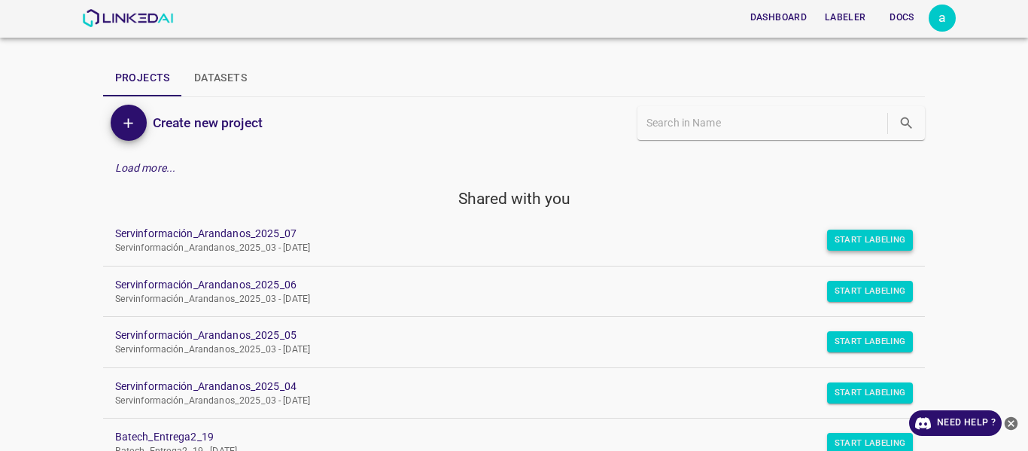
click at [862, 242] on button "Start Labeling" at bounding box center [870, 239] width 87 height 21
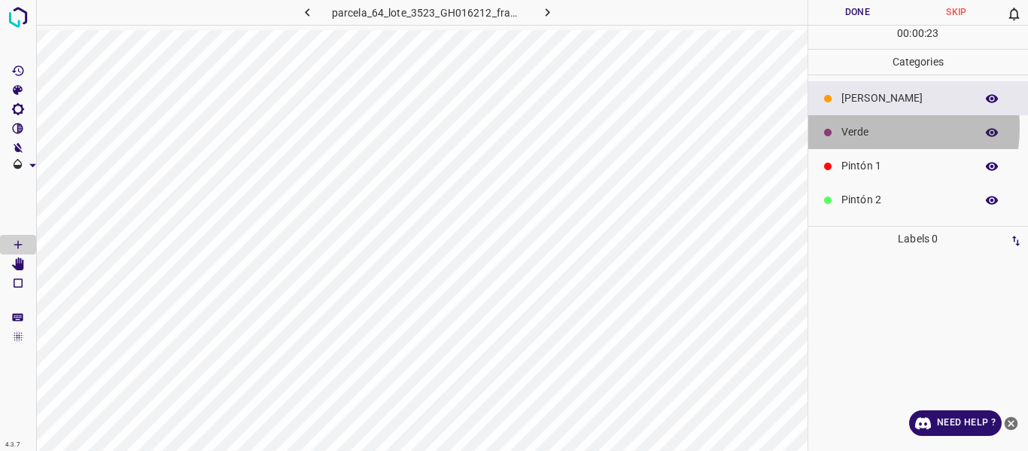
click at [849, 127] on p "Verde" at bounding box center [904, 132] width 126 height 16
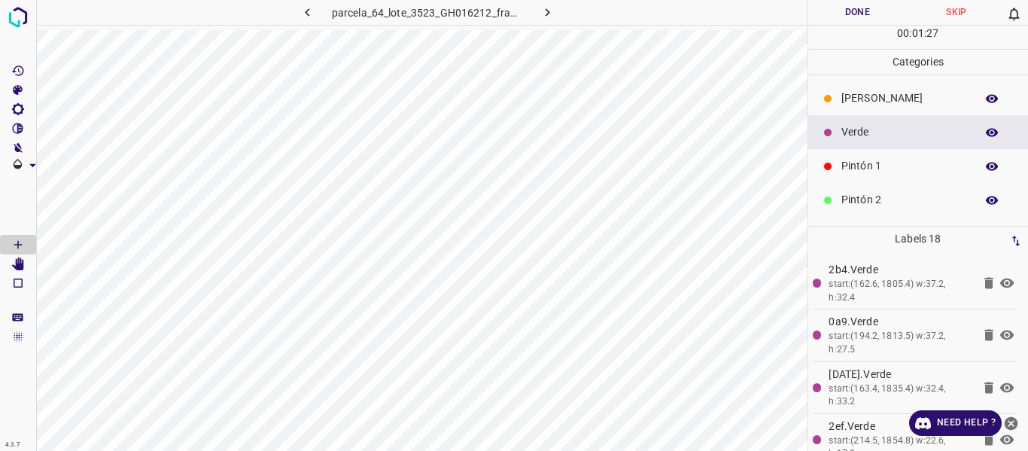
click at [870, 159] on p "Pintón 1" at bounding box center [904, 166] width 126 height 16
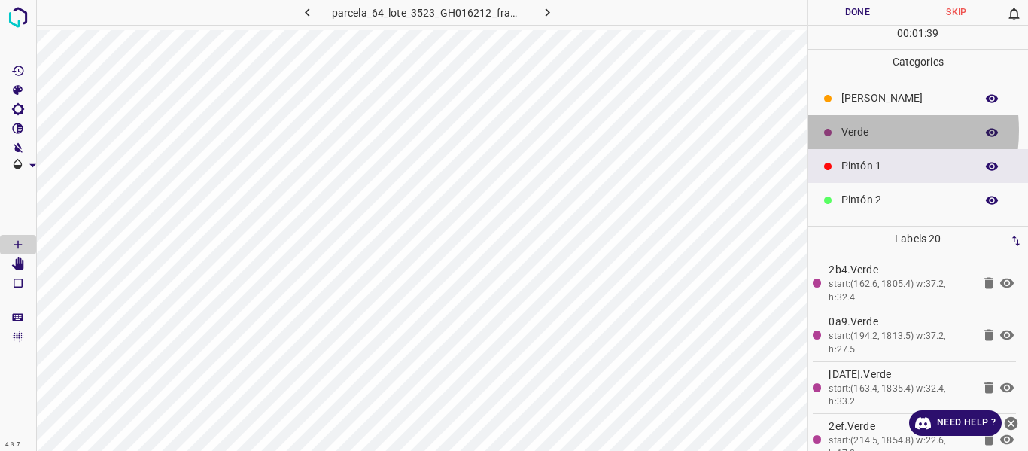
click at [855, 130] on p "Verde" at bounding box center [904, 132] width 126 height 16
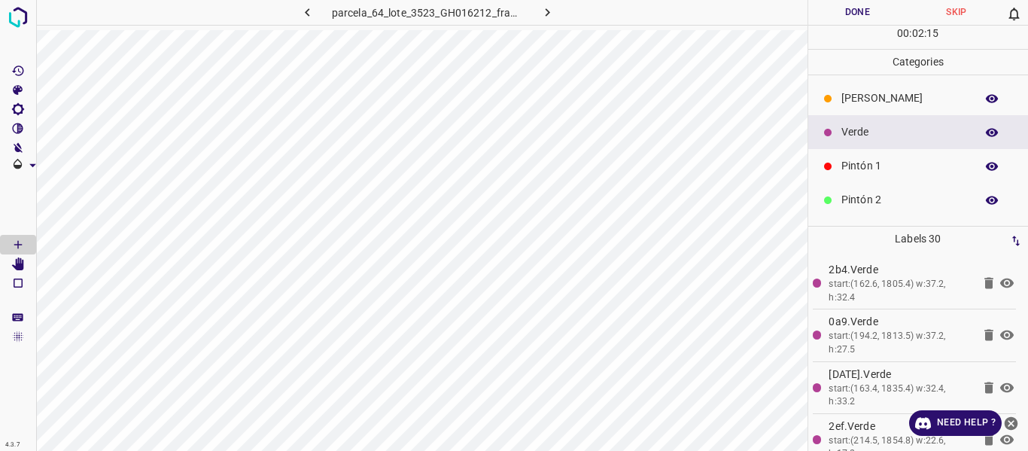
click at [878, 110] on div "[PERSON_NAME]" at bounding box center [918, 98] width 220 height 34
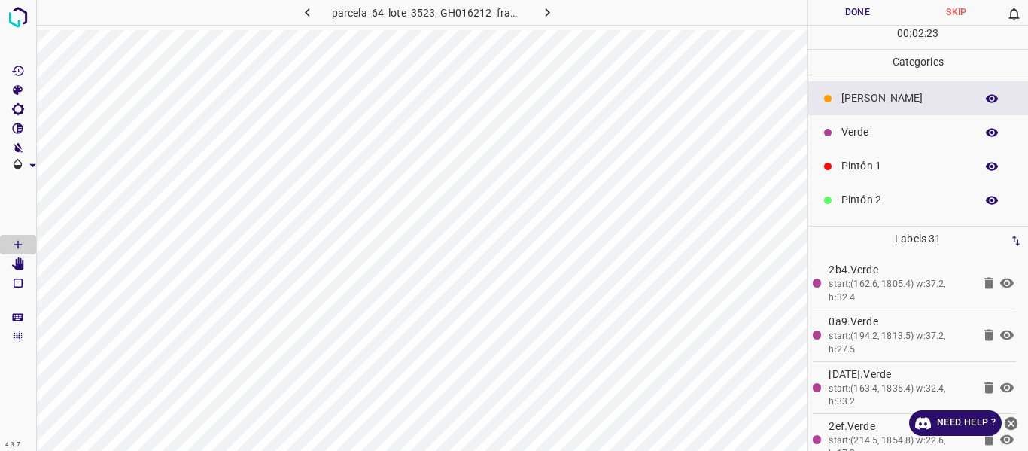
click at [882, 131] on p "Verde" at bounding box center [904, 132] width 126 height 16
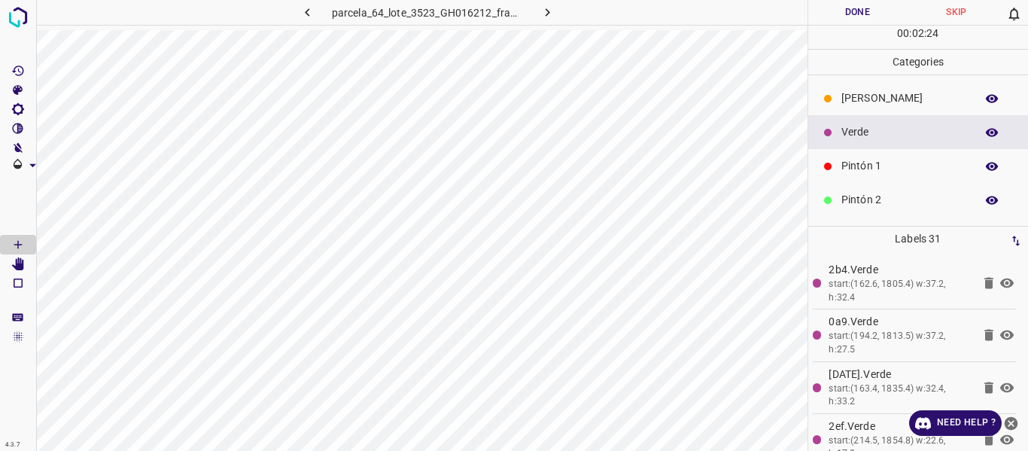
click at [870, 160] on p "Pintón 1" at bounding box center [904, 166] width 126 height 16
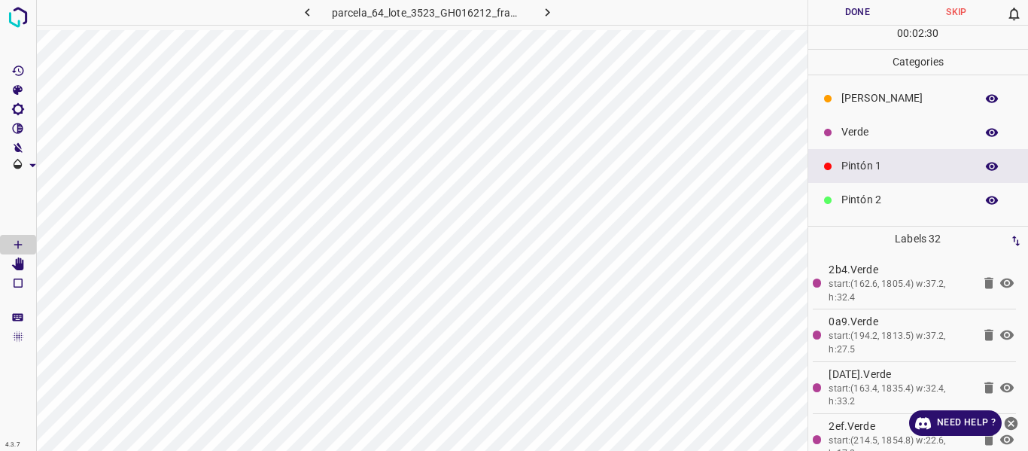
click at [861, 128] on p "Verde" at bounding box center [904, 132] width 126 height 16
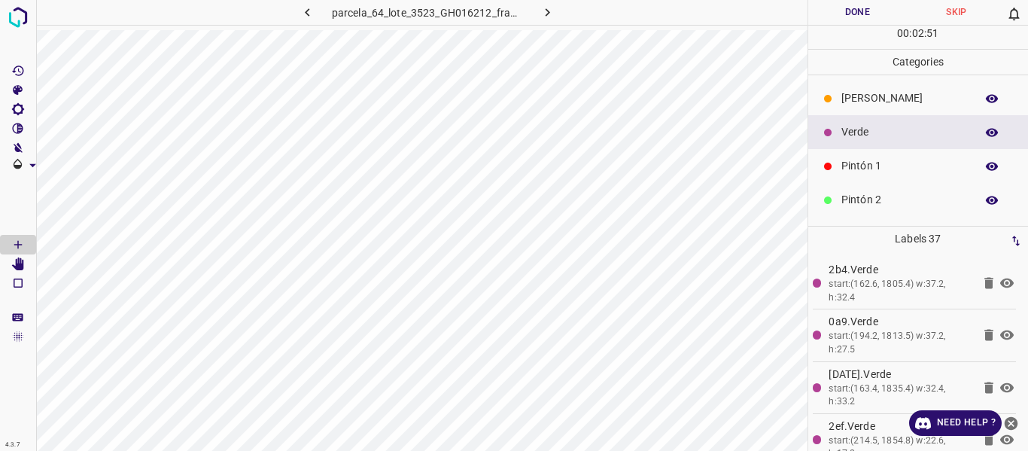
click at [860, 173] on p "Pintón 1" at bounding box center [904, 166] width 126 height 16
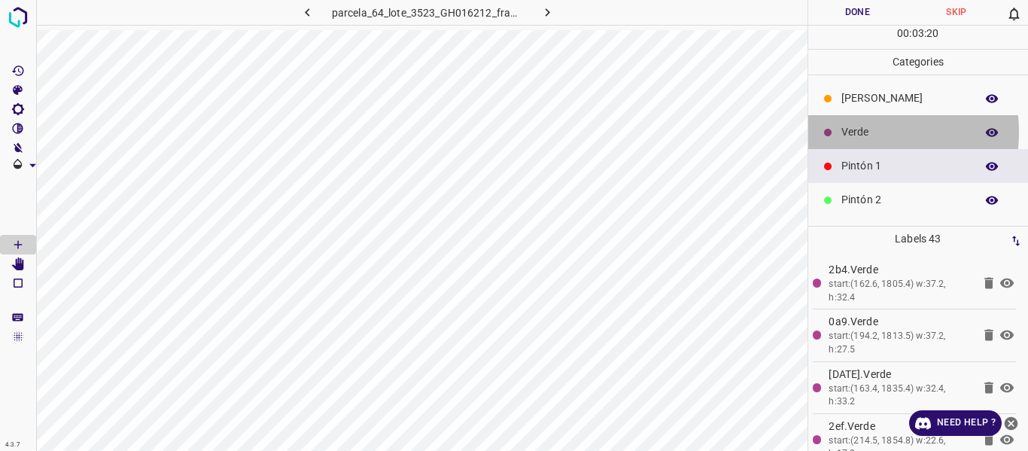
drag, startPoint x: 852, startPoint y: 132, endPoint x: 822, endPoint y: 132, distance: 30.1
click at [852, 132] on p "Verde" at bounding box center [904, 132] width 126 height 16
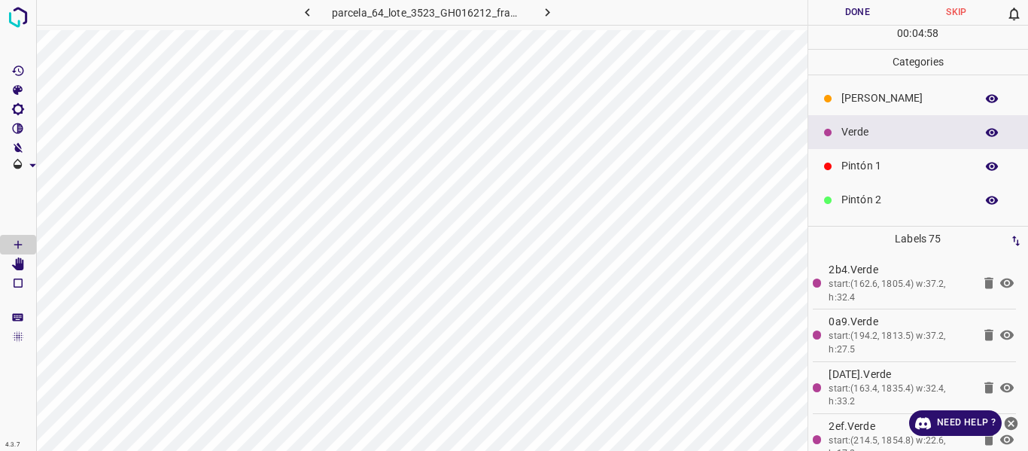
scroll to position [132, 0]
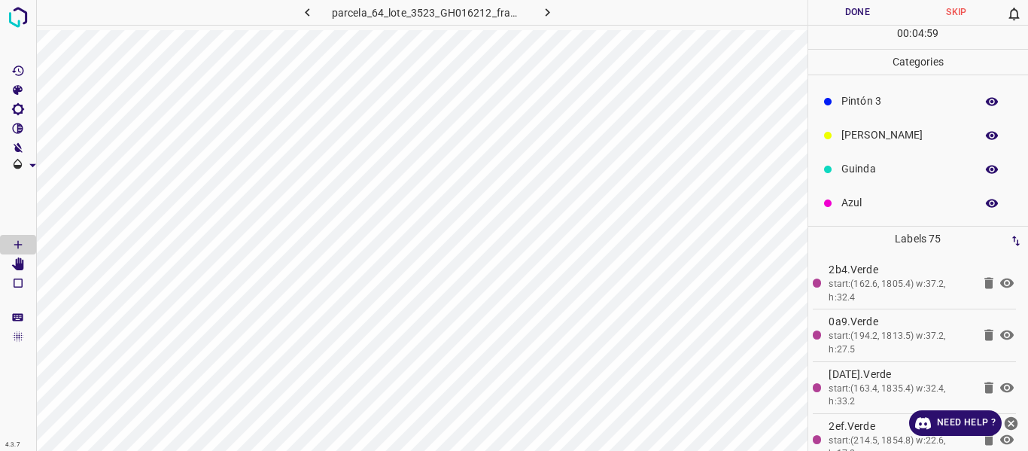
click at [855, 138] on p "[PERSON_NAME]" at bounding box center [904, 135] width 126 height 16
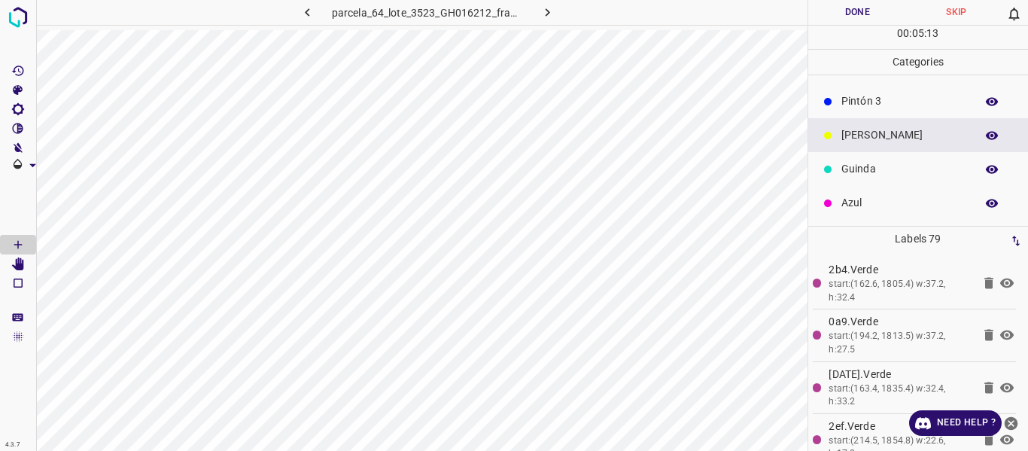
click at [864, 163] on p "Guinda" at bounding box center [904, 169] width 126 height 16
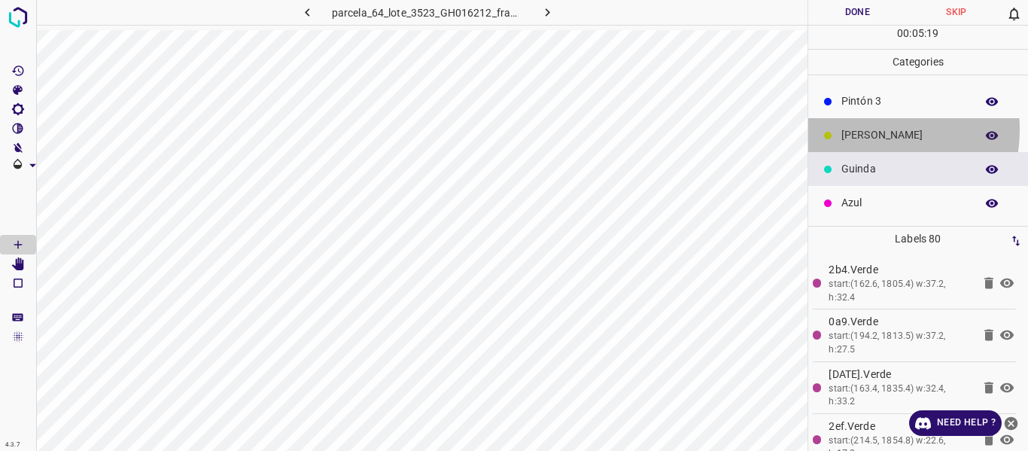
click at [861, 129] on p "[PERSON_NAME]" at bounding box center [904, 135] width 126 height 16
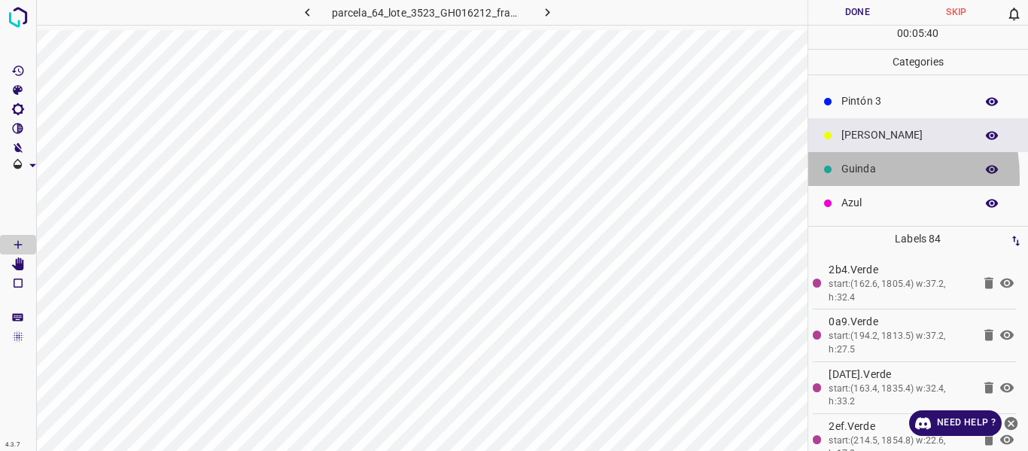
click at [853, 177] on p "Guinda" at bounding box center [904, 169] width 126 height 16
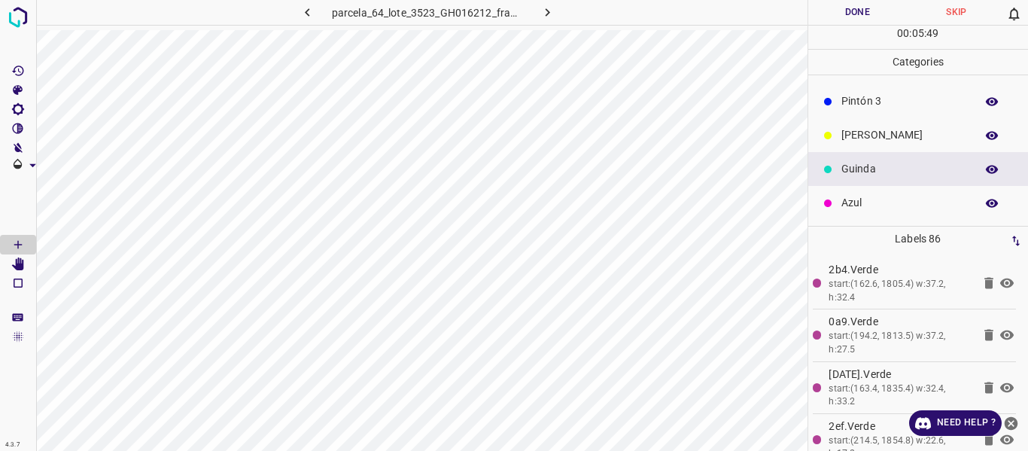
click at [876, 137] on p "[PERSON_NAME]" at bounding box center [904, 135] width 126 height 16
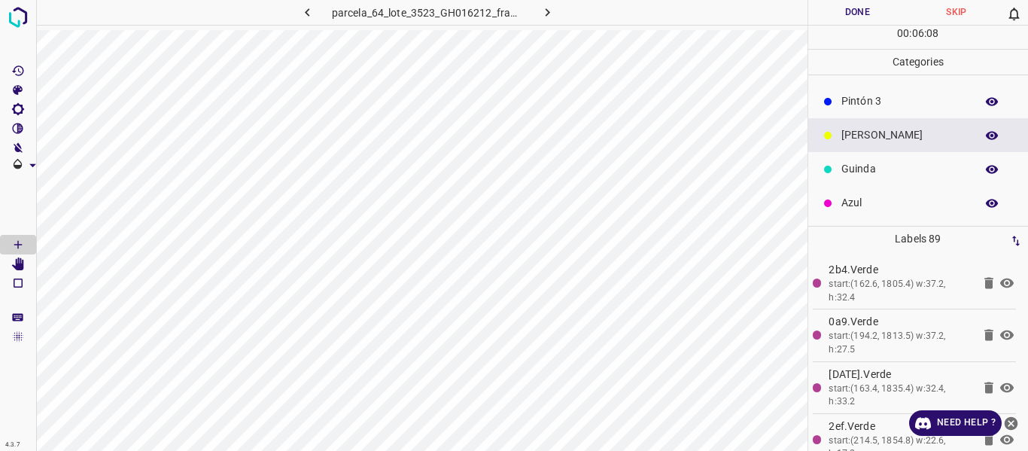
click at [861, 102] on p "Pintón 3" at bounding box center [904, 101] width 126 height 16
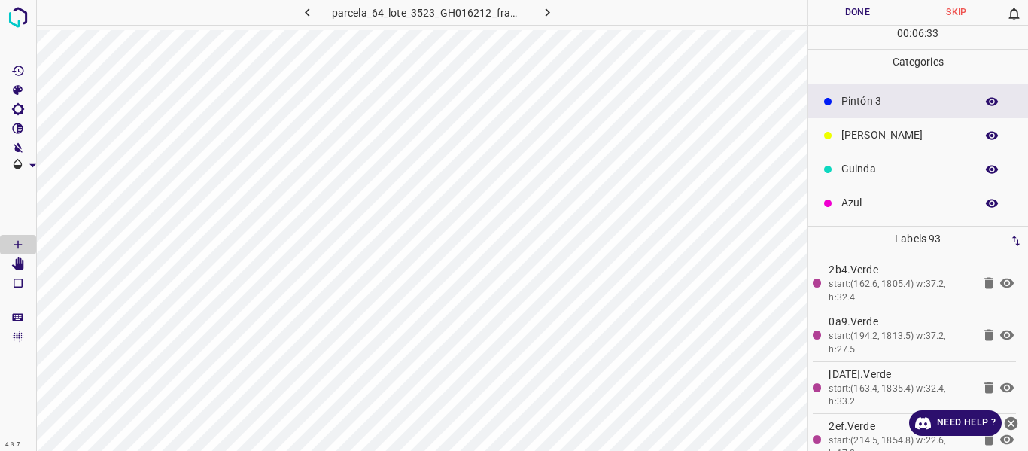
scroll to position [57, 0]
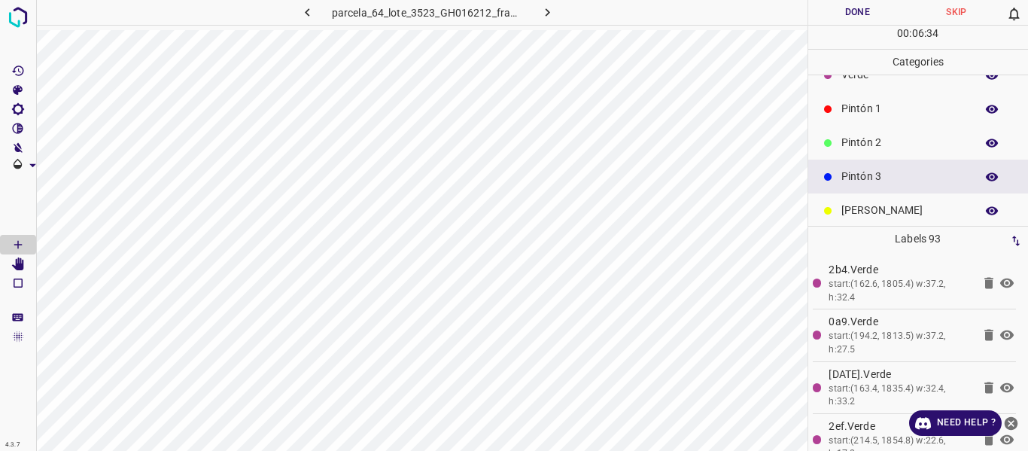
click at [876, 144] on p "Pintón 2" at bounding box center [904, 143] width 126 height 16
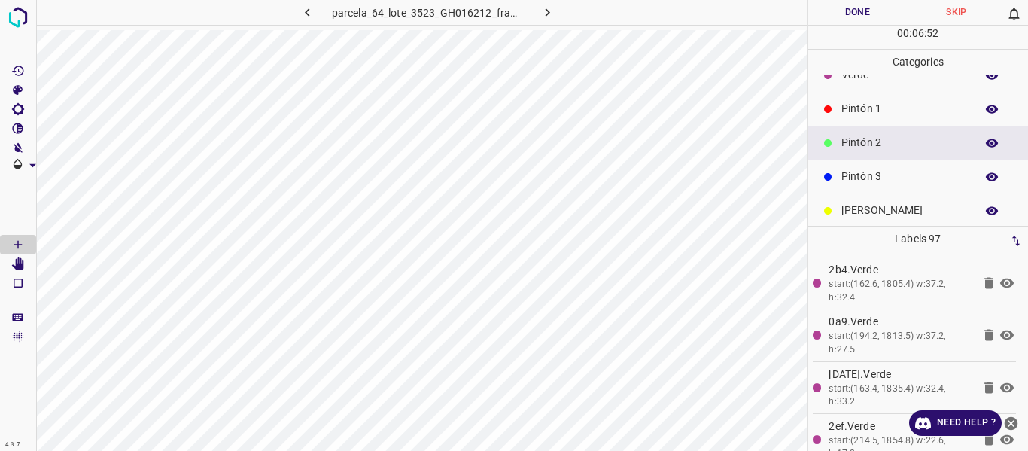
click at [855, 172] on p "Pintón 3" at bounding box center [904, 177] width 126 height 16
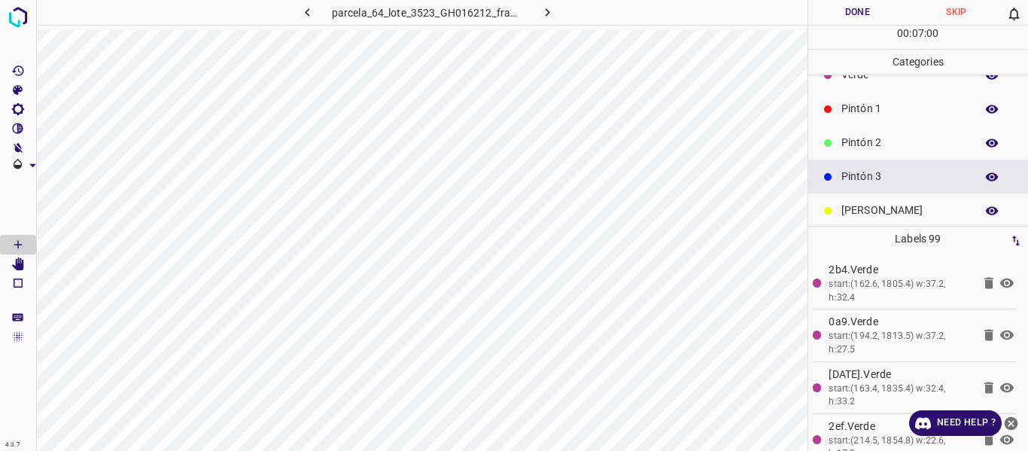
click at [853, 141] on p "Pintón 2" at bounding box center [904, 143] width 126 height 16
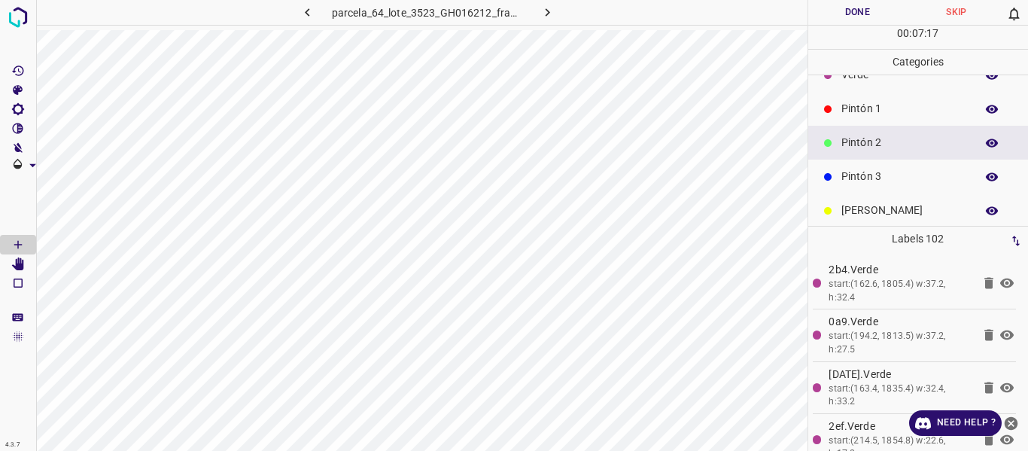
click at [889, 116] on p "Pintón 1" at bounding box center [904, 109] width 126 height 16
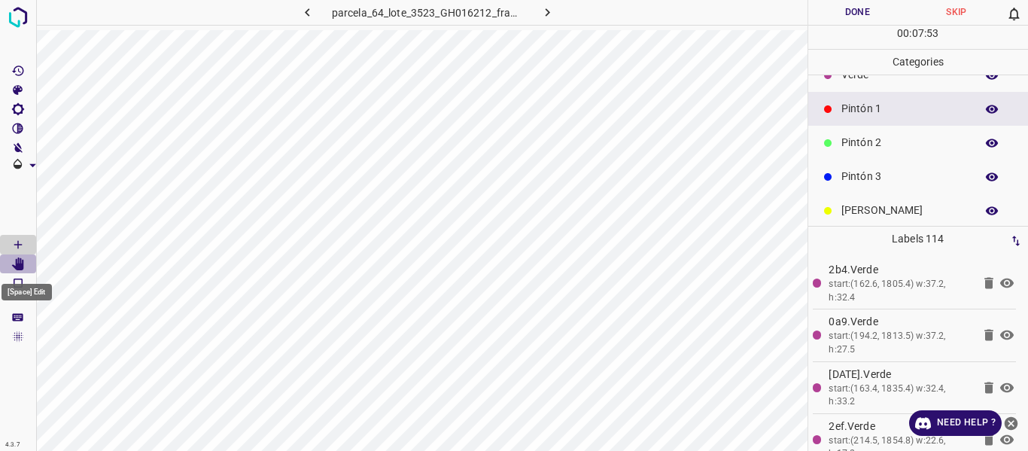
click at [17, 266] on icon "[Space] Edit" at bounding box center [18, 264] width 12 height 14
click at [12, 245] on icon "[Space] Draw" at bounding box center [18, 245] width 14 height 14
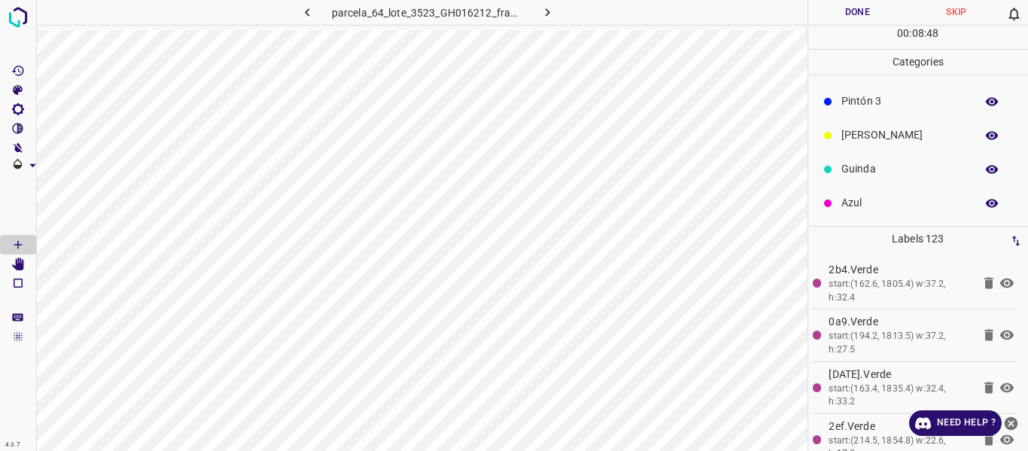
click at [871, 203] on p "Azul" at bounding box center [904, 203] width 126 height 16
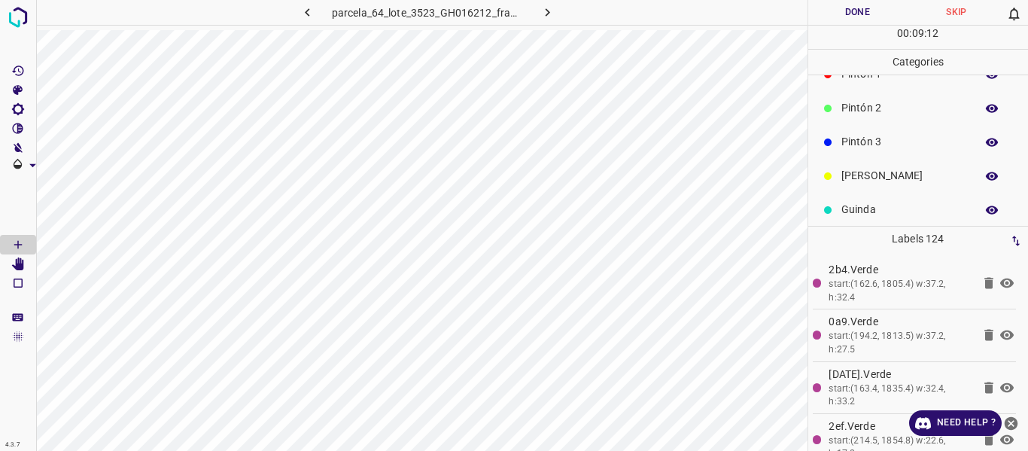
scroll to position [57, 0]
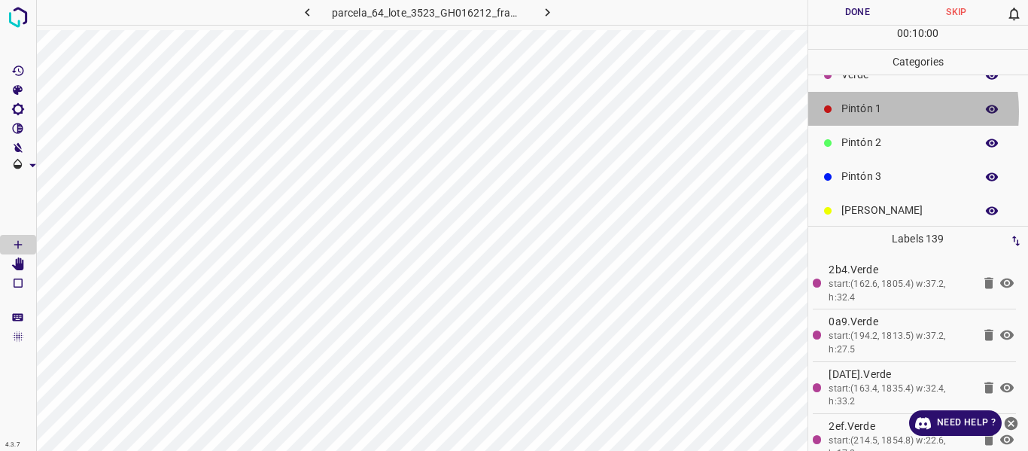
click at [852, 111] on p "Pintón 1" at bounding box center [904, 109] width 126 height 16
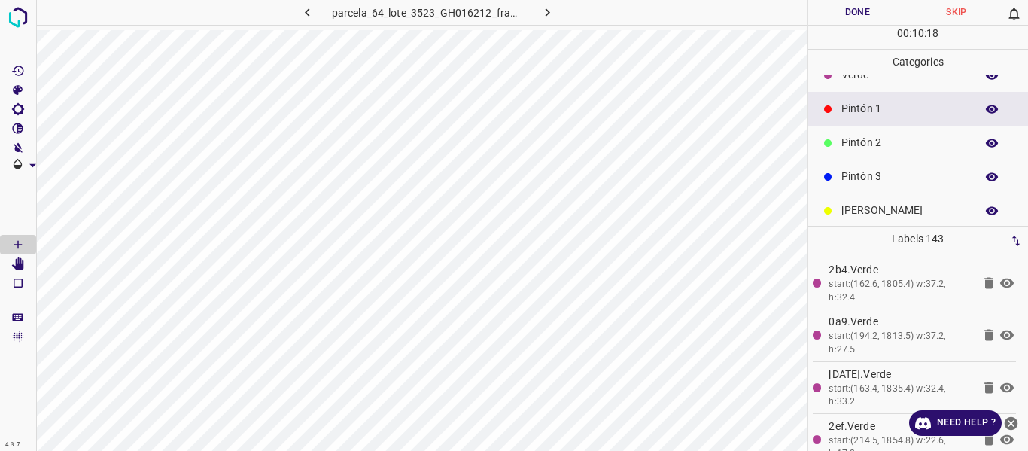
scroll to position [132, 0]
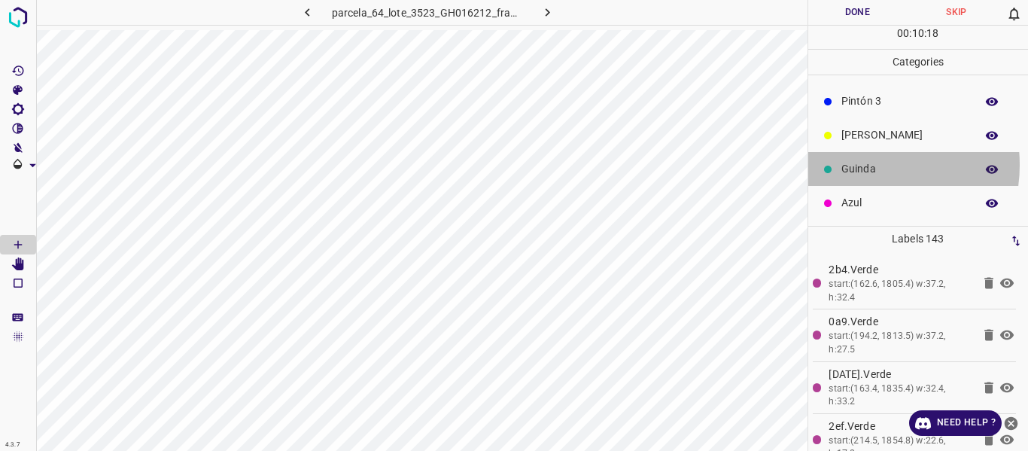
click at [860, 165] on p "Guinda" at bounding box center [904, 169] width 126 height 16
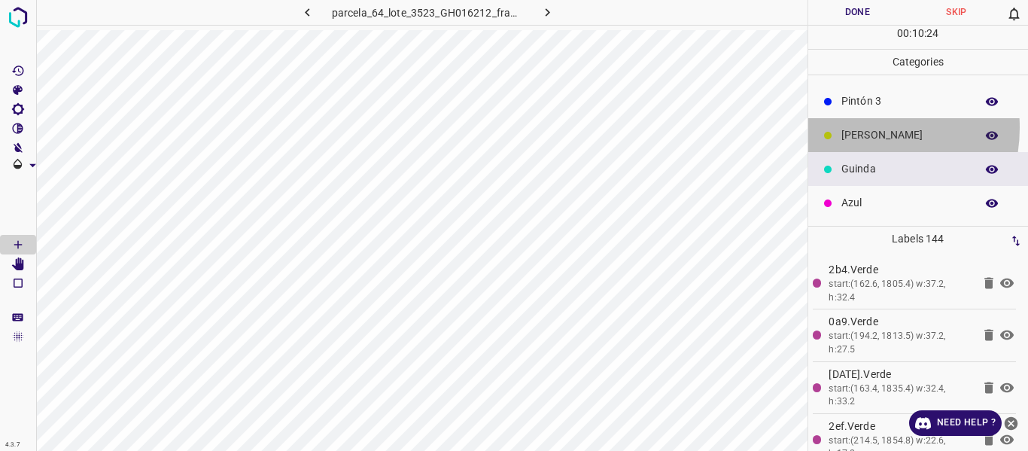
click at [852, 127] on p "[PERSON_NAME]" at bounding box center [904, 135] width 126 height 16
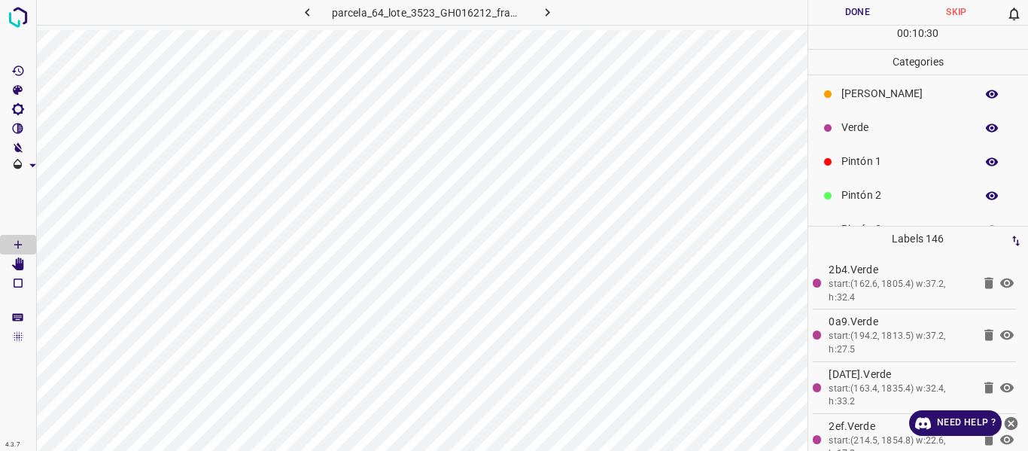
scroll to position [0, 0]
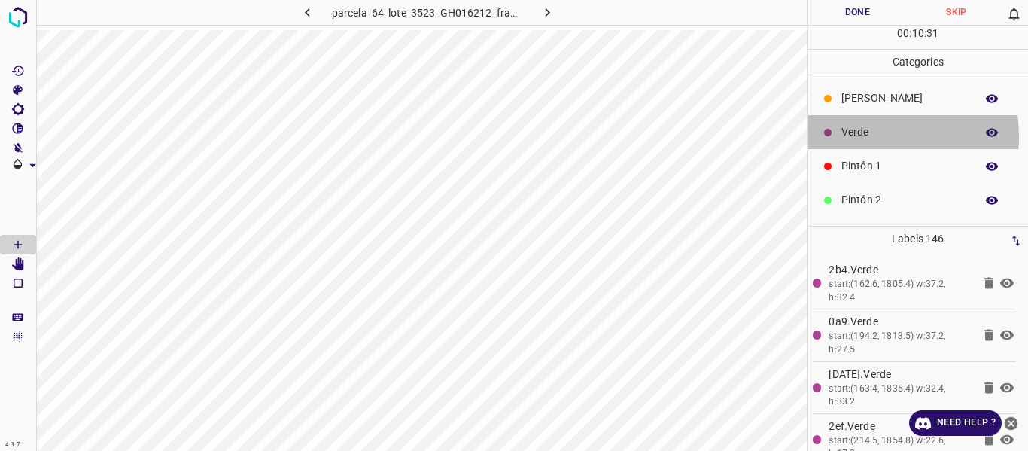
click at [847, 137] on p "Verde" at bounding box center [904, 132] width 126 height 16
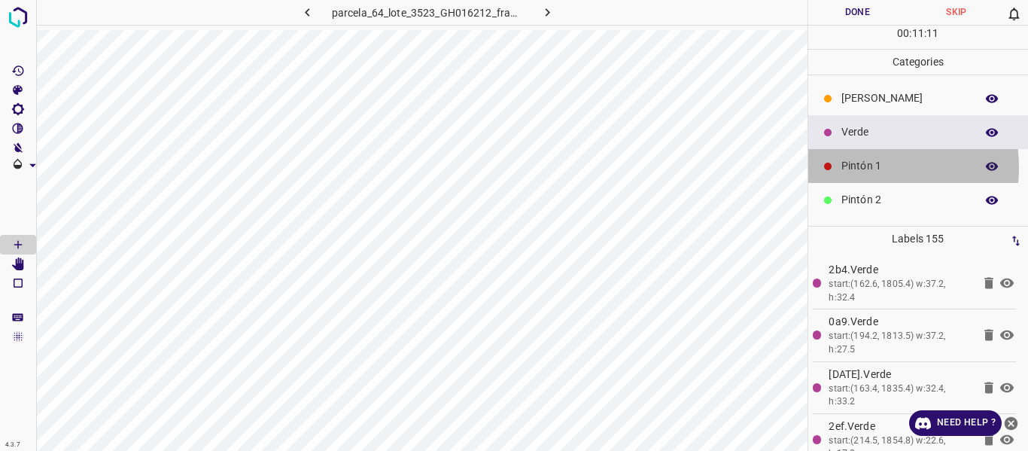
click at [855, 167] on p "Pintón 1" at bounding box center [904, 166] width 126 height 16
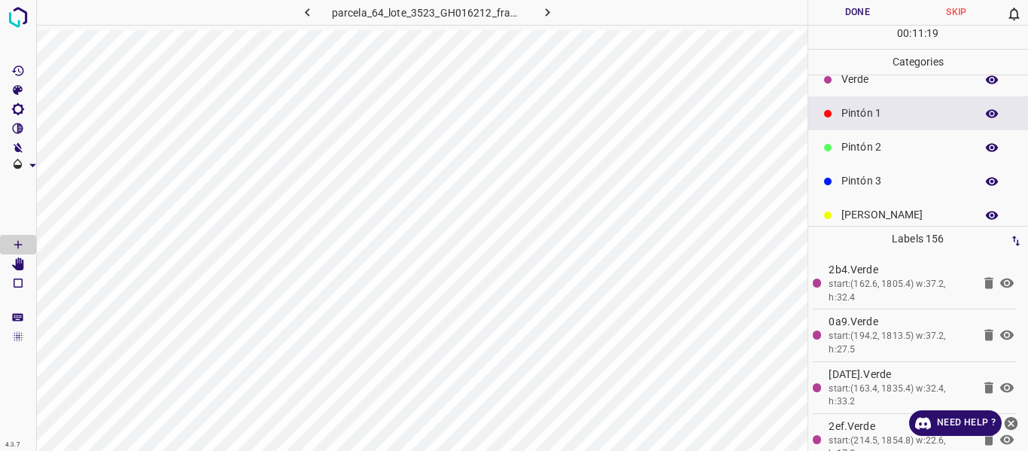
scroll to position [75, 0]
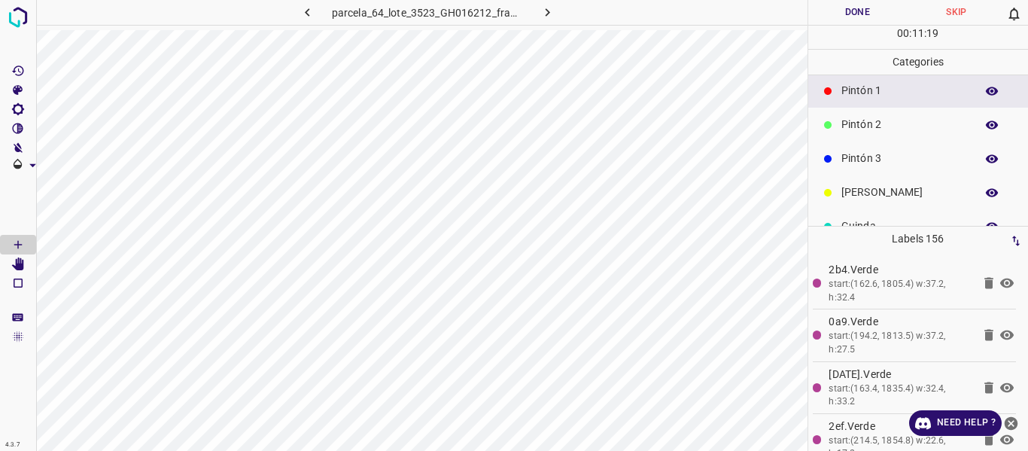
click at [865, 153] on p "Pintón 3" at bounding box center [904, 158] width 126 height 16
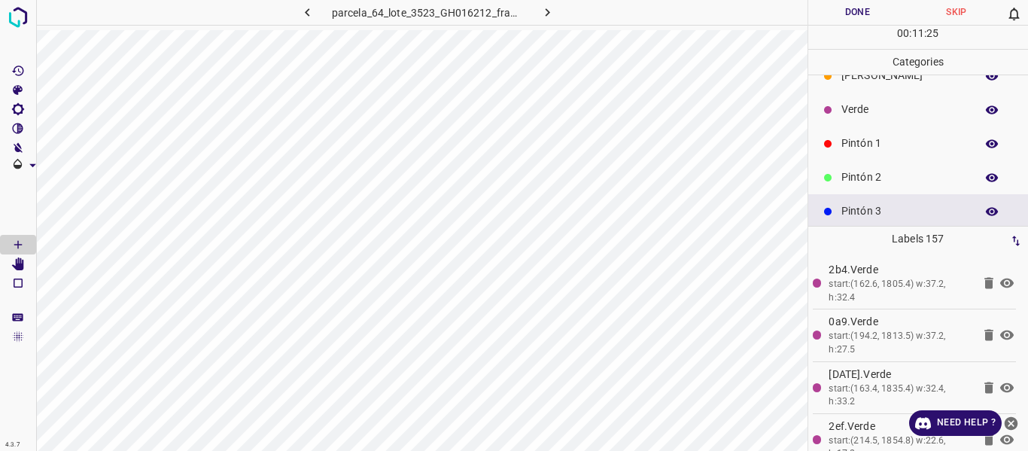
scroll to position [0, 0]
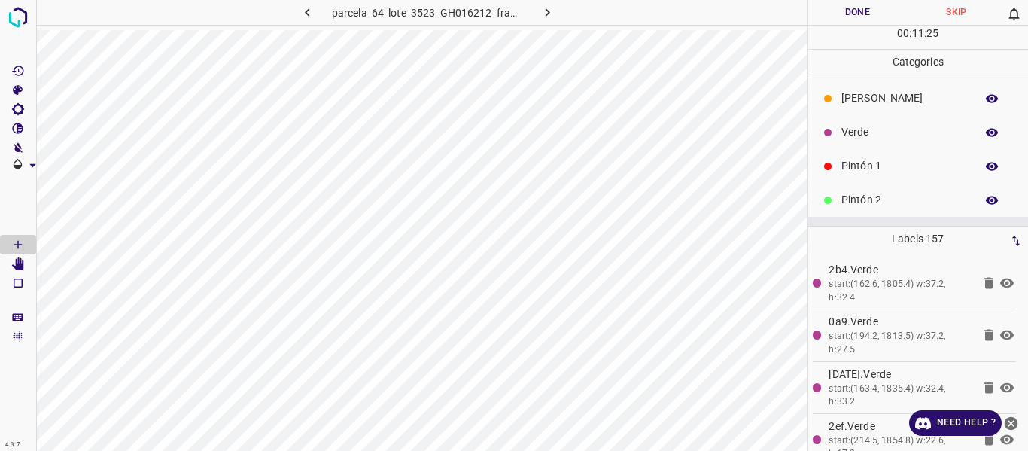
click at [852, 162] on p "Pintón 1" at bounding box center [904, 166] width 126 height 16
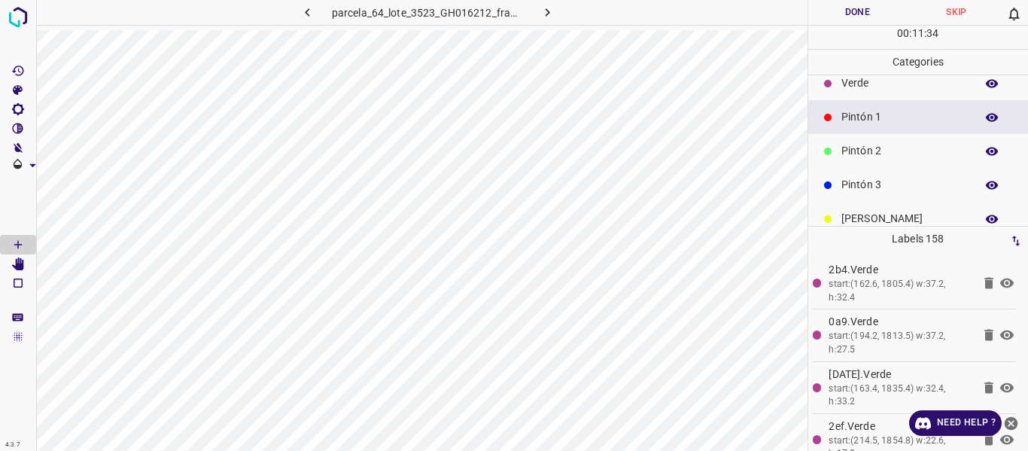
scroll to position [75, 0]
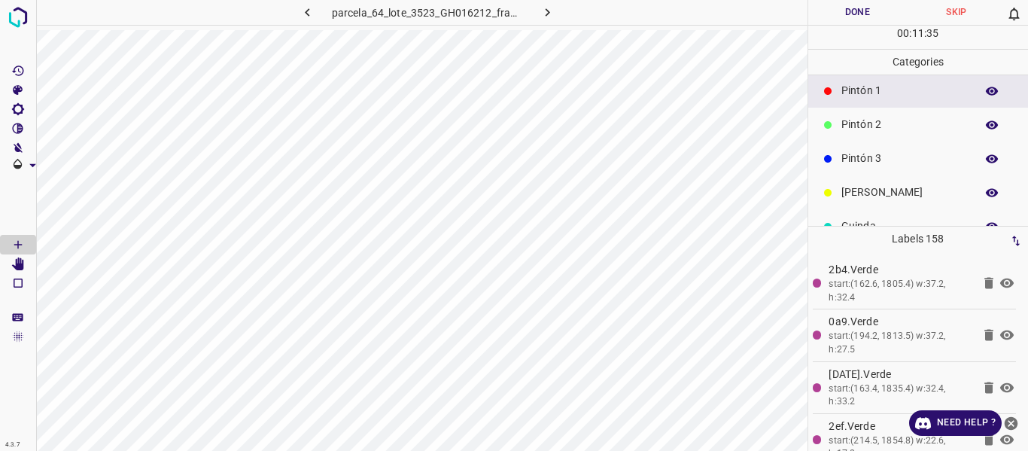
click at [867, 188] on p "[PERSON_NAME]" at bounding box center [904, 192] width 126 height 16
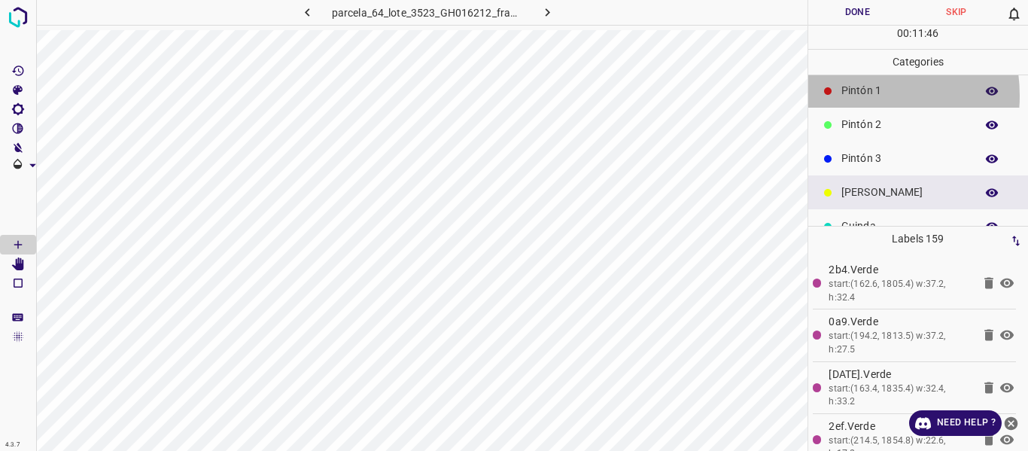
click at [849, 96] on p "Pintón 1" at bounding box center [904, 91] width 126 height 16
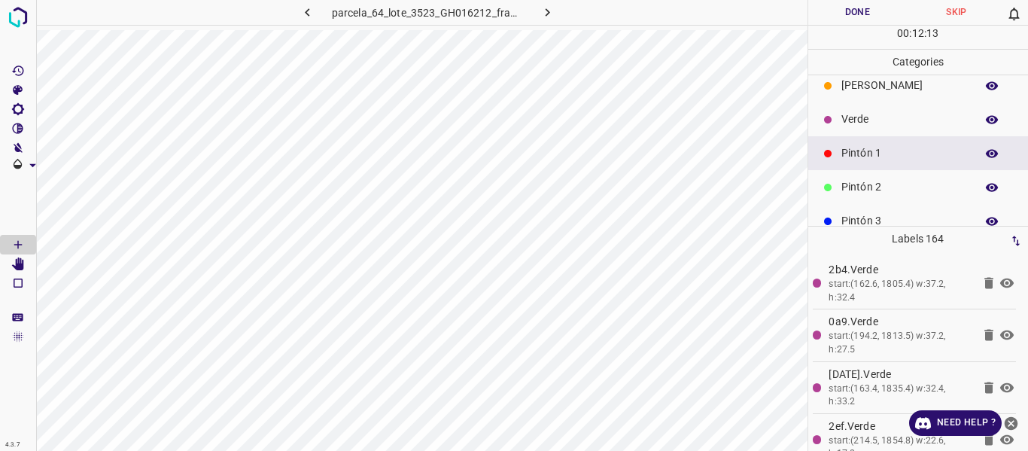
scroll to position [0, 0]
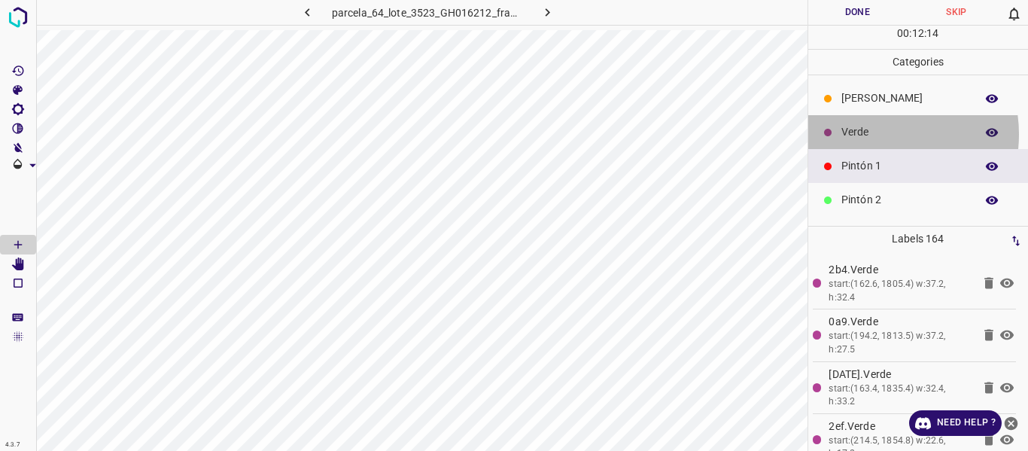
click at [871, 134] on p "Verde" at bounding box center [904, 132] width 126 height 16
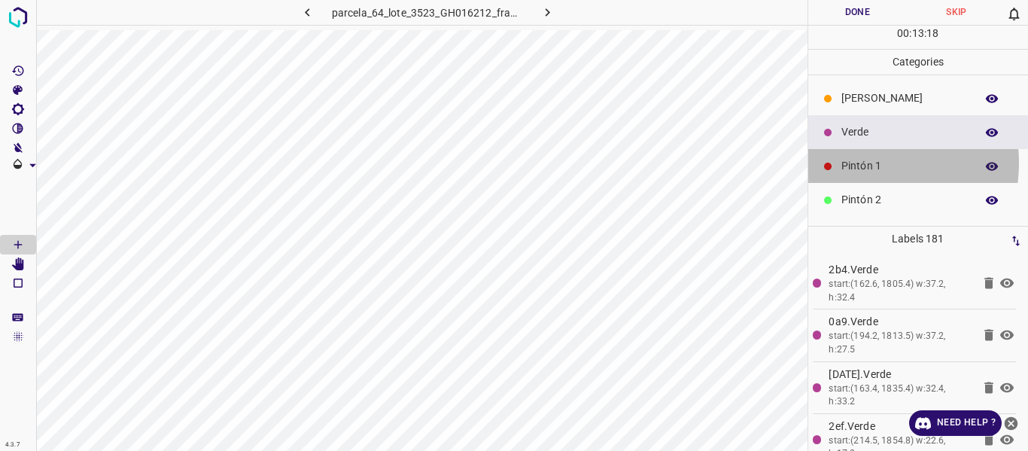
click at [856, 163] on p "Pintón 1" at bounding box center [904, 166] width 126 height 16
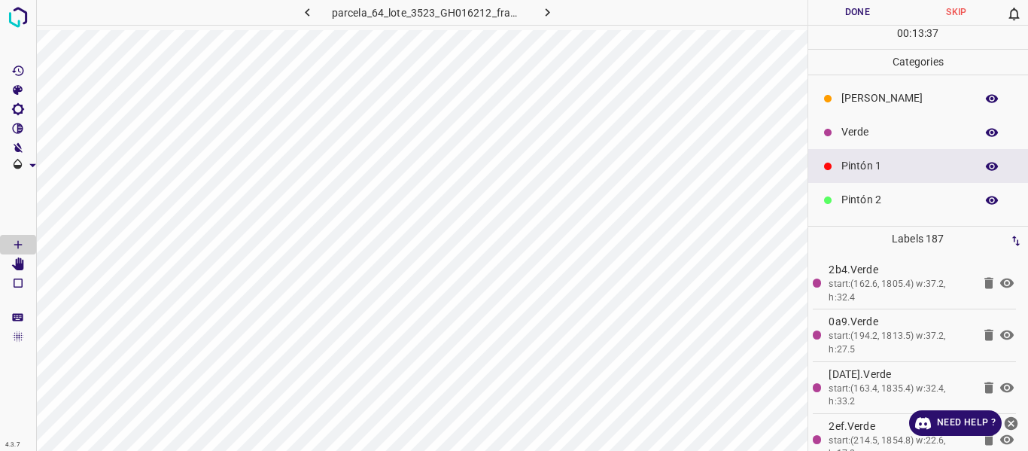
click at [879, 133] on p "Verde" at bounding box center [904, 132] width 126 height 16
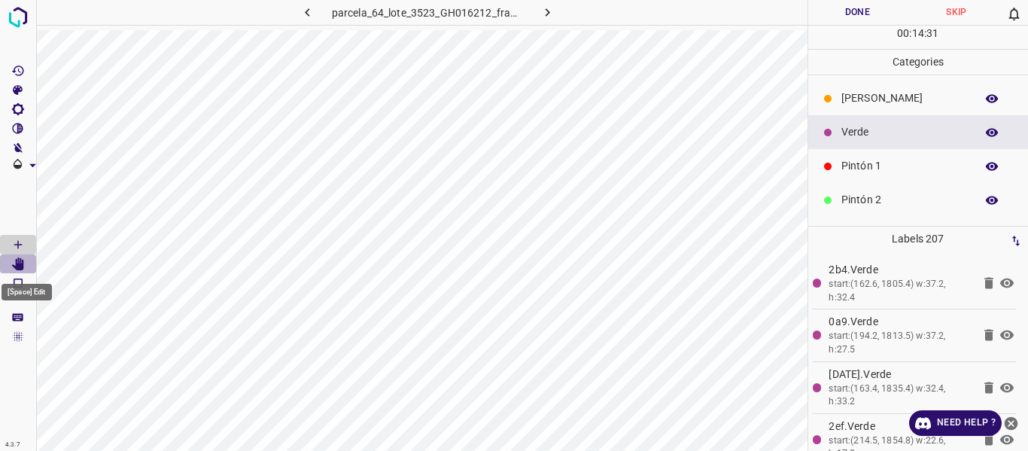
click at [21, 263] on icon "[Space] Edit" at bounding box center [18, 264] width 12 height 14
click at [22, 245] on icon "[Space] Draw" at bounding box center [18, 245] width 8 height 8
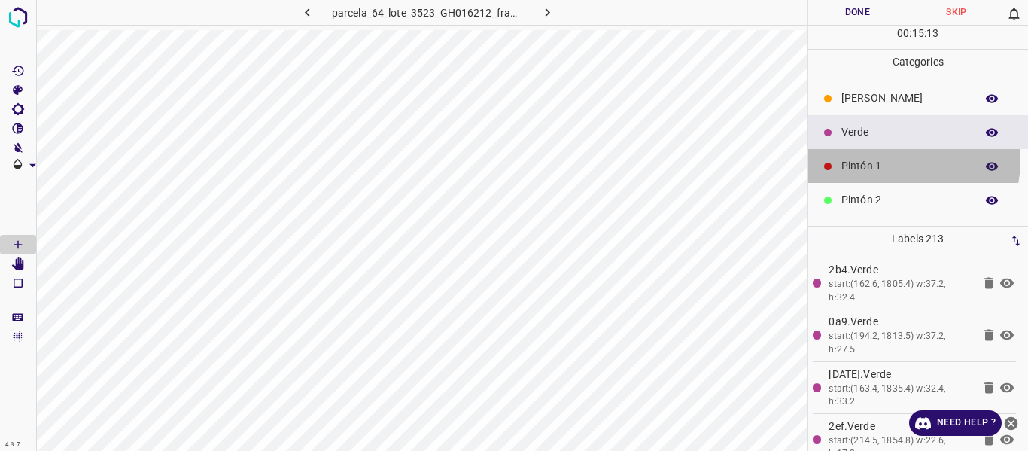
click at [902, 160] on p "Pintón 1" at bounding box center [904, 166] width 126 height 16
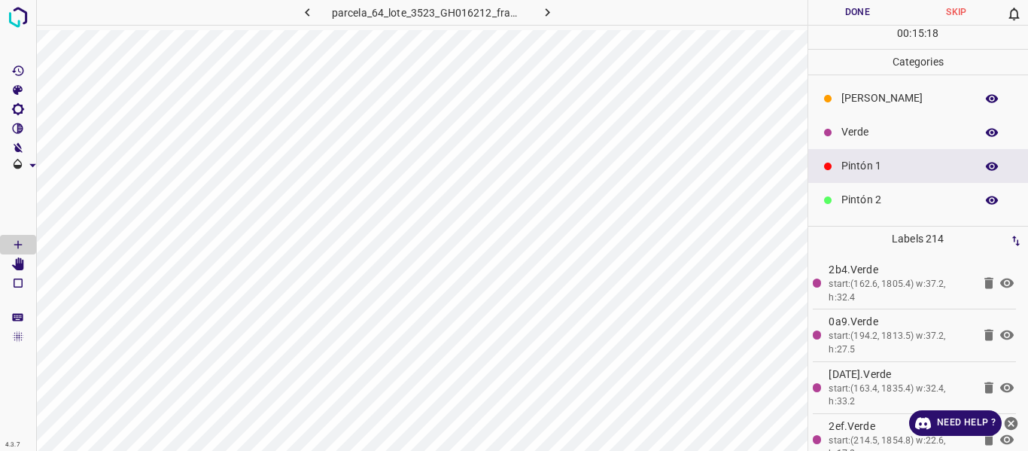
click at [874, 132] on p "Verde" at bounding box center [904, 132] width 126 height 16
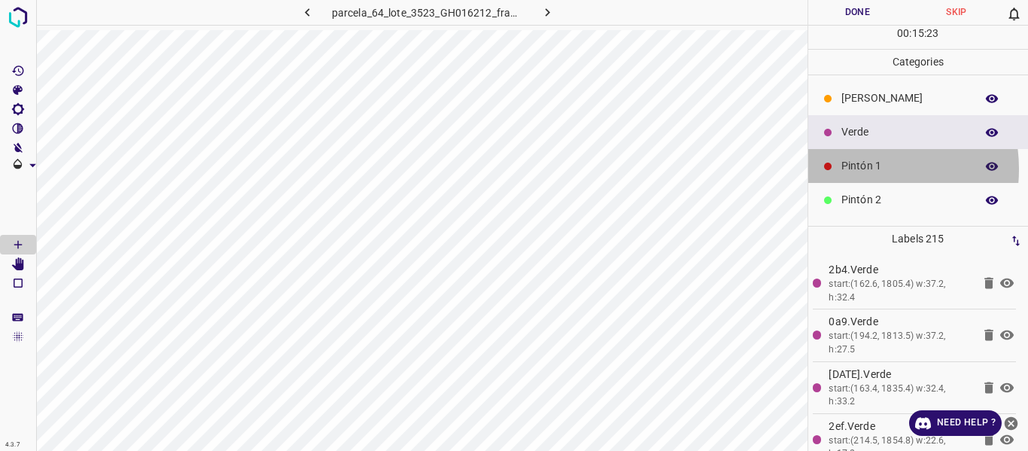
click at [852, 169] on p "Pintón 1" at bounding box center [904, 166] width 126 height 16
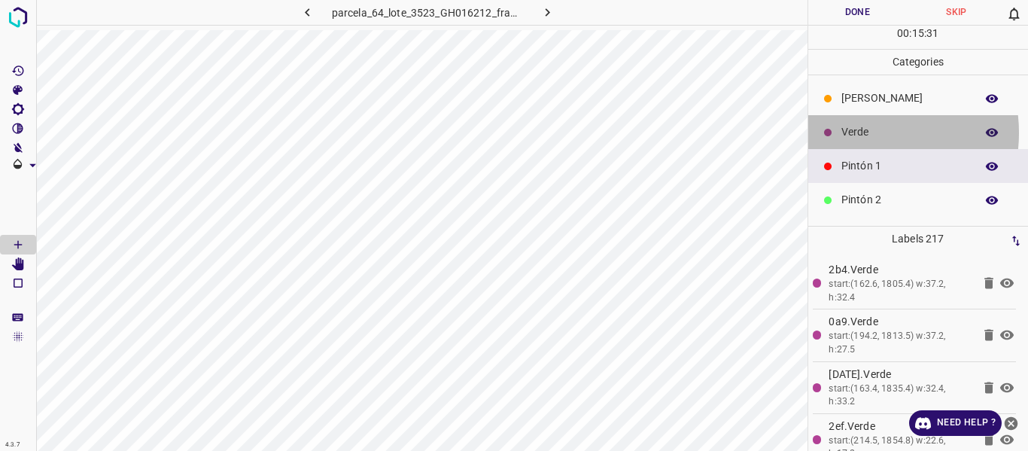
click at [855, 132] on p "Verde" at bounding box center [904, 132] width 126 height 16
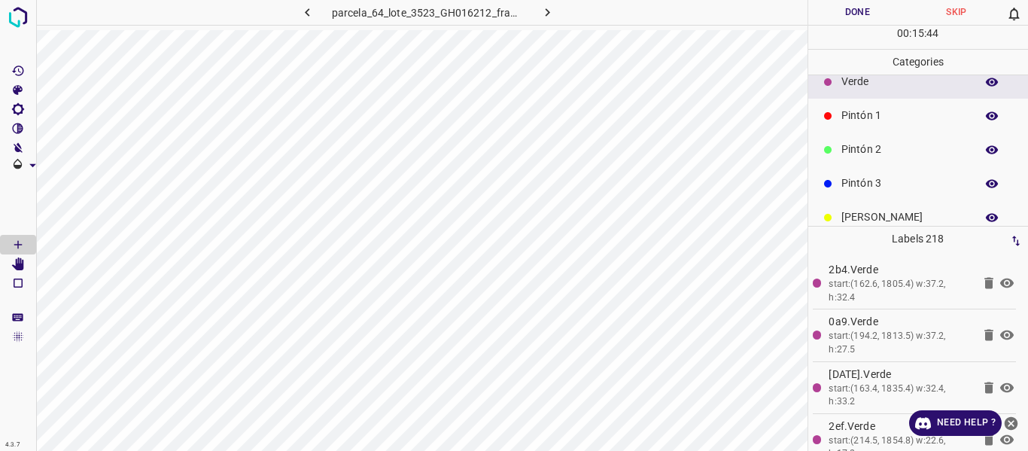
scroll to position [75, 0]
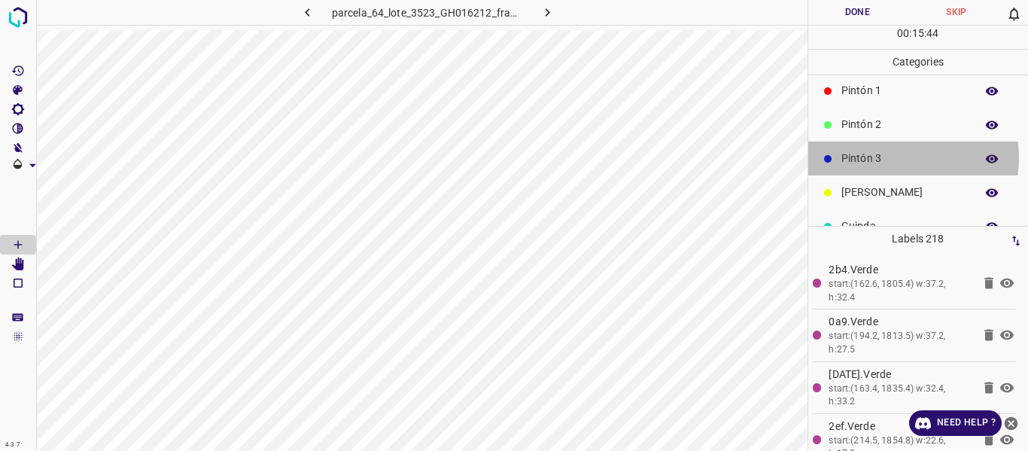
click at [887, 156] on p "Pintón 3" at bounding box center [904, 158] width 126 height 16
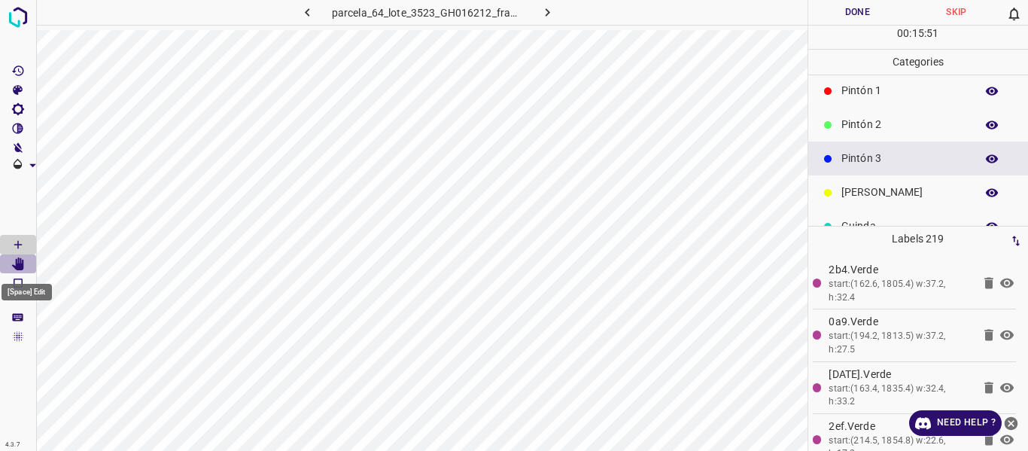
click at [17, 269] on icon "[Space] Edit" at bounding box center [18, 264] width 12 height 14
click at [12, 241] on icon "[Space] Draw" at bounding box center [18, 245] width 14 height 14
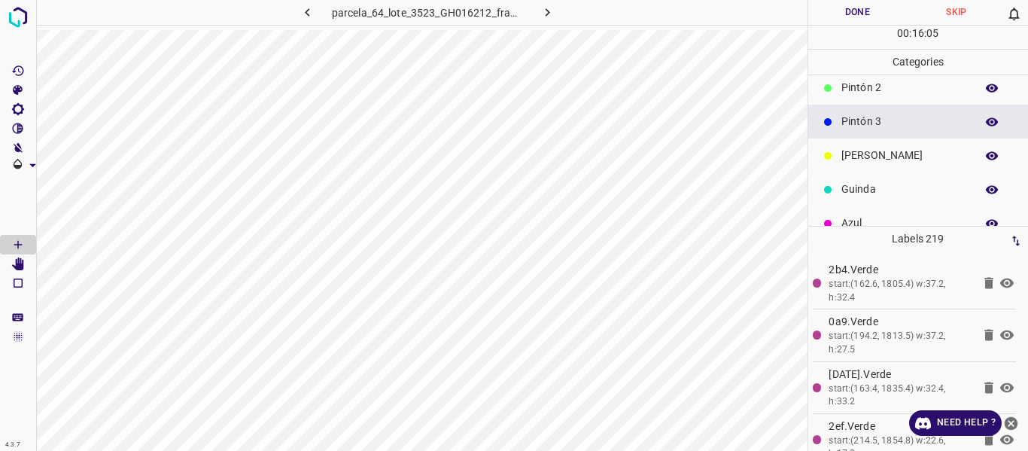
scroll to position [132, 0]
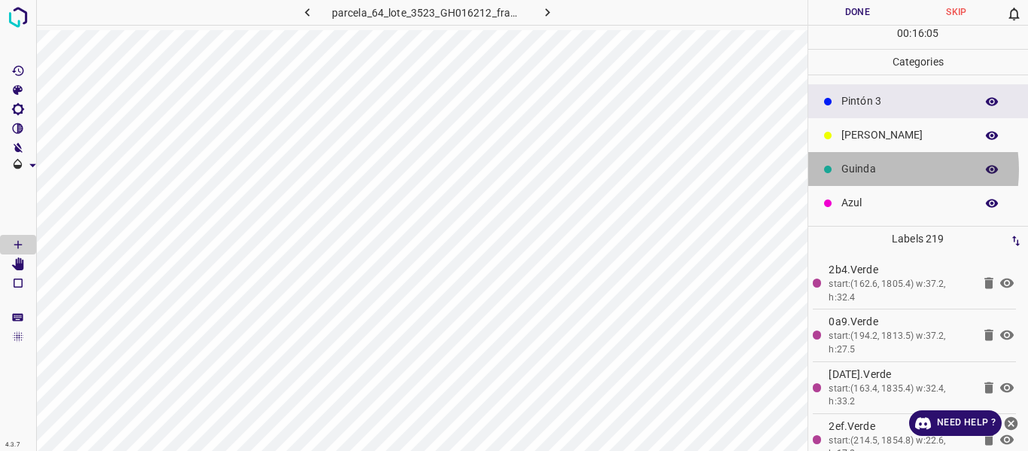
click at [870, 169] on p "Guinda" at bounding box center [904, 169] width 126 height 16
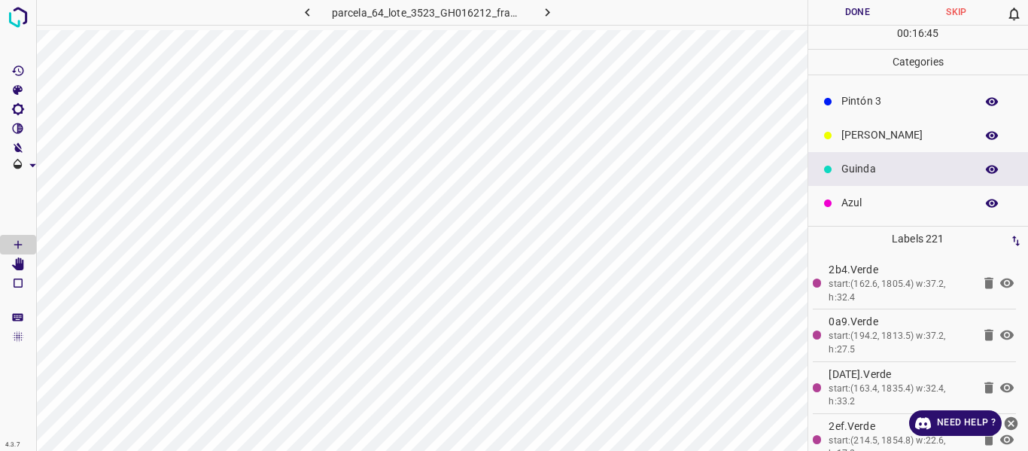
scroll to position [0, 0]
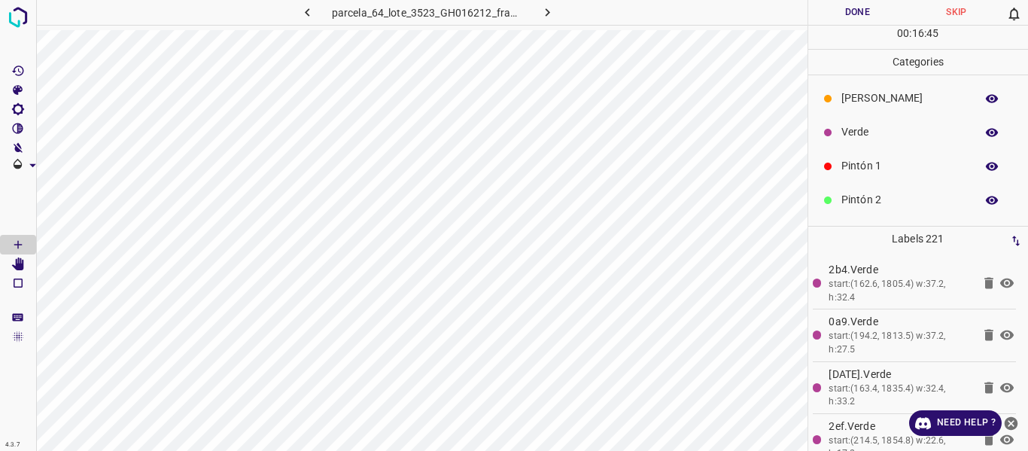
click at [855, 127] on p "Verde" at bounding box center [904, 132] width 126 height 16
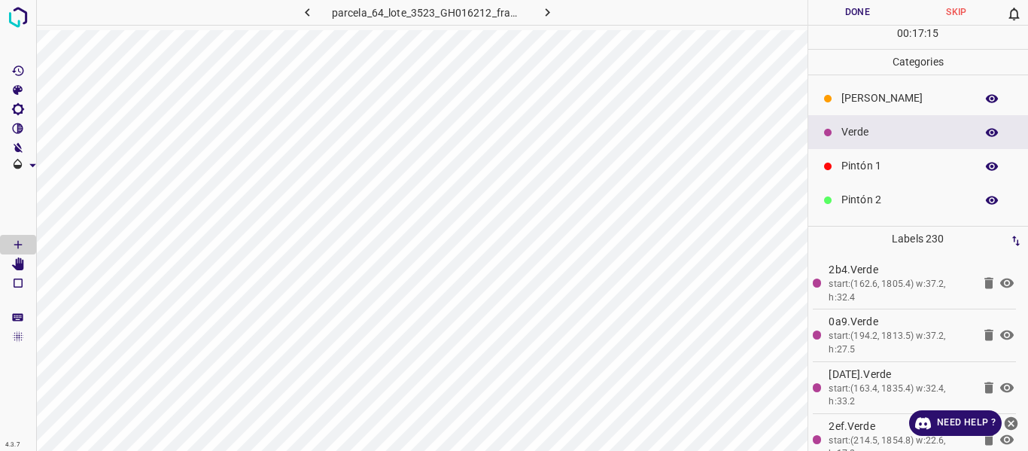
click at [861, 102] on p "[PERSON_NAME]" at bounding box center [904, 98] width 126 height 16
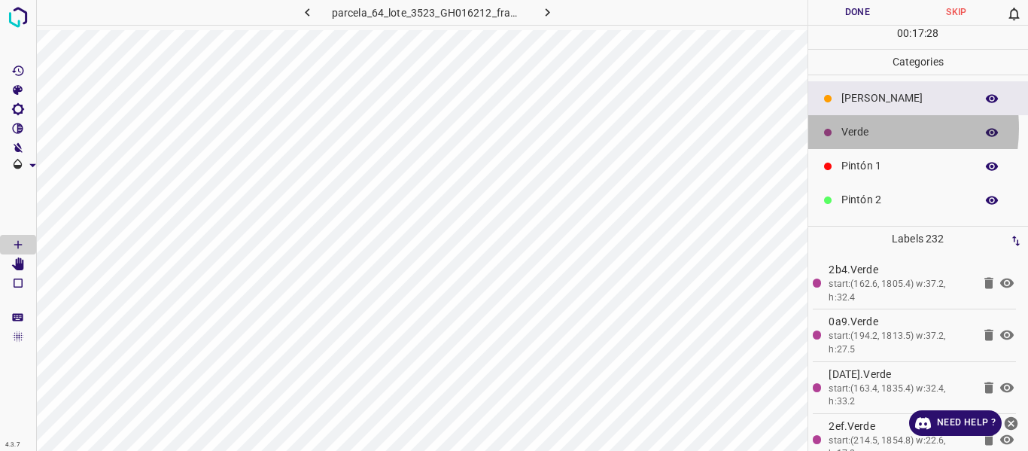
click at [855, 128] on p "Verde" at bounding box center [904, 132] width 126 height 16
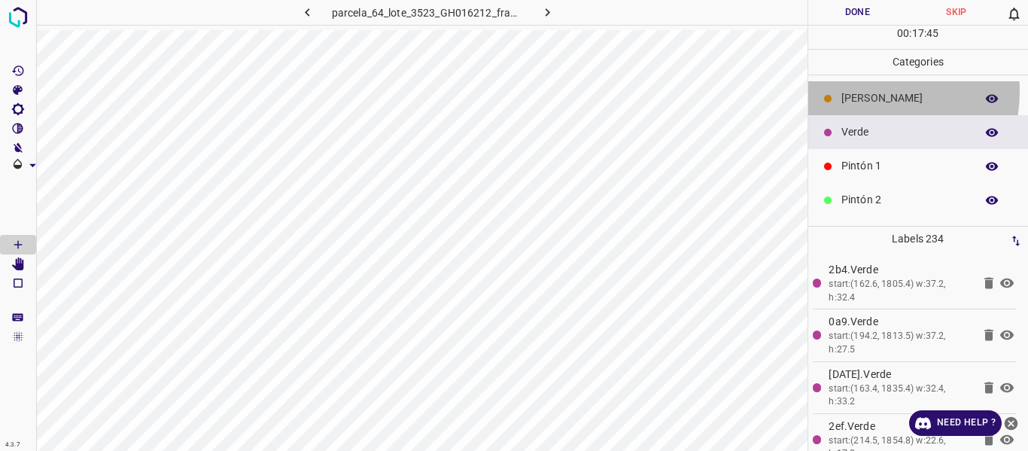
click at [860, 92] on p "[PERSON_NAME]" at bounding box center [904, 98] width 126 height 16
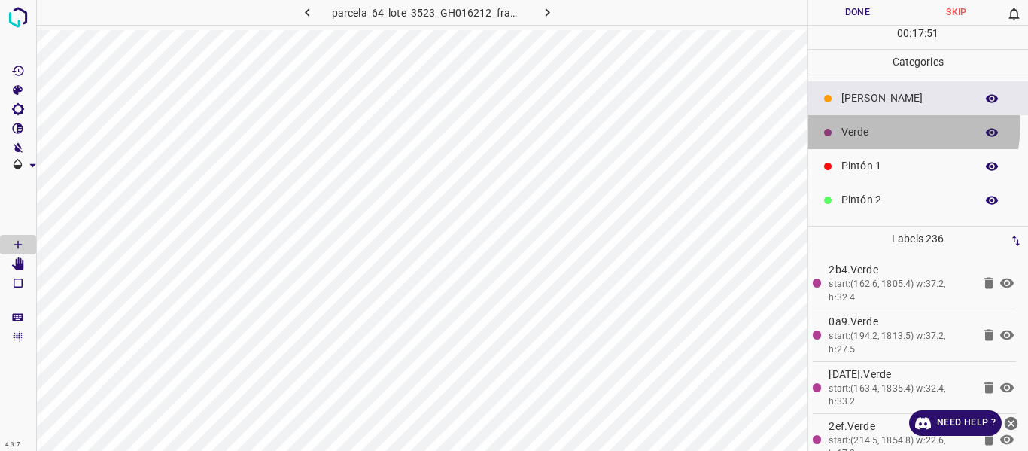
click at [876, 123] on div "Verde" at bounding box center [918, 132] width 220 height 34
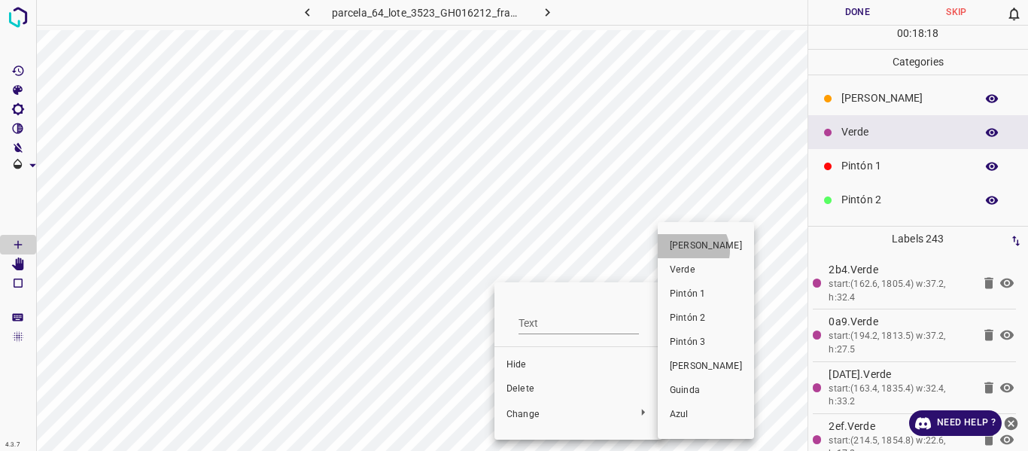
drag, startPoint x: 692, startPoint y: 251, endPoint x: 845, endPoint y: 174, distance: 170.9
click at [693, 251] on span "[PERSON_NAME]" at bounding box center [706, 246] width 72 height 14
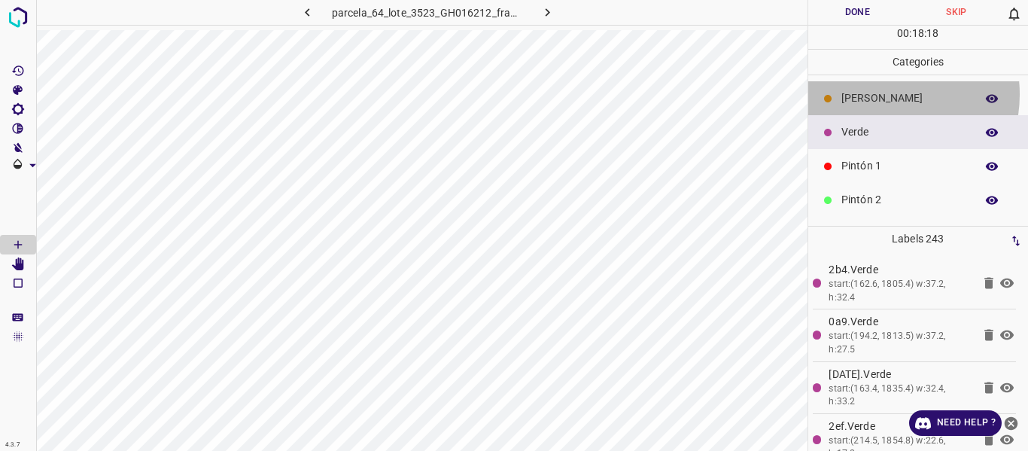
click at [879, 94] on p "[PERSON_NAME]" at bounding box center [904, 98] width 126 height 16
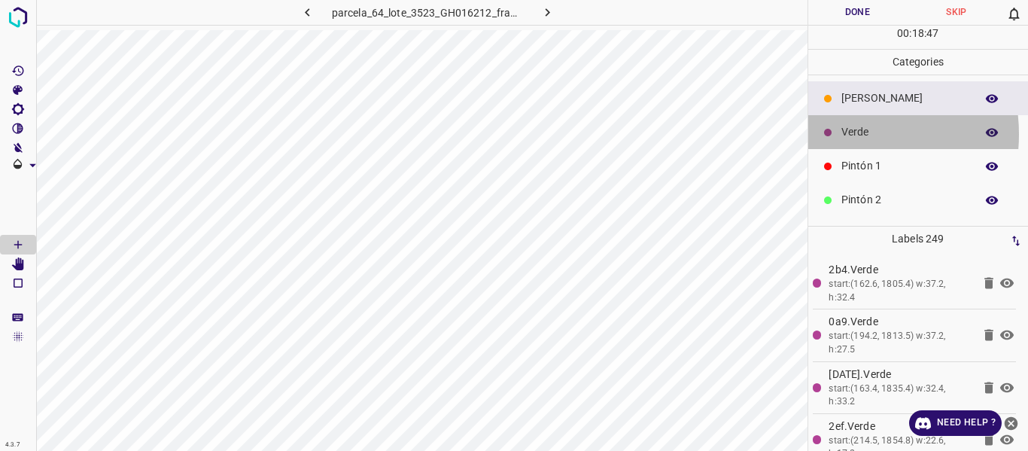
click at [837, 134] on div "Verde" at bounding box center [918, 132] width 220 height 34
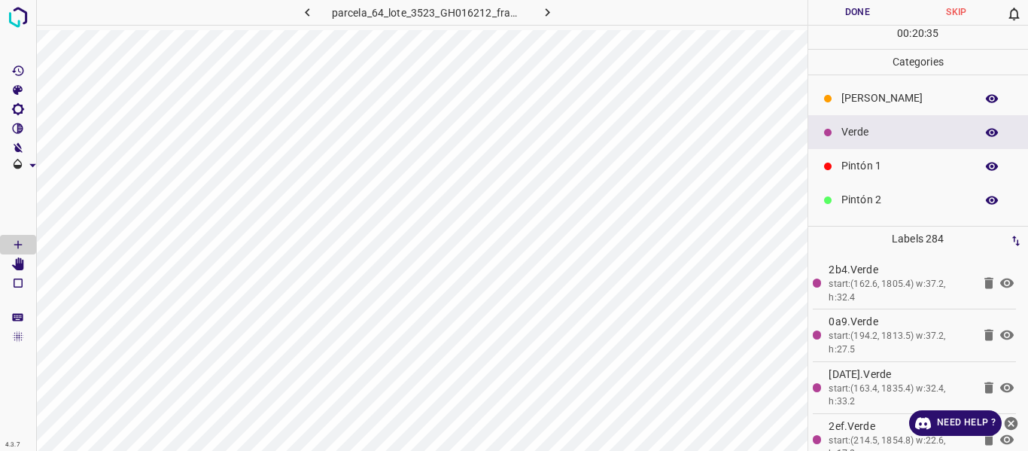
click at [845, 93] on p "[PERSON_NAME]" at bounding box center [904, 98] width 126 height 16
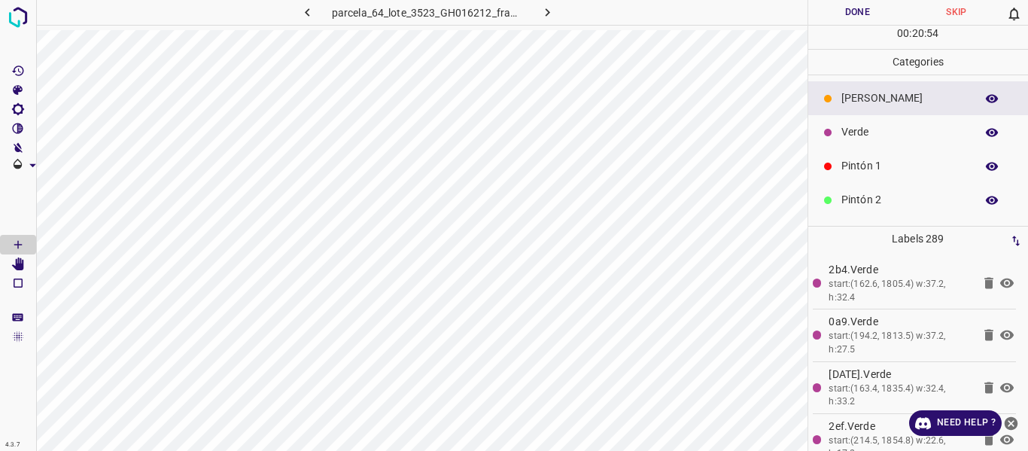
click at [863, 134] on p "Verde" at bounding box center [904, 132] width 126 height 16
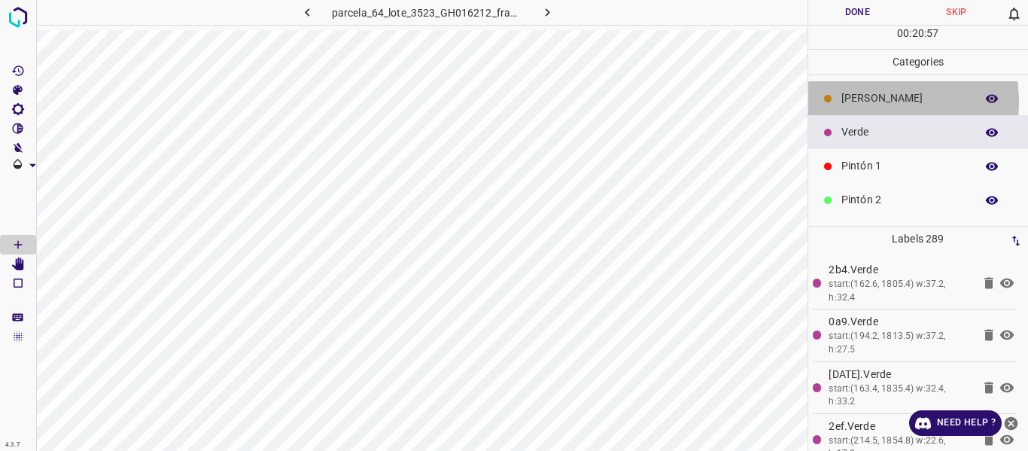
click at [852, 102] on p "[PERSON_NAME]" at bounding box center [904, 98] width 126 height 16
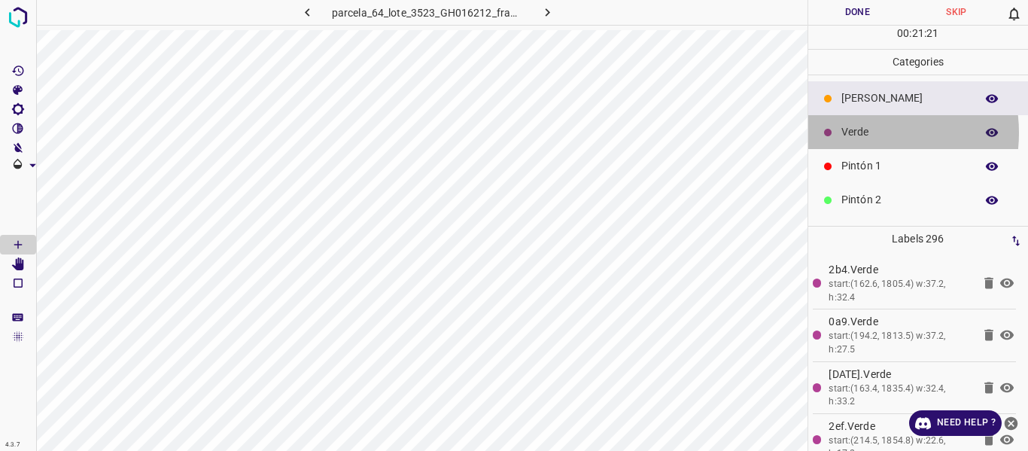
click at [859, 132] on p "Verde" at bounding box center [904, 132] width 126 height 16
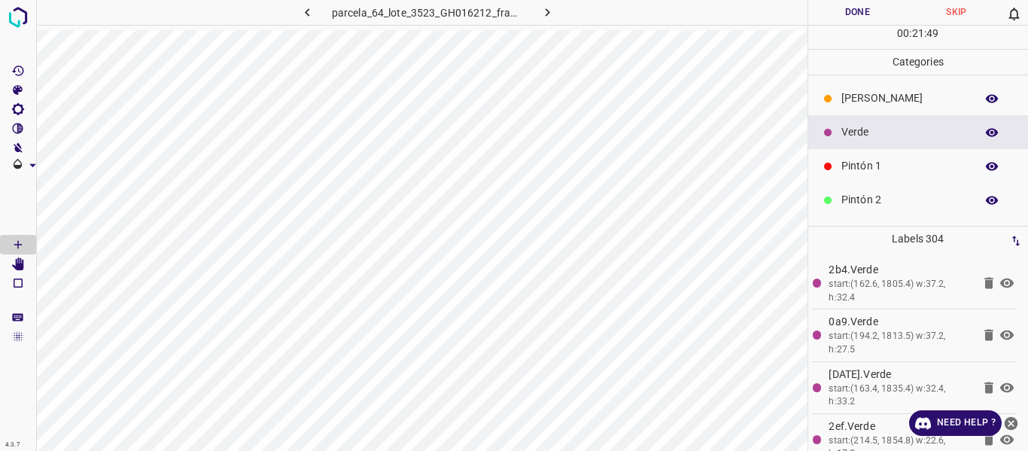
click at [868, 97] on p "[PERSON_NAME]" at bounding box center [904, 98] width 126 height 16
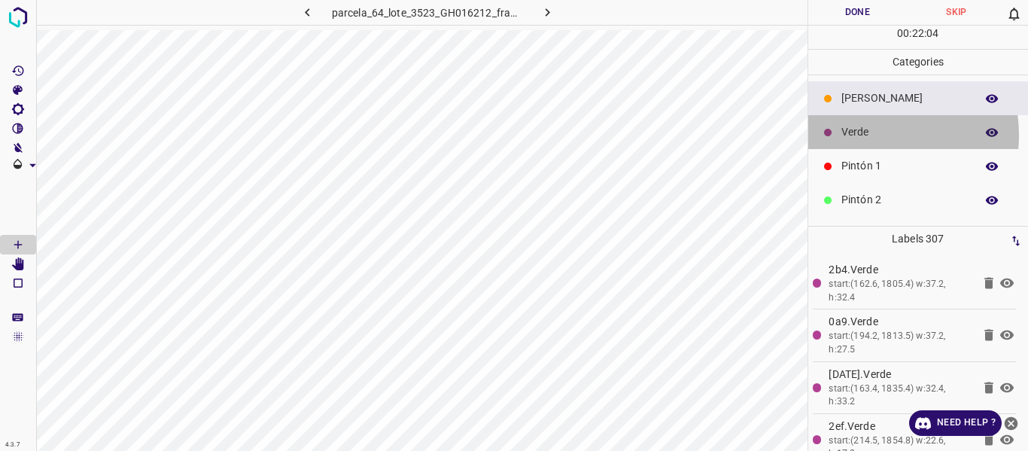
click at [865, 135] on p "Verde" at bounding box center [904, 132] width 126 height 16
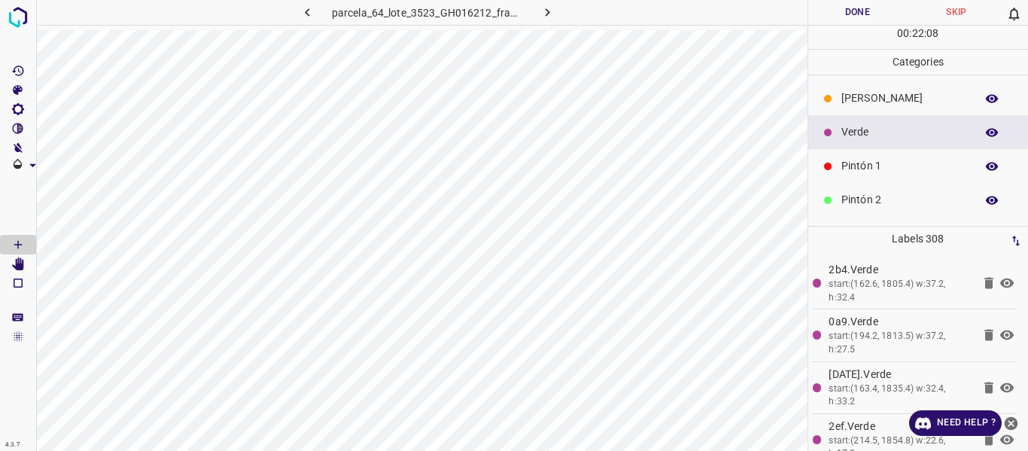
click at [867, 167] on p "Pintón 1" at bounding box center [904, 166] width 126 height 16
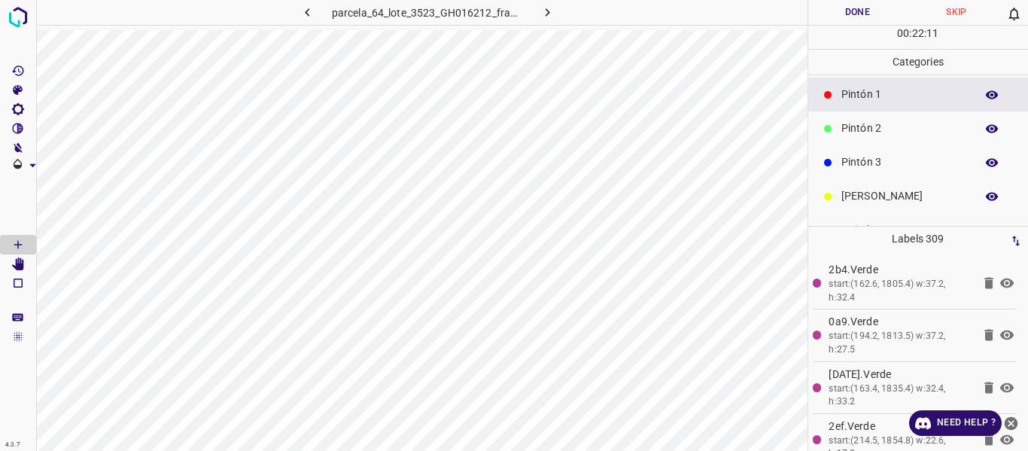
scroll to position [132, 0]
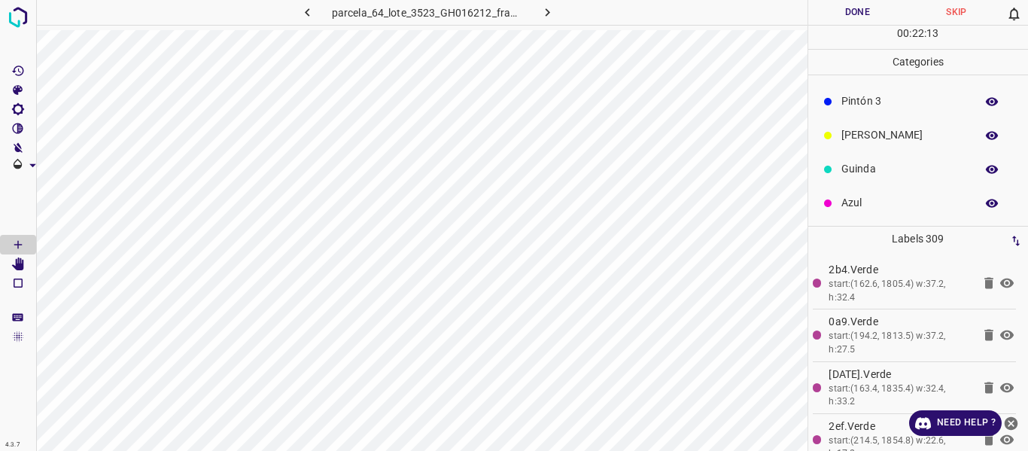
click at [852, 196] on p "Azul" at bounding box center [904, 203] width 126 height 16
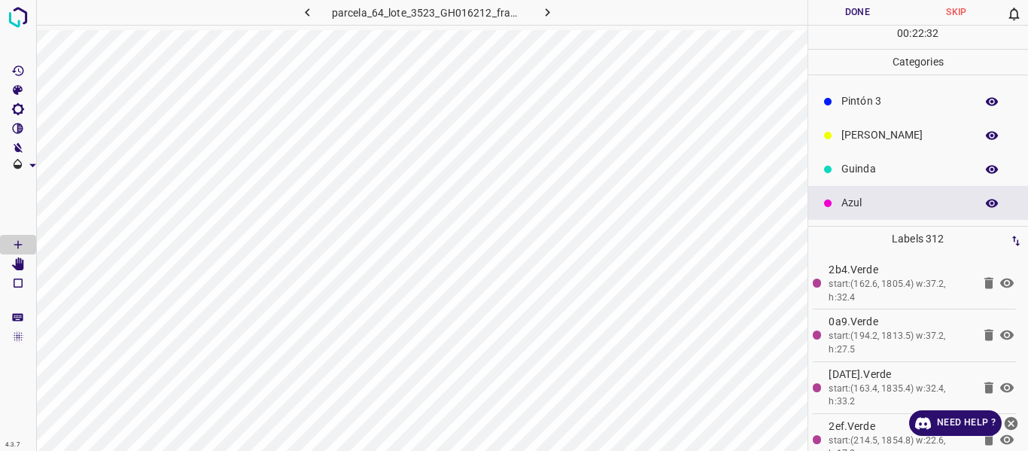
scroll to position [0, 0]
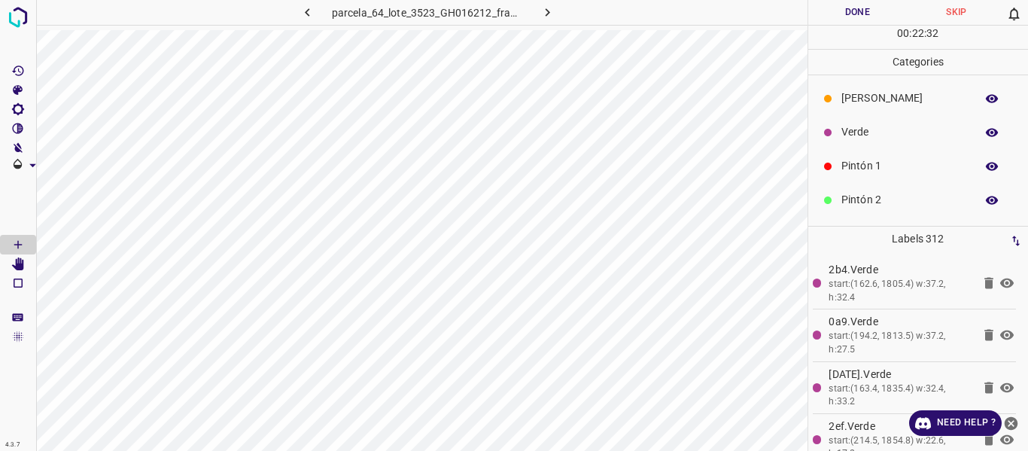
click at [862, 138] on p "Verde" at bounding box center [904, 132] width 126 height 16
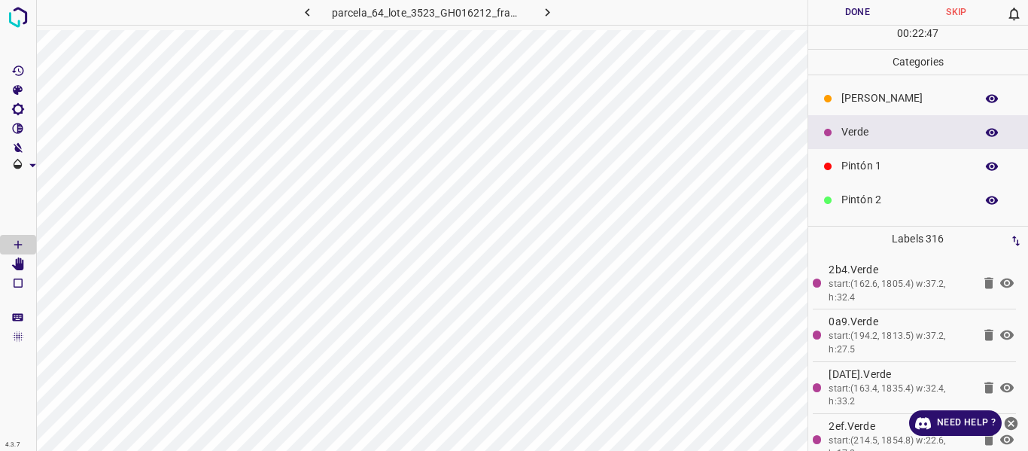
click at [845, 196] on p "Pintón 2" at bounding box center [904, 200] width 126 height 16
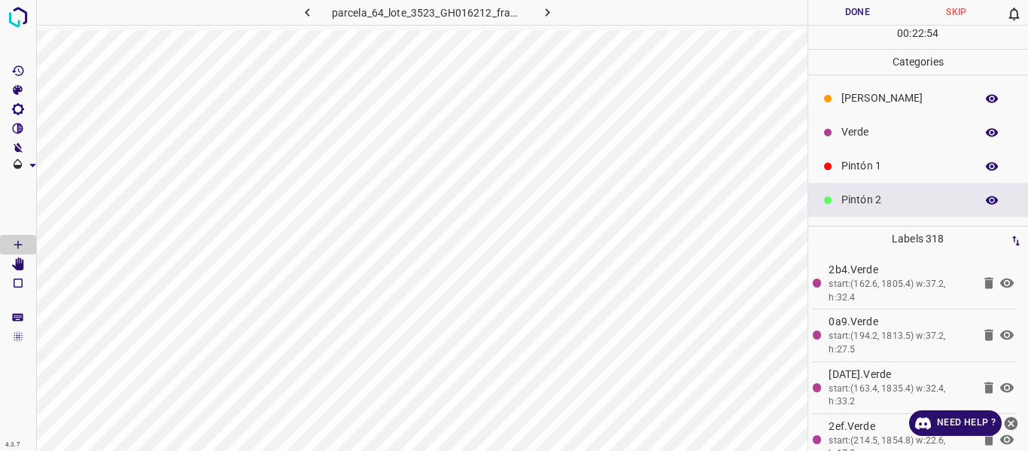
click at [898, 134] on p "Verde" at bounding box center [904, 132] width 126 height 16
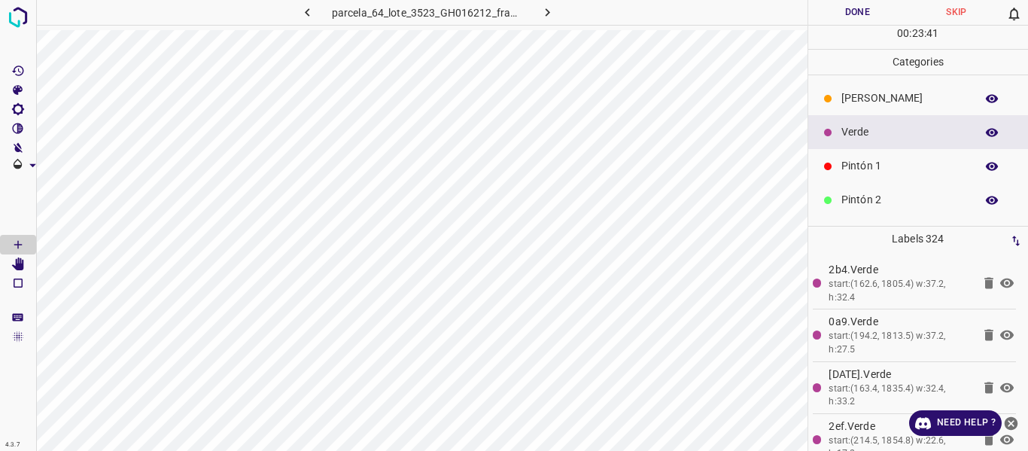
click at [905, 173] on p "Pintón 1" at bounding box center [904, 166] width 126 height 16
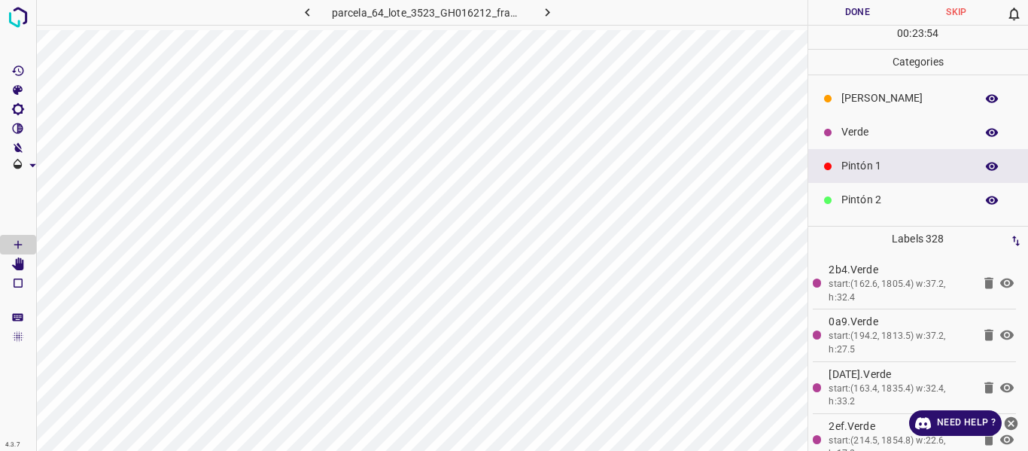
click at [851, 135] on p "Verde" at bounding box center [904, 132] width 126 height 16
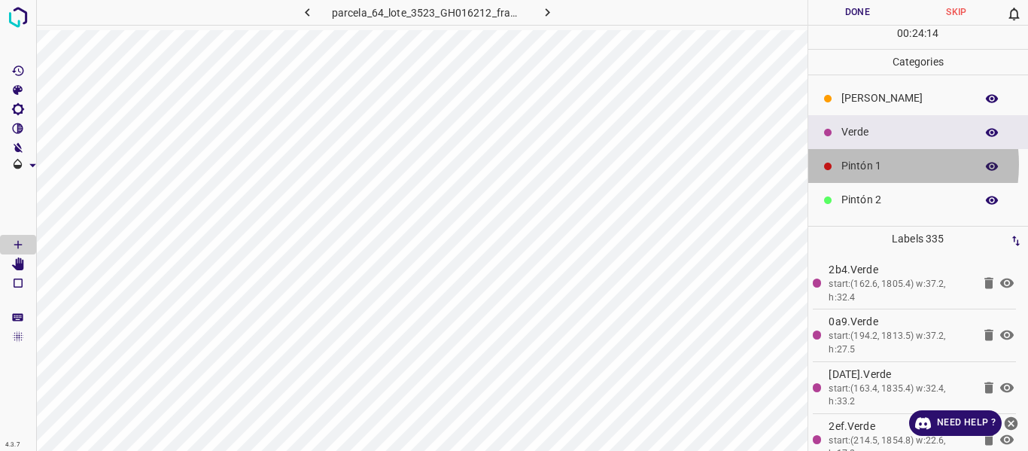
click at [861, 164] on p "Pintón 1" at bounding box center [904, 166] width 126 height 16
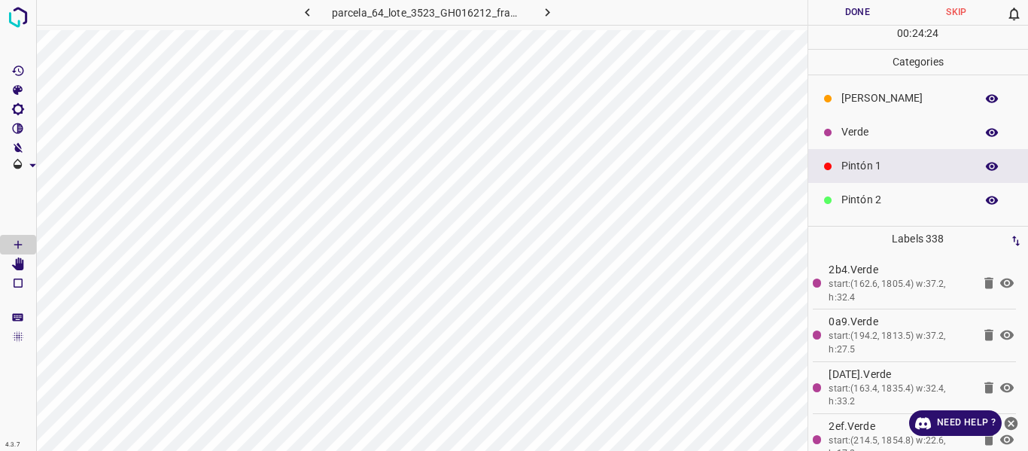
click at [854, 133] on p "Verde" at bounding box center [904, 132] width 126 height 16
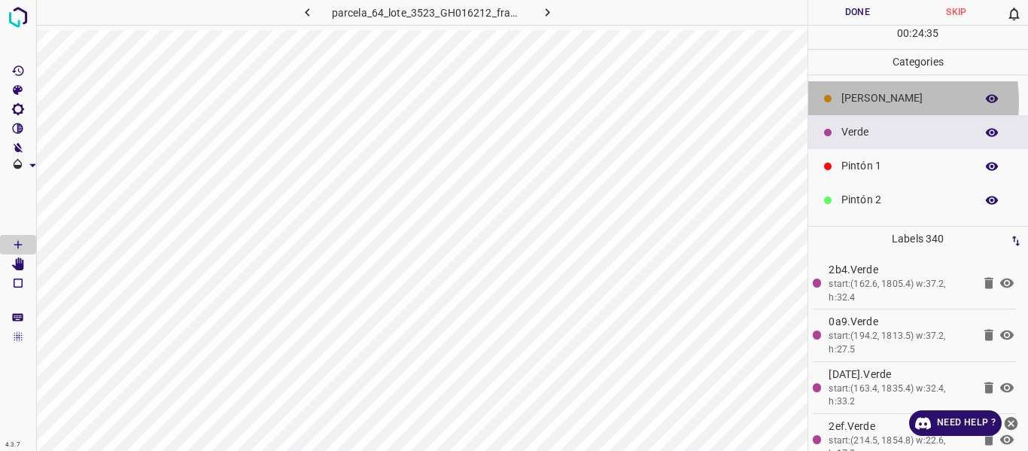
click at [861, 102] on p "[PERSON_NAME]" at bounding box center [904, 98] width 126 height 16
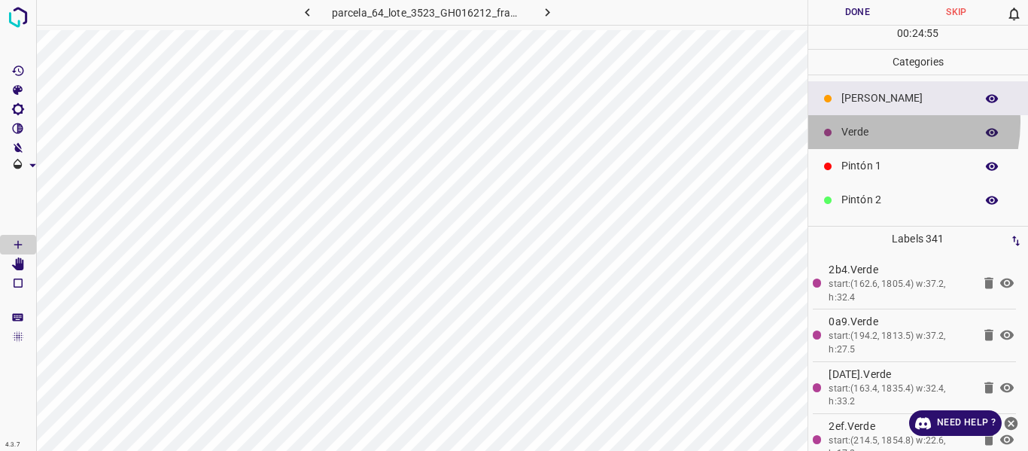
click at [870, 122] on div "Verde" at bounding box center [918, 132] width 220 height 34
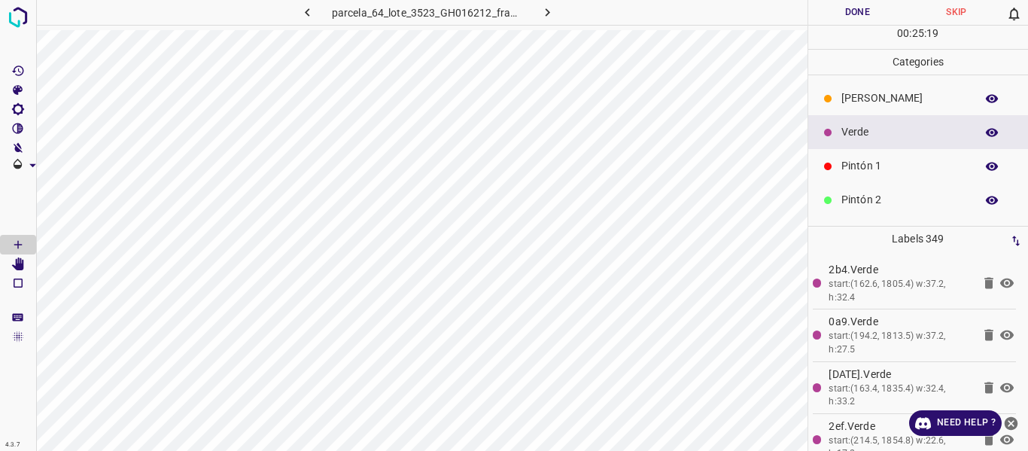
click at [896, 96] on p "[PERSON_NAME]" at bounding box center [904, 98] width 126 height 16
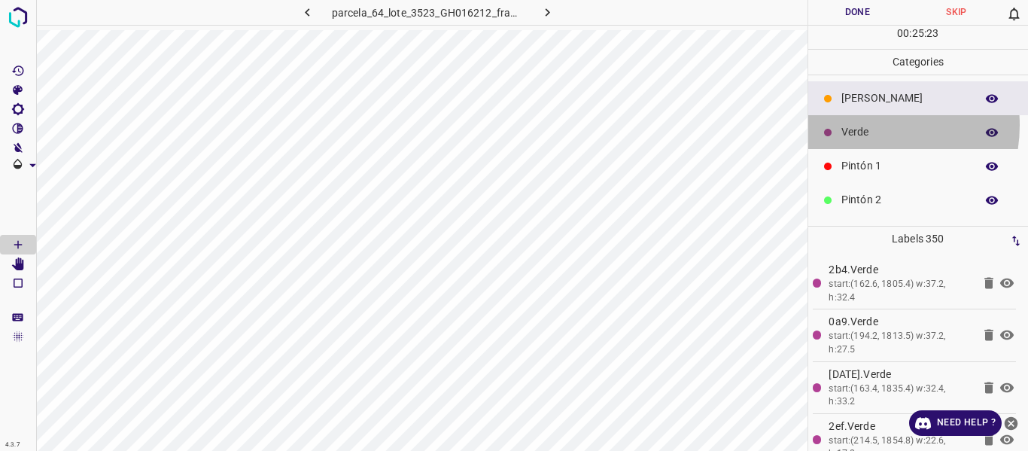
click at [861, 125] on p "Verde" at bounding box center [904, 132] width 126 height 16
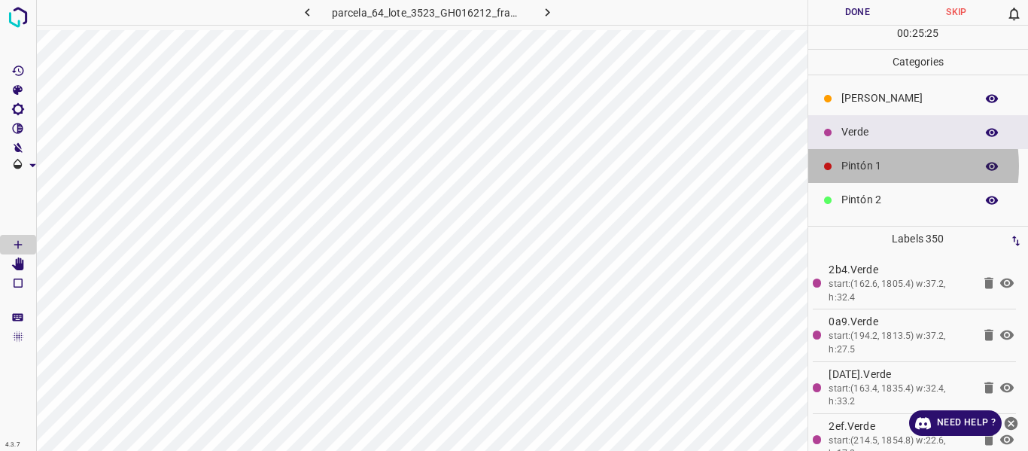
click at [872, 166] on p "Pintón 1" at bounding box center [904, 166] width 126 height 16
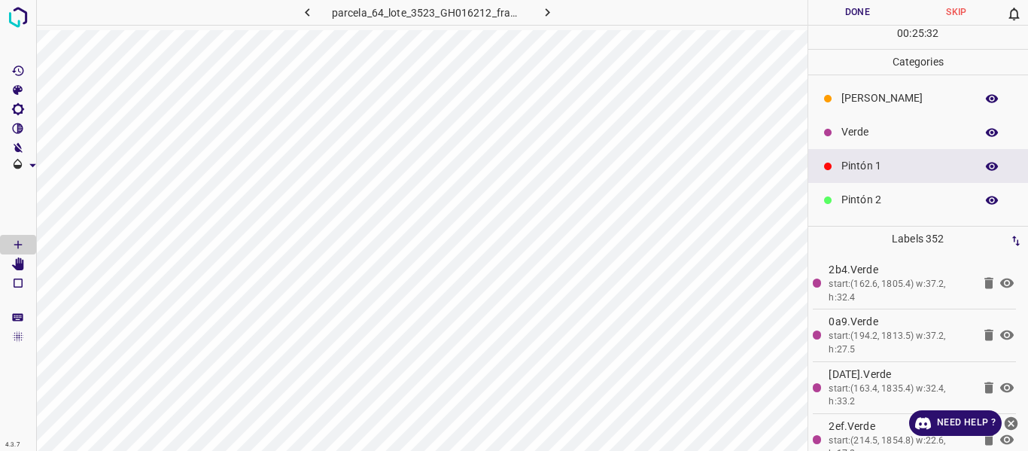
click at [855, 134] on p "Verde" at bounding box center [904, 132] width 126 height 16
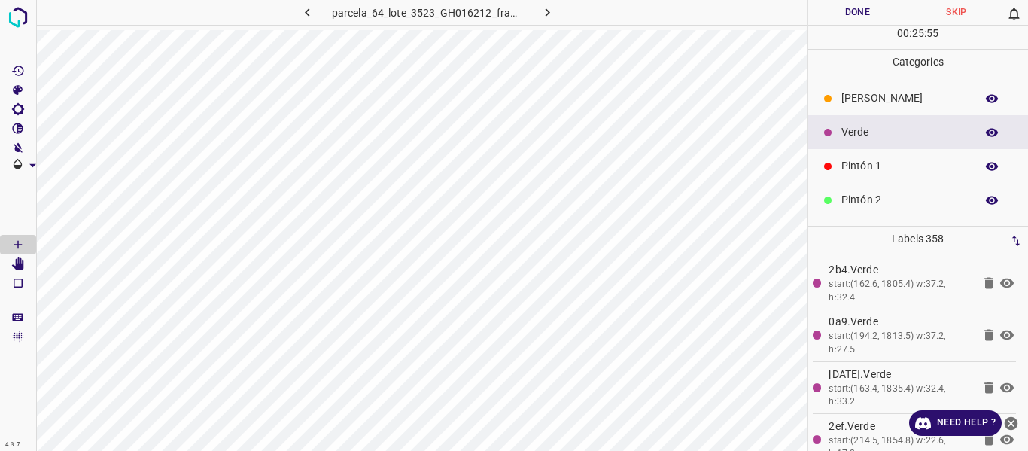
click at [865, 99] on p "[PERSON_NAME]" at bounding box center [904, 98] width 126 height 16
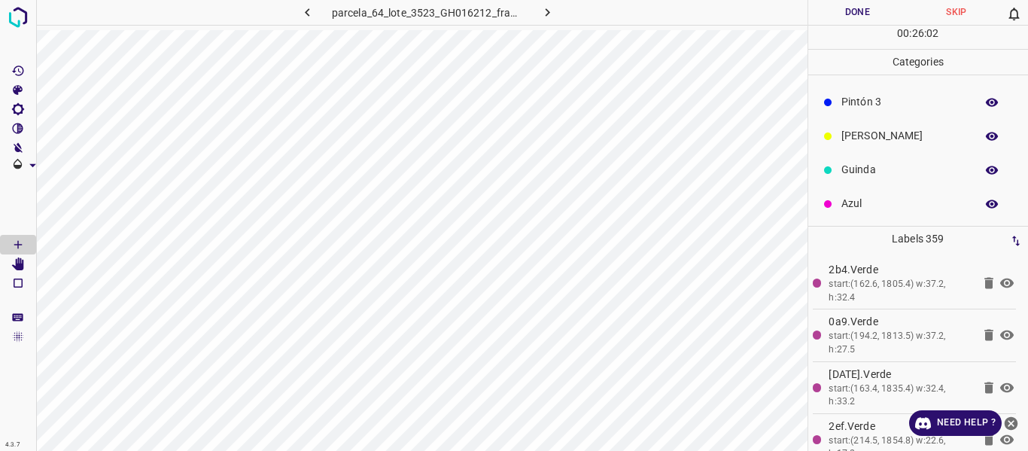
scroll to position [132, 0]
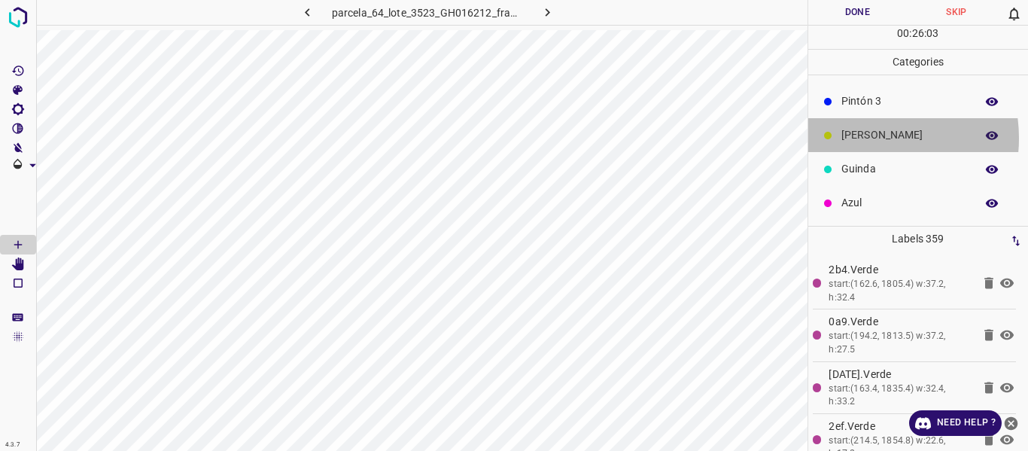
click at [861, 138] on p "[PERSON_NAME]" at bounding box center [904, 135] width 126 height 16
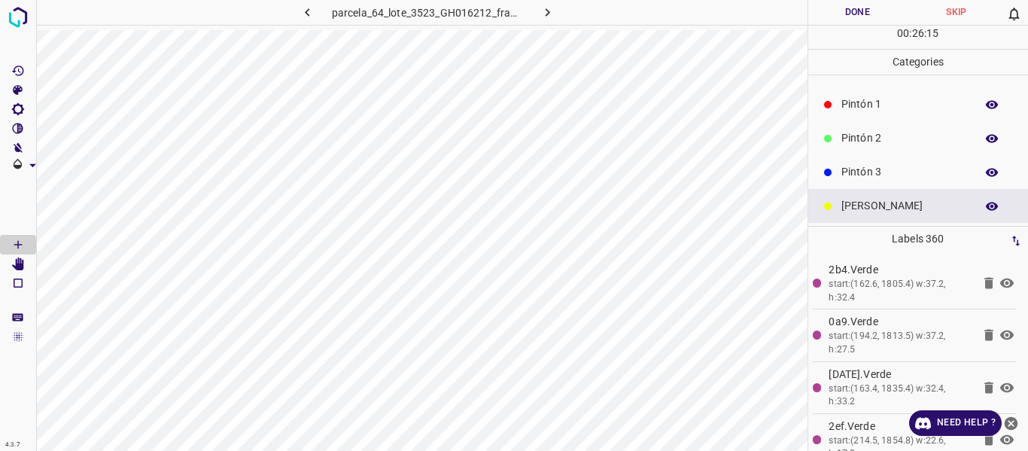
scroll to position [0, 0]
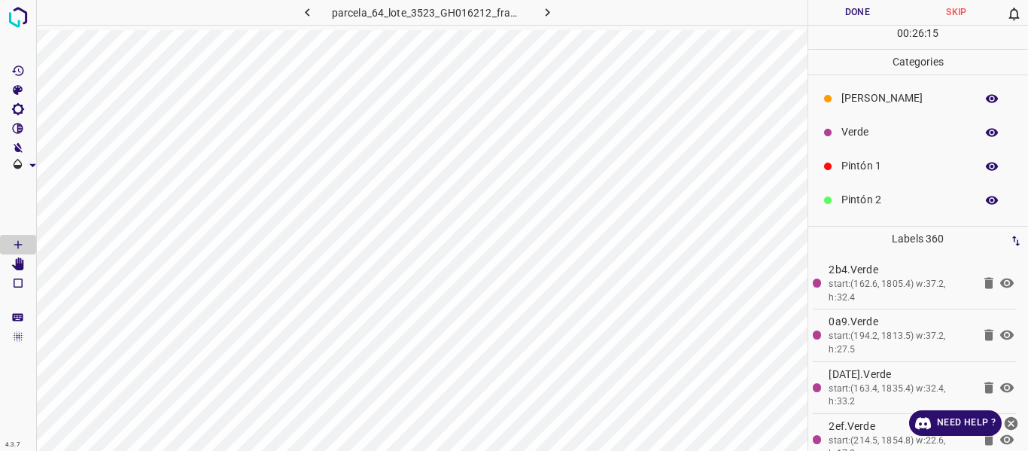
click at [874, 96] on p "[PERSON_NAME]" at bounding box center [904, 98] width 126 height 16
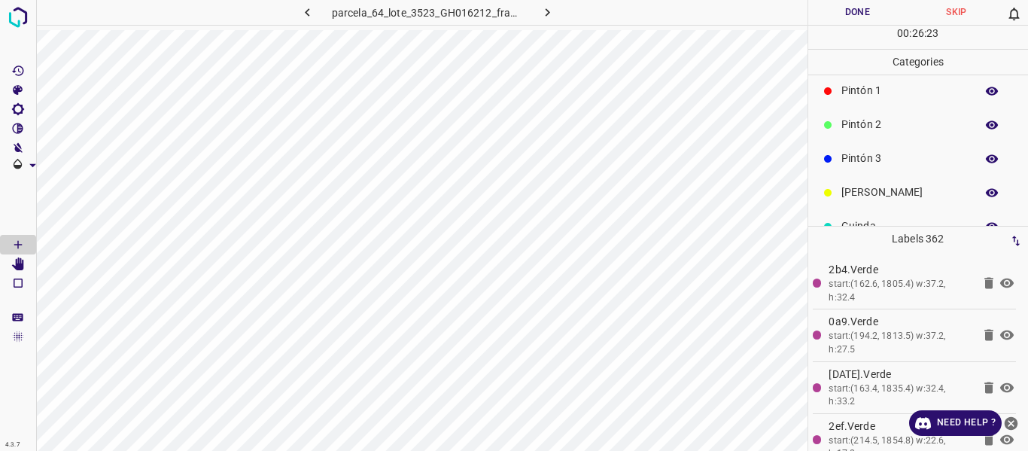
scroll to position [132, 0]
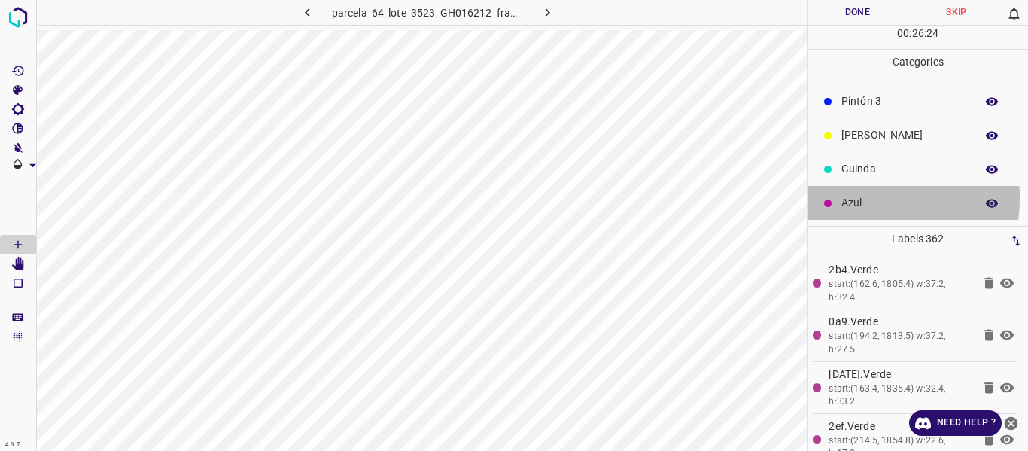
click at [854, 197] on p "Azul" at bounding box center [904, 203] width 126 height 16
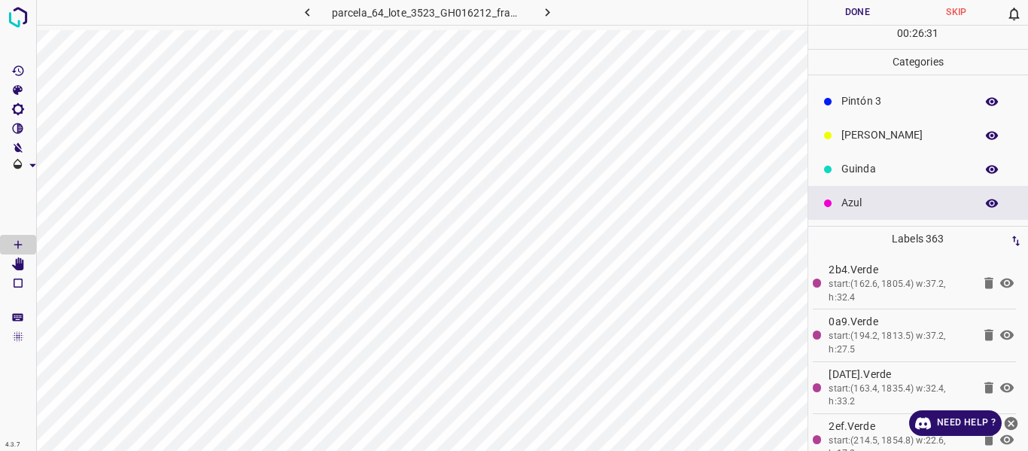
click at [855, 99] on p "Pintón 3" at bounding box center [904, 101] width 126 height 16
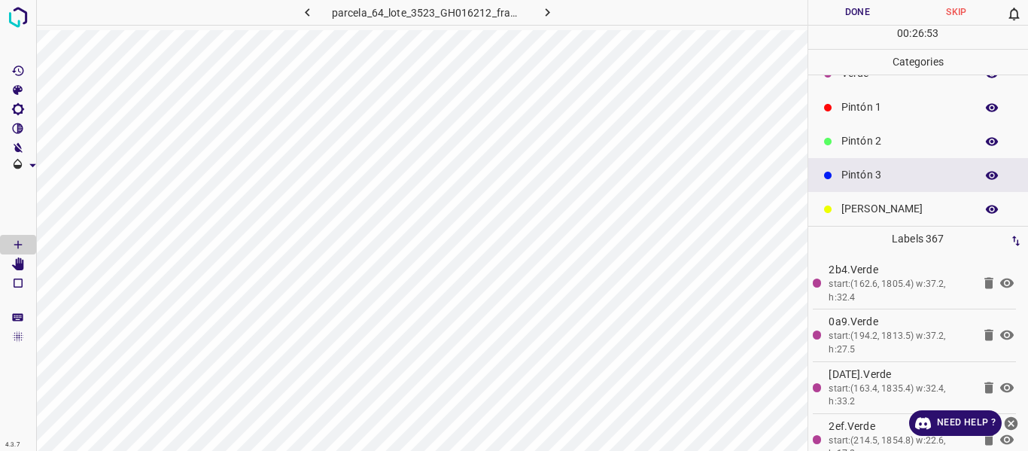
scroll to position [0, 0]
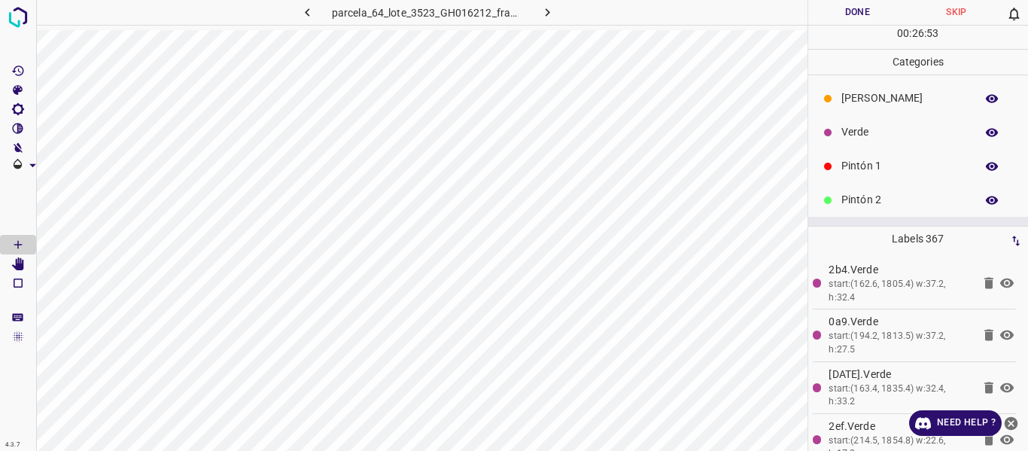
click at [877, 132] on p "Verde" at bounding box center [904, 132] width 126 height 16
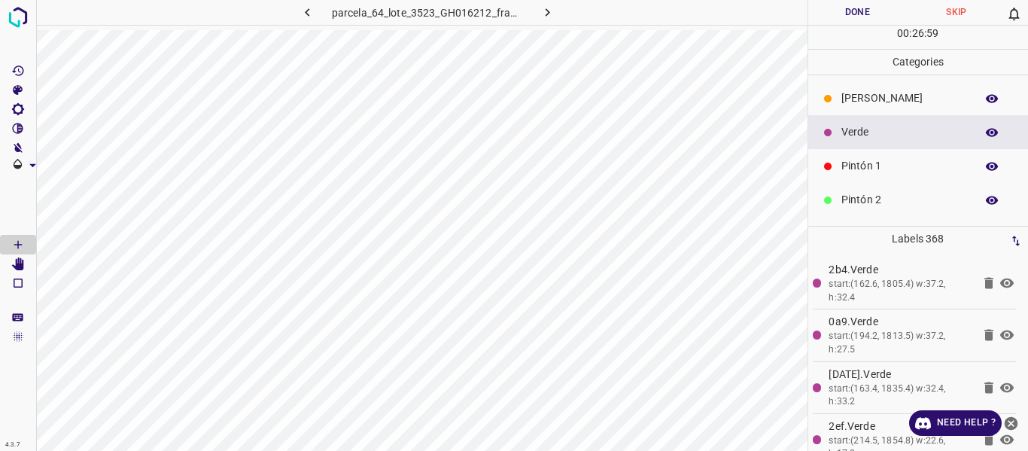
click at [858, 166] on p "Pintón 1" at bounding box center [904, 166] width 126 height 16
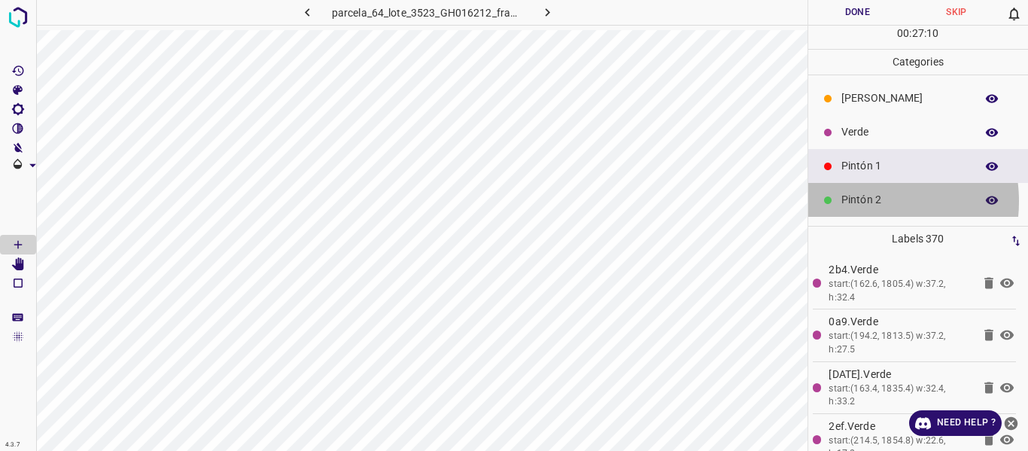
click at [859, 201] on p "Pintón 2" at bounding box center [904, 200] width 126 height 16
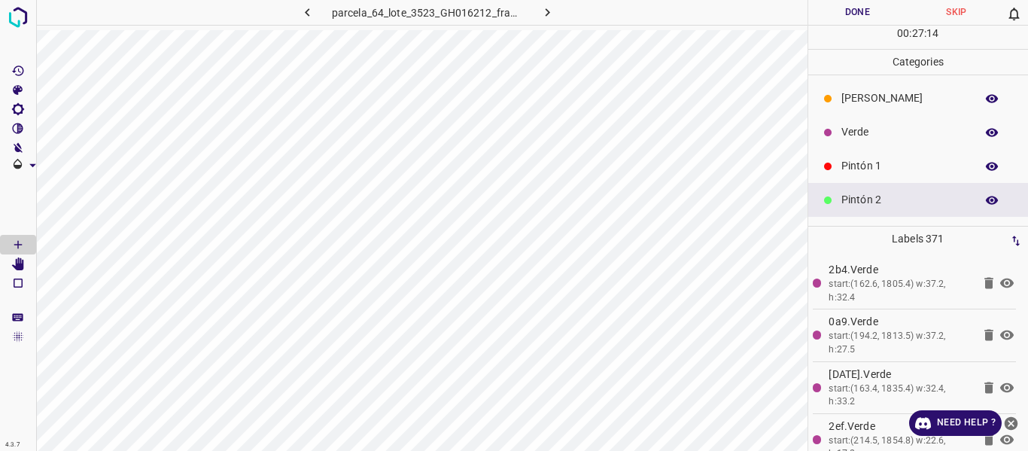
click at [855, 164] on p "Pintón 1" at bounding box center [904, 166] width 126 height 16
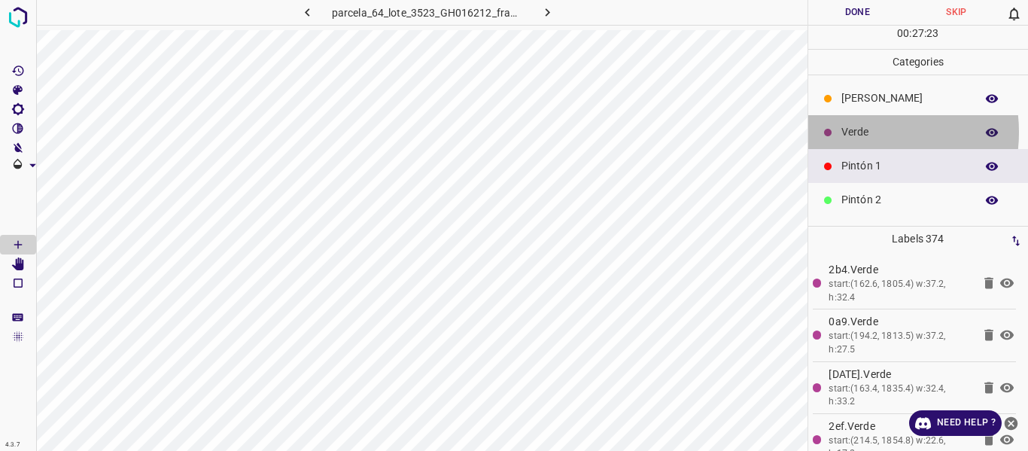
click at [858, 132] on p "Verde" at bounding box center [904, 132] width 126 height 16
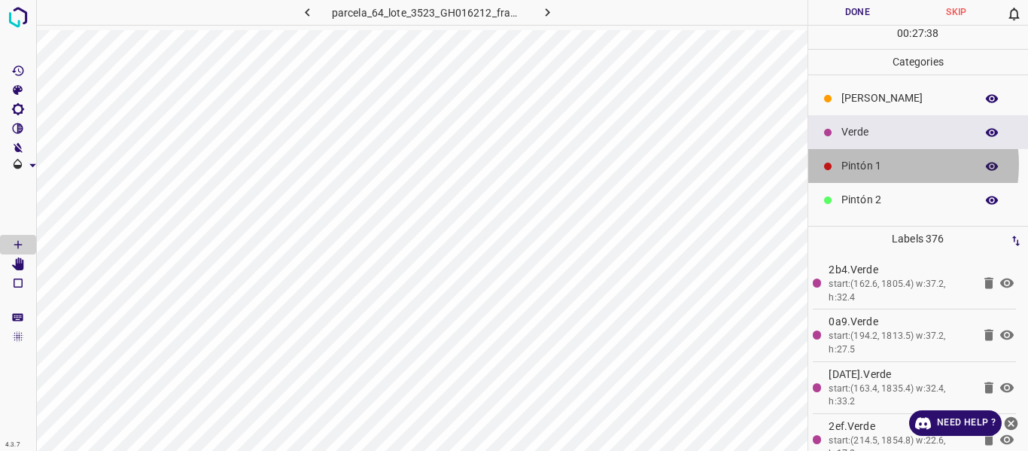
click at [876, 164] on p "Pintón 1" at bounding box center [904, 166] width 126 height 16
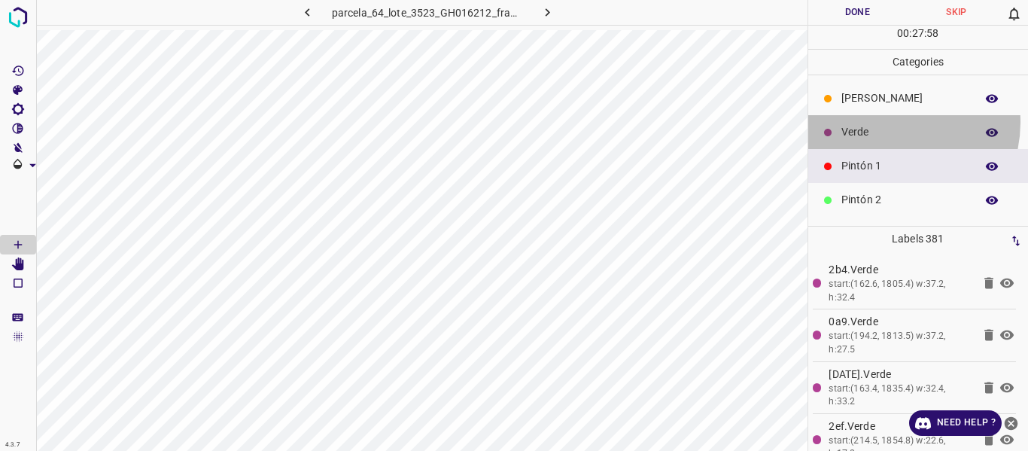
click at [887, 122] on div "Verde" at bounding box center [918, 132] width 220 height 34
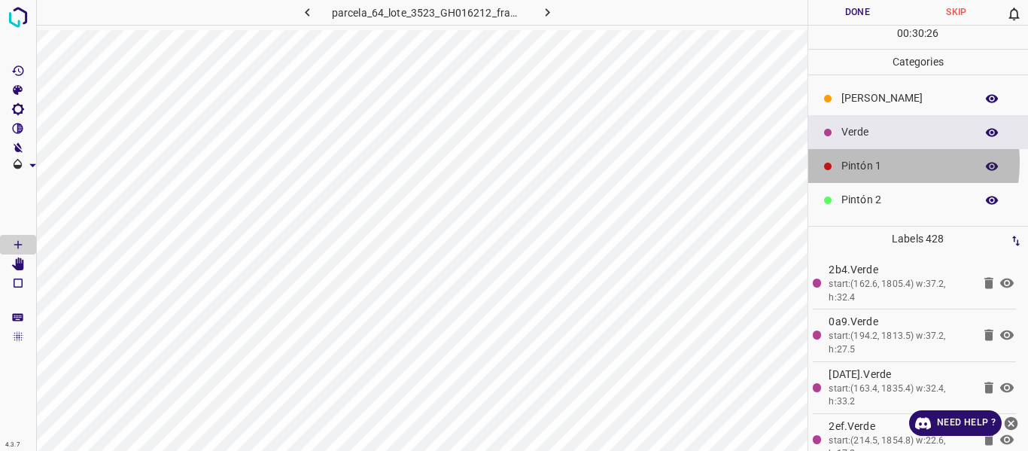
click at [869, 162] on p "Pintón 1" at bounding box center [904, 166] width 126 height 16
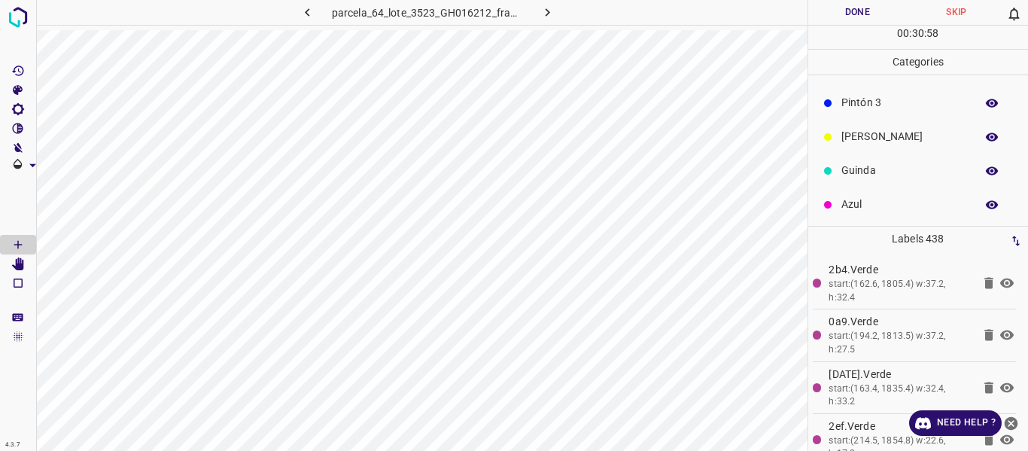
scroll to position [132, 0]
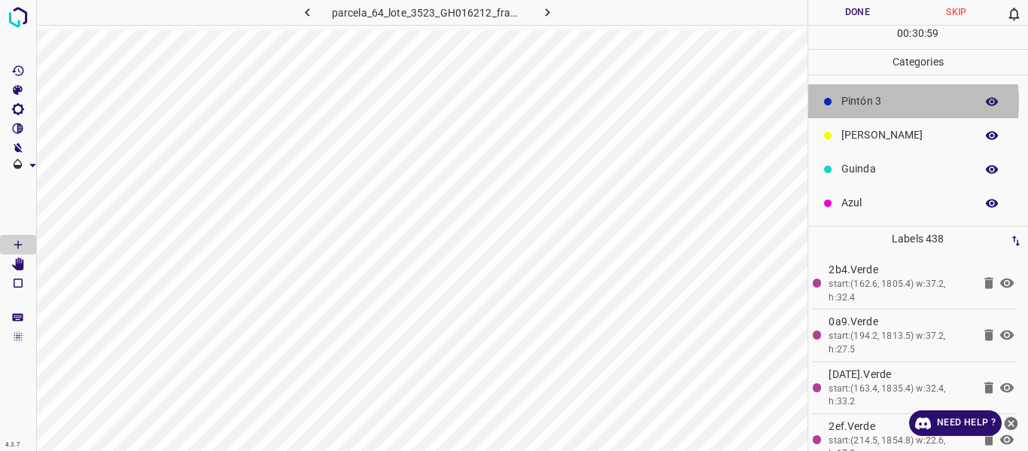
click at [855, 102] on p "Pintón 3" at bounding box center [904, 101] width 126 height 16
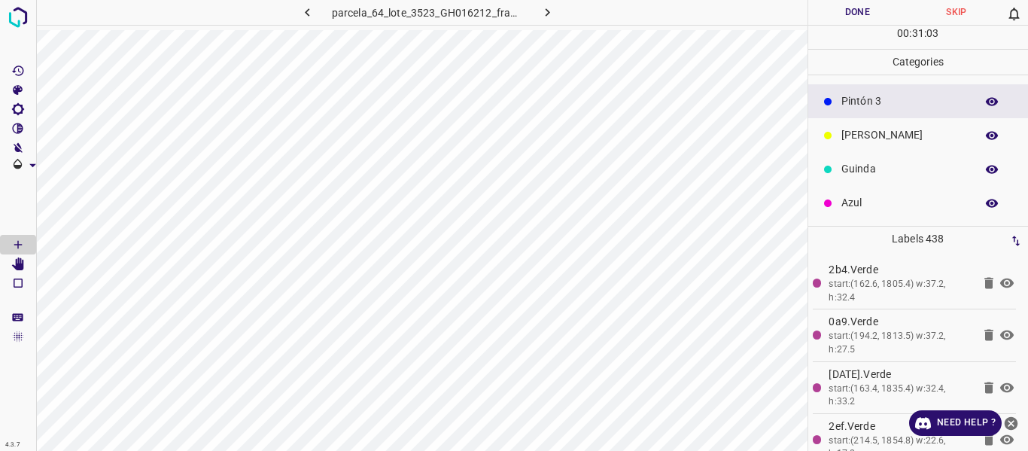
click at [846, 96] on p "Pintón 3" at bounding box center [904, 101] width 126 height 16
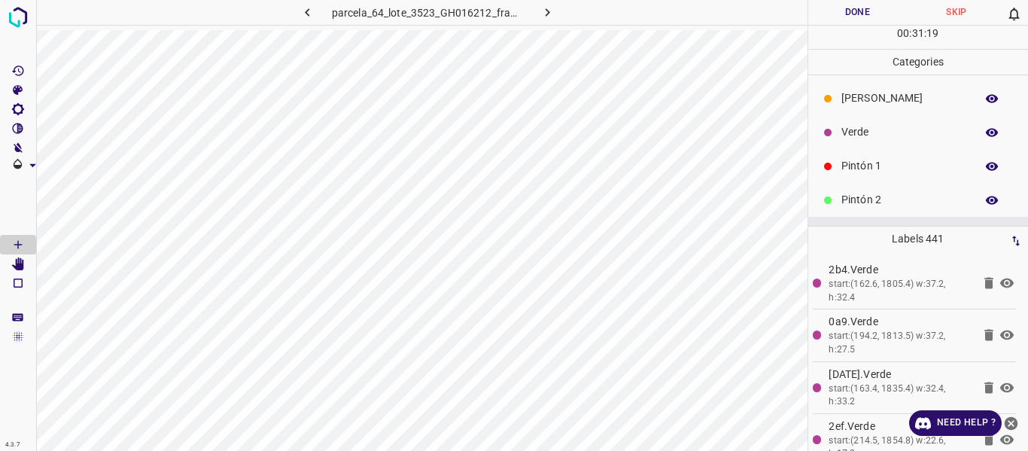
click at [859, 160] on p "Pintón 1" at bounding box center [904, 166] width 126 height 16
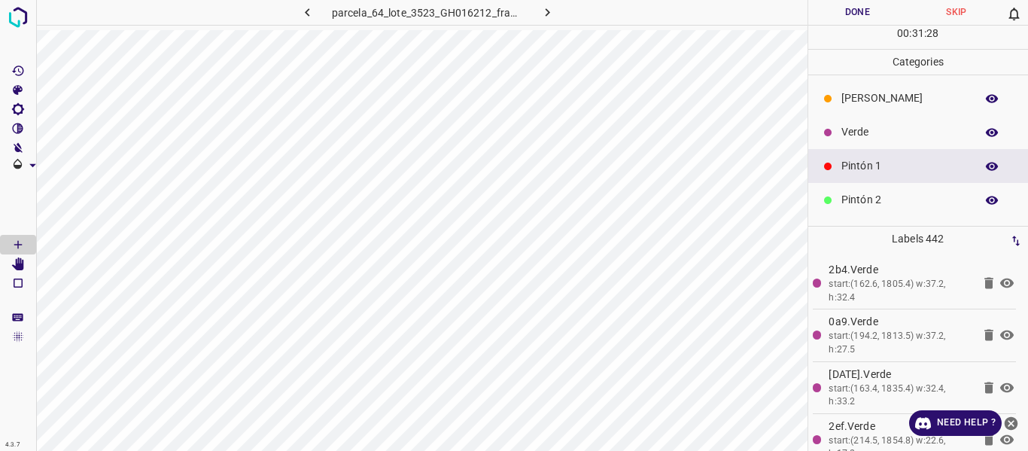
click at [858, 133] on p "Verde" at bounding box center [904, 132] width 126 height 16
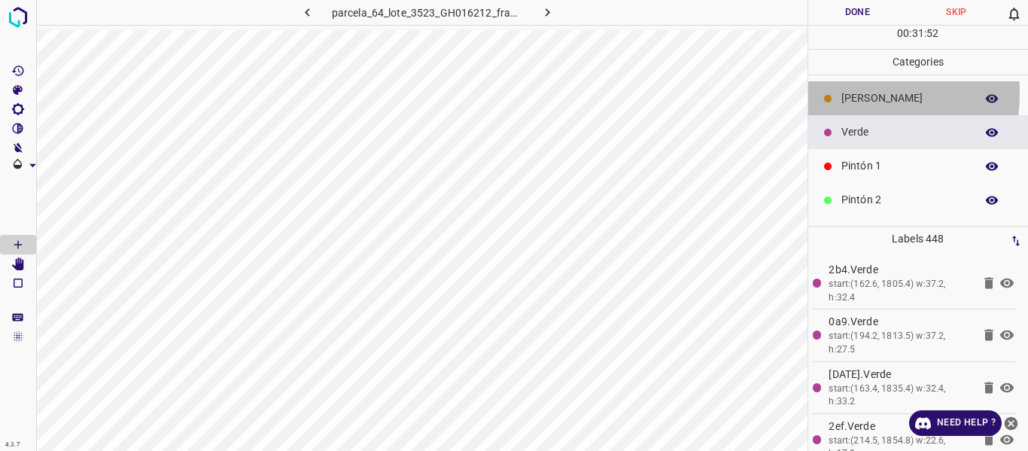
click at [858, 93] on p "[PERSON_NAME]" at bounding box center [904, 98] width 126 height 16
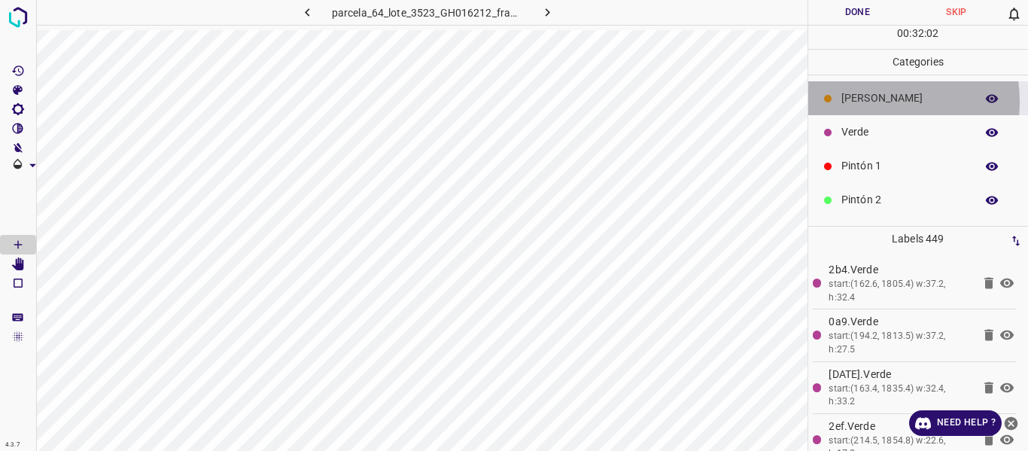
click at [870, 102] on p "[PERSON_NAME]" at bounding box center [904, 98] width 126 height 16
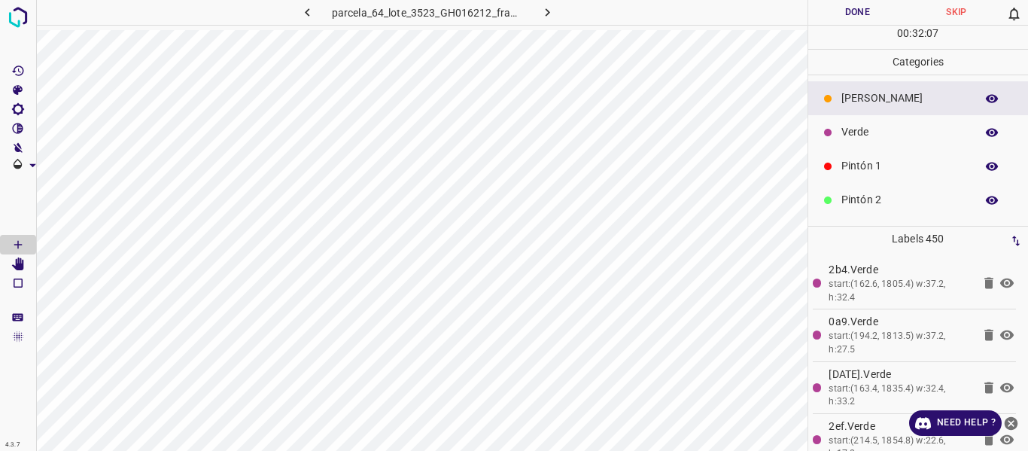
click at [868, 135] on p "Verde" at bounding box center [904, 132] width 126 height 16
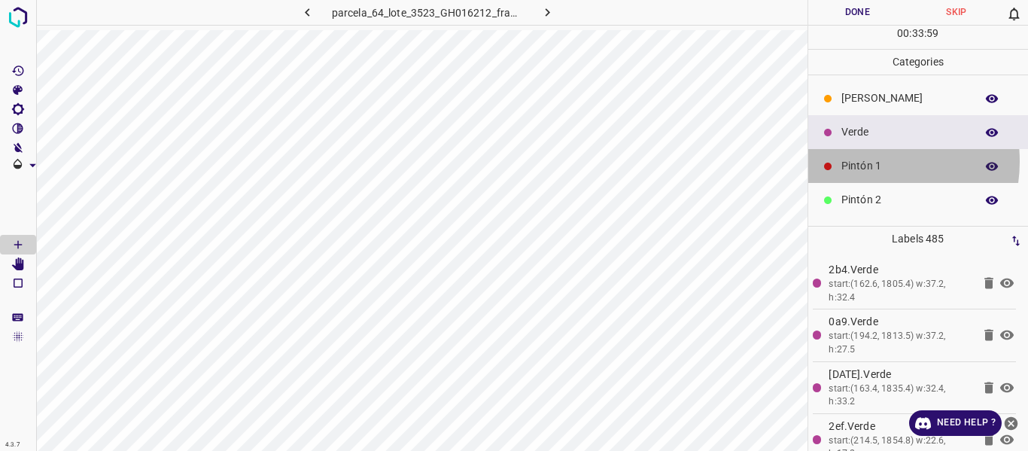
click at [864, 161] on p "Pintón 1" at bounding box center [904, 166] width 126 height 16
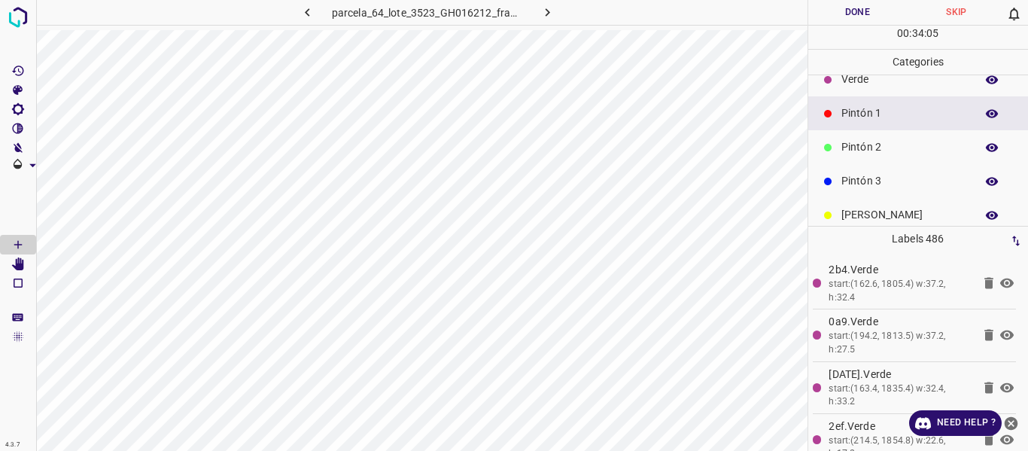
scroll to position [75, 0]
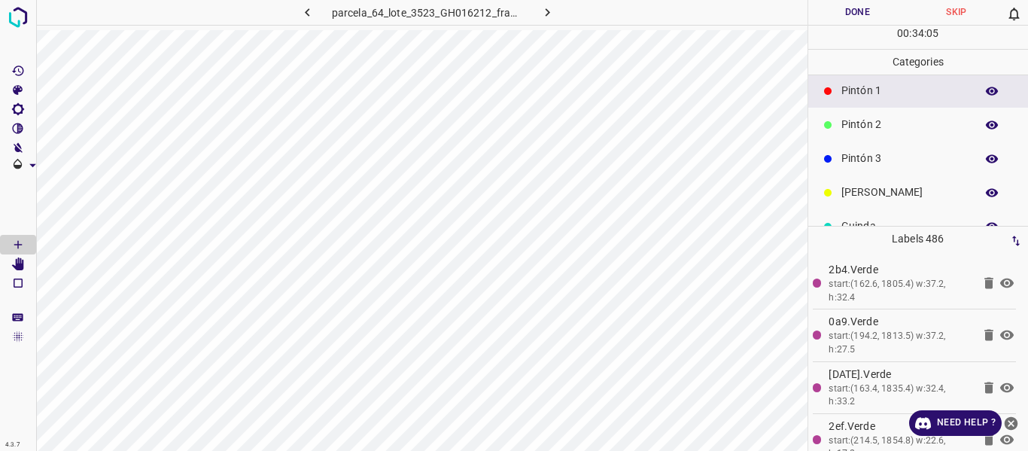
click at [853, 186] on p "[PERSON_NAME]" at bounding box center [904, 192] width 126 height 16
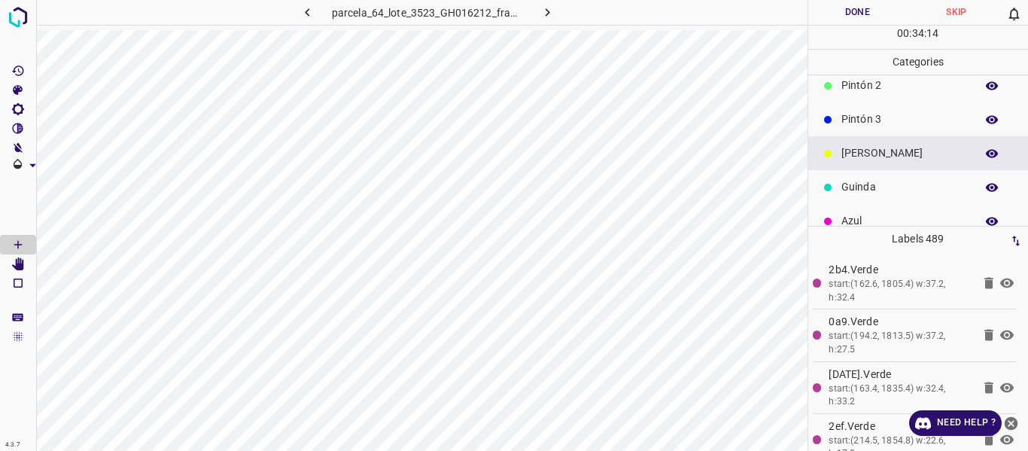
scroll to position [132, 0]
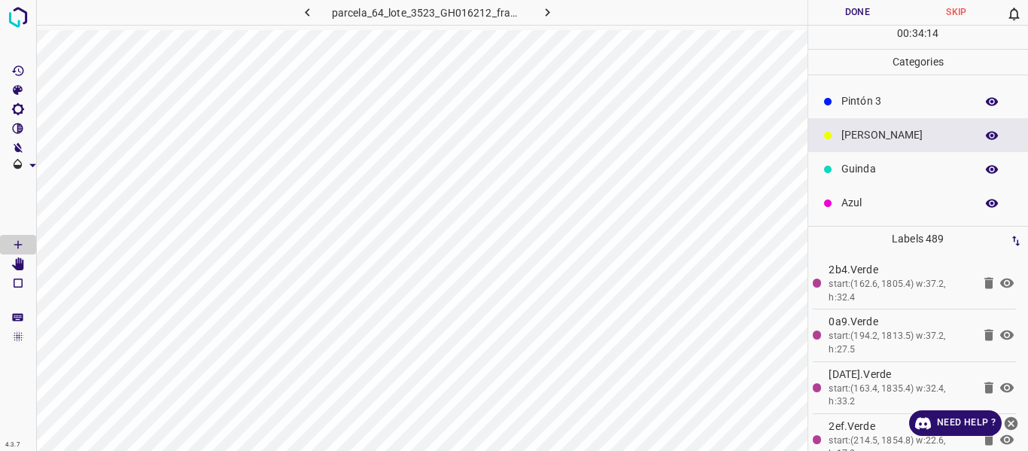
click at [842, 197] on p "Azul" at bounding box center [904, 203] width 126 height 16
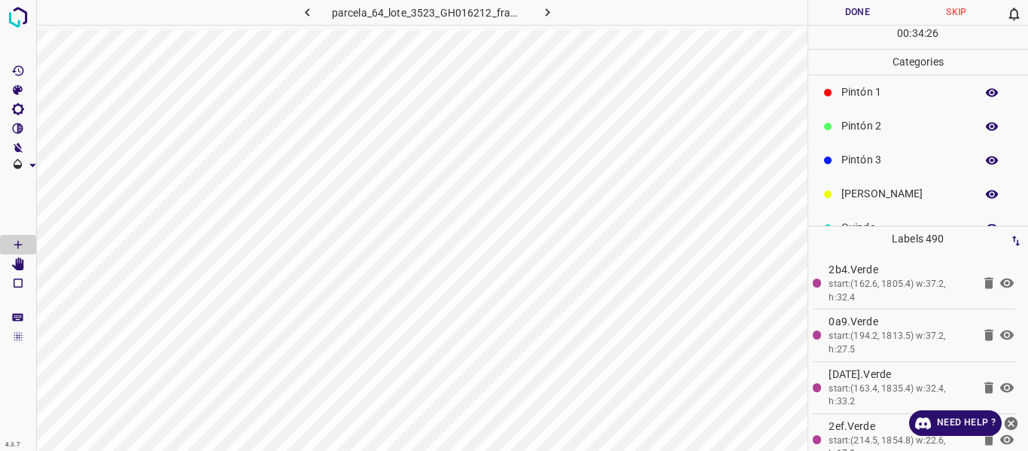
scroll to position [57, 0]
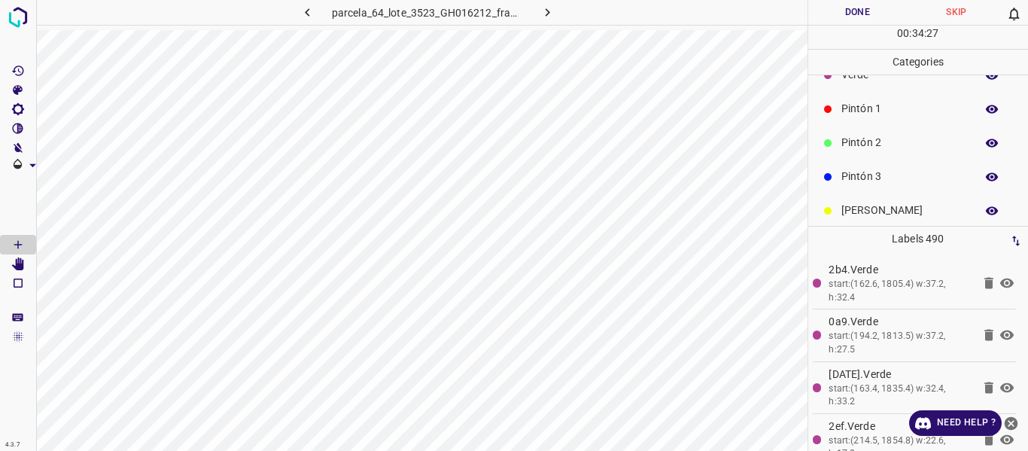
click at [856, 114] on p "Pintón 1" at bounding box center [904, 109] width 126 height 16
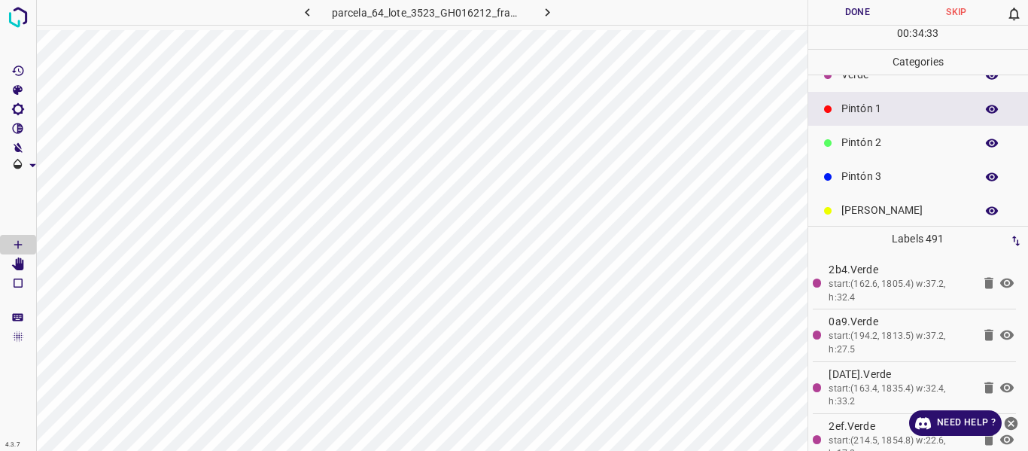
scroll to position [0, 0]
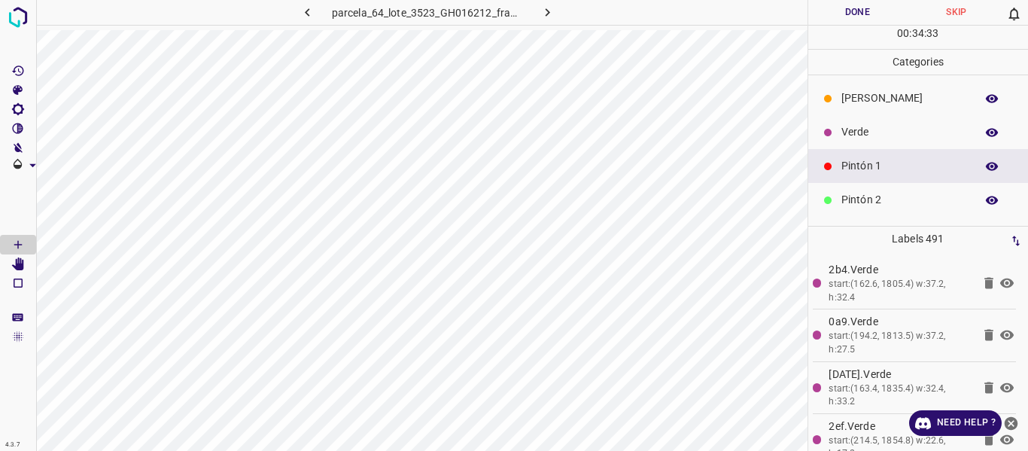
click at [850, 129] on p "Verde" at bounding box center [904, 132] width 126 height 16
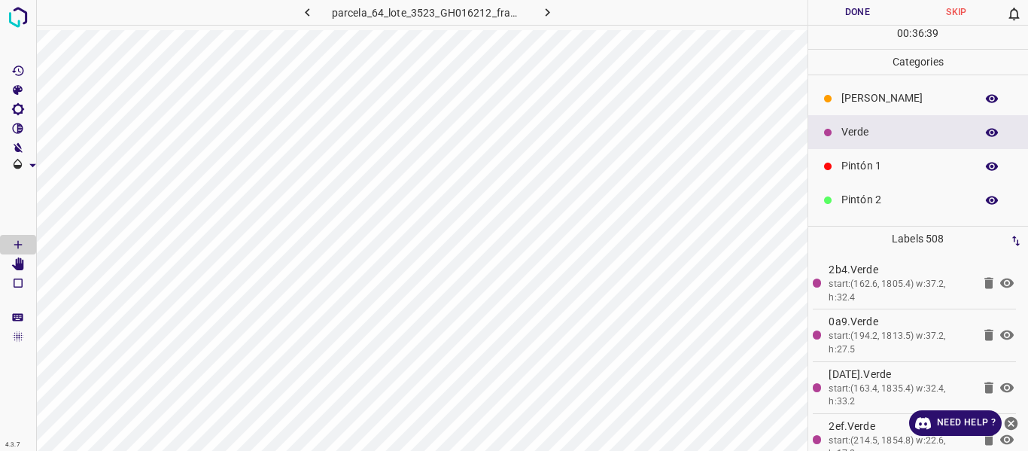
click at [859, 167] on p "Pintón 1" at bounding box center [904, 166] width 126 height 16
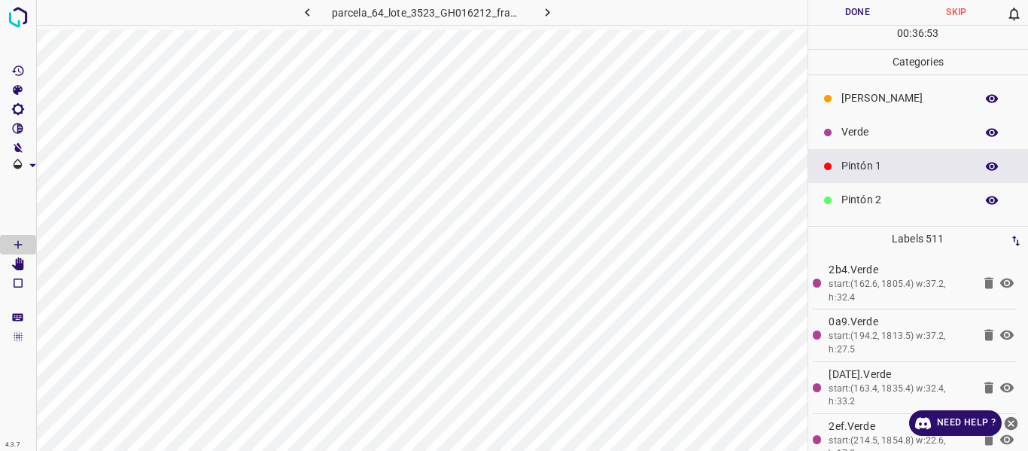
click at [861, 131] on p "Verde" at bounding box center [904, 132] width 126 height 16
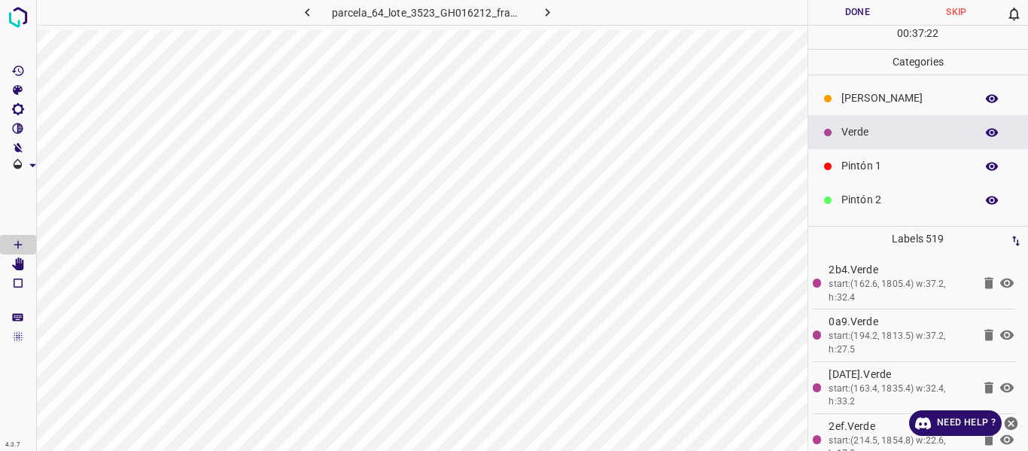
scroll to position [75, 0]
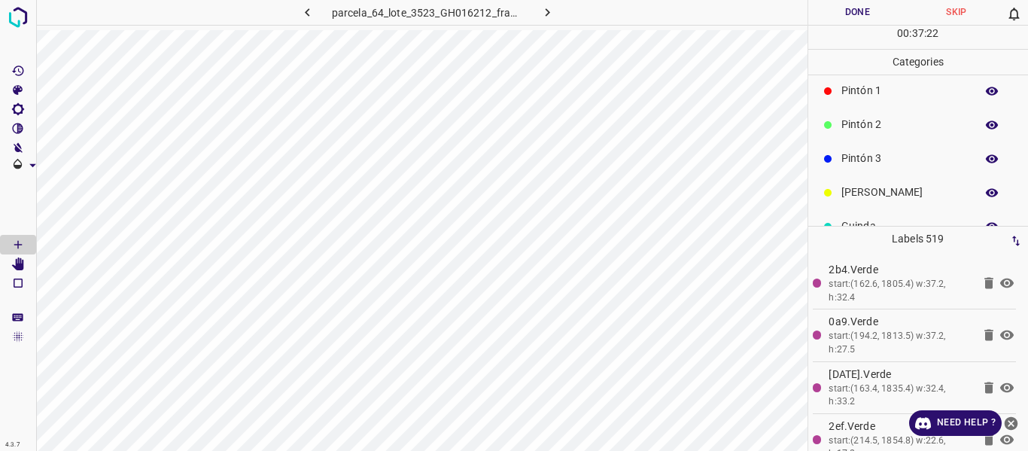
click at [853, 191] on p "[PERSON_NAME]" at bounding box center [904, 192] width 126 height 16
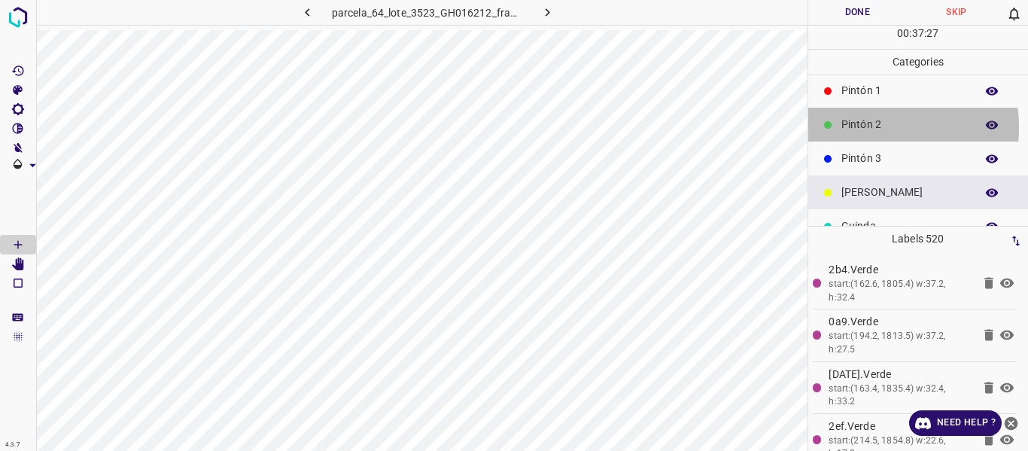
click at [853, 127] on p "Pintón 2" at bounding box center [904, 125] width 126 height 16
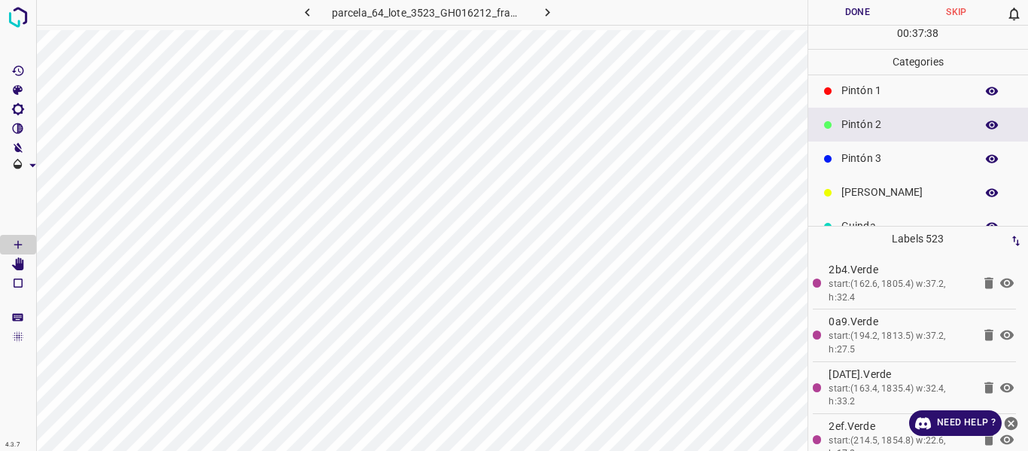
click at [850, 87] on p "Pintón 1" at bounding box center [904, 91] width 126 height 16
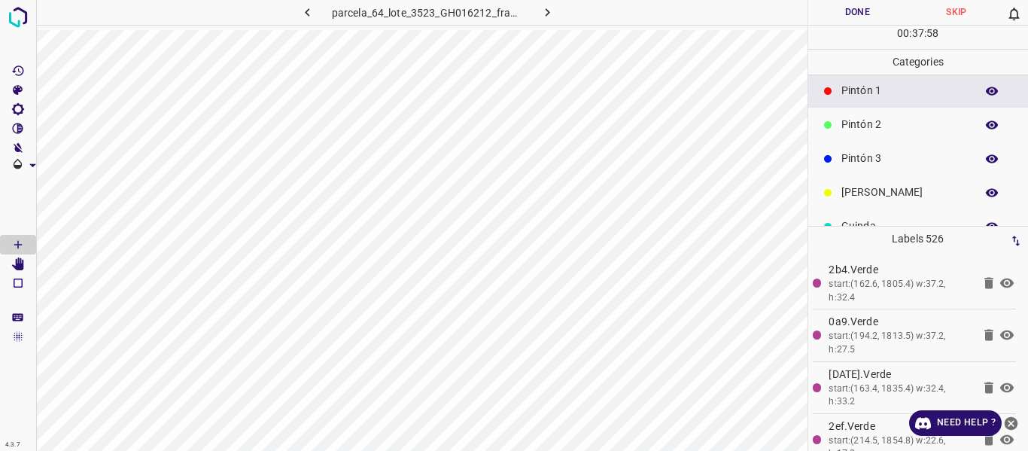
scroll to position [0, 0]
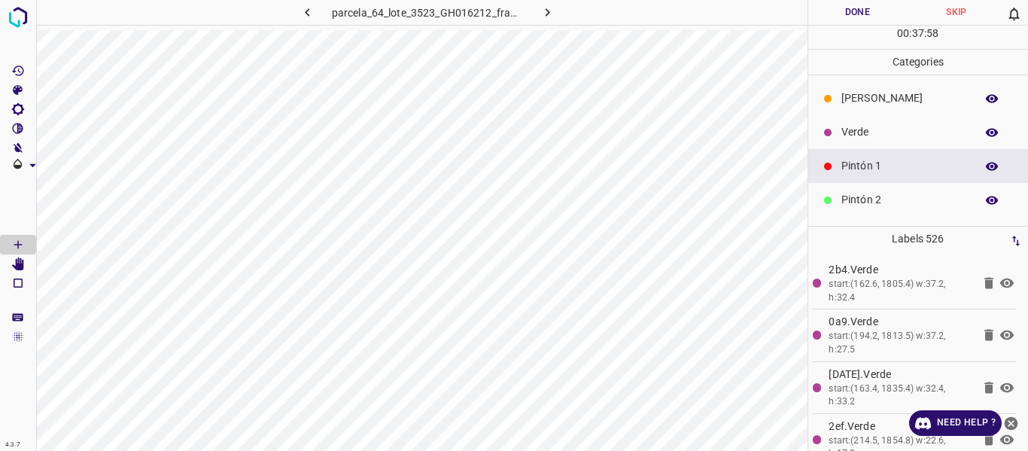
click at [854, 129] on p "Verde" at bounding box center [904, 132] width 126 height 16
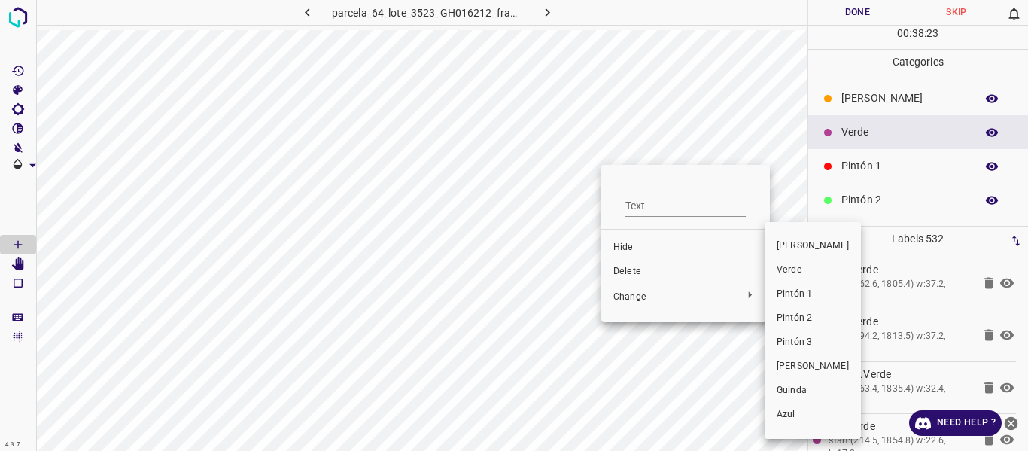
click at [785, 339] on span "Pintón 3" at bounding box center [812, 343] width 72 height 14
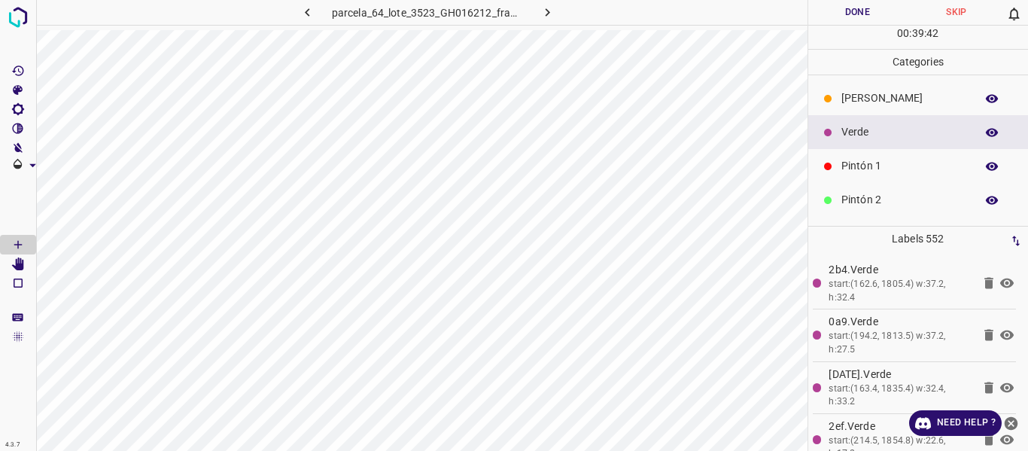
click at [860, 192] on p "Pintón 2" at bounding box center [904, 200] width 126 height 16
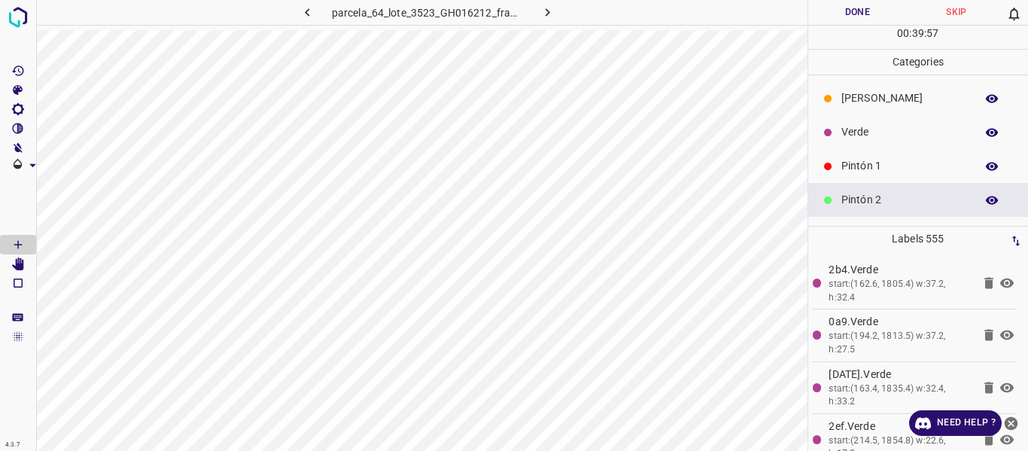
click at [867, 158] on p "Pintón 1" at bounding box center [904, 166] width 126 height 16
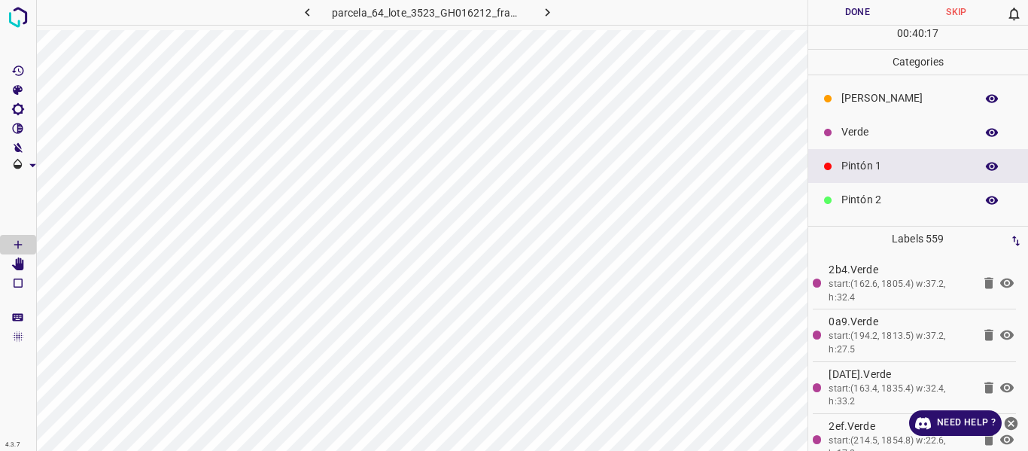
click at [846, 127] on p "Verde" at bounding box center [904, 132] width 126 height 16
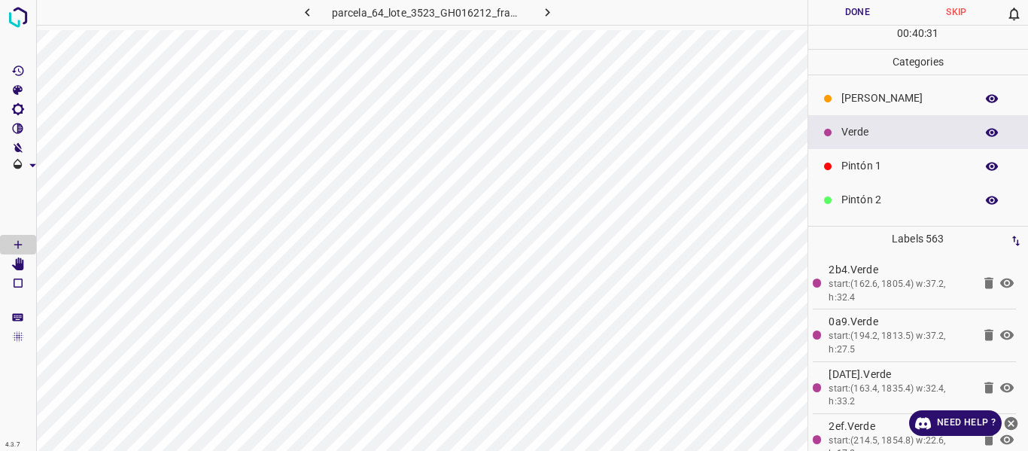
click at [859, 84] on div "[PERSON_NAME]" at bounding box center [918, 98] width 220 height 34
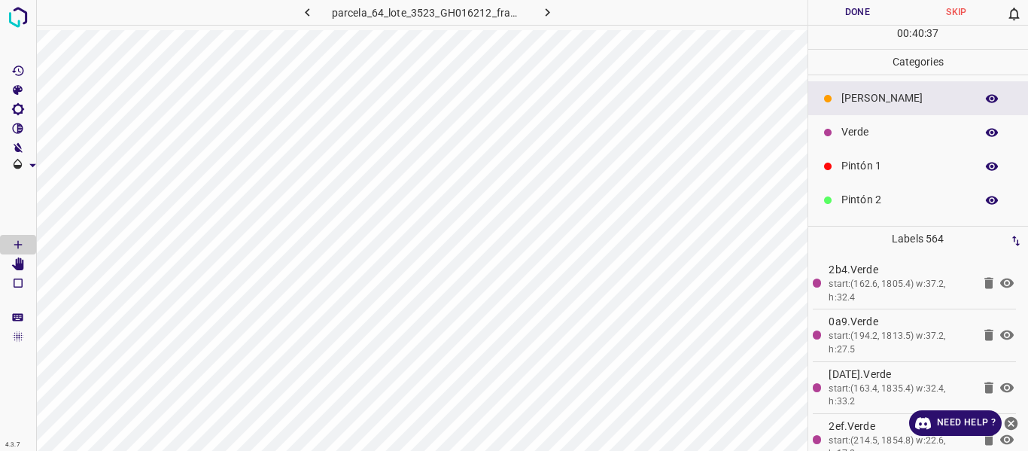
click at [868, 140] on p "Verde" at bounding box center [904, 132] width 126 height 16
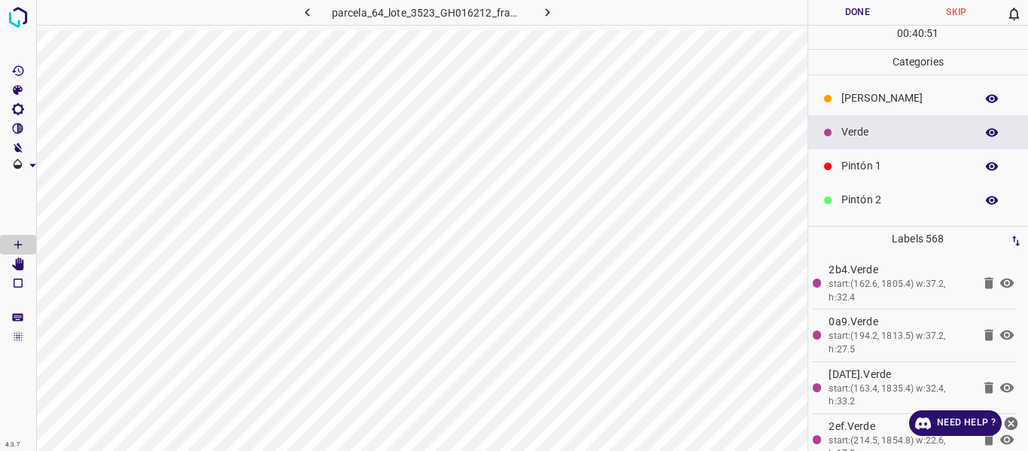
scroll to position [75, 0]
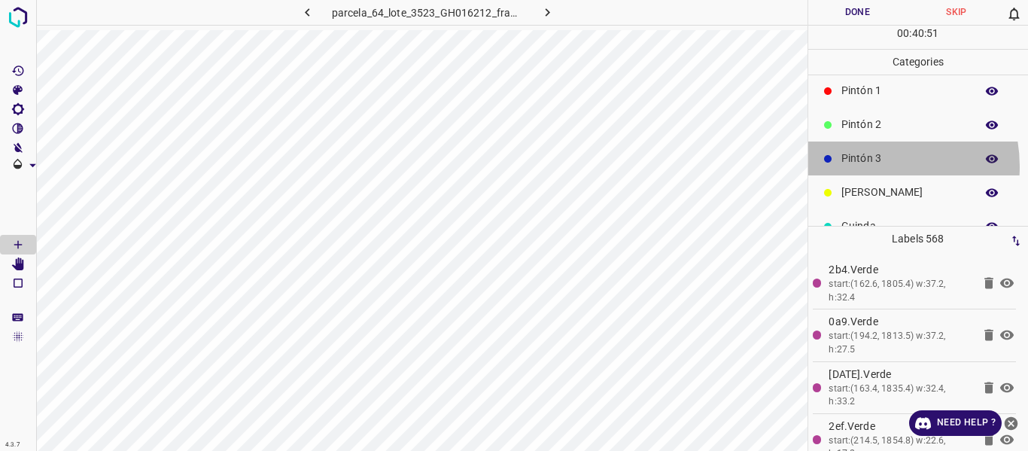
click at [871, 166] on p "Pintón 3" at bounding box center [904, 158] width 126 height 16
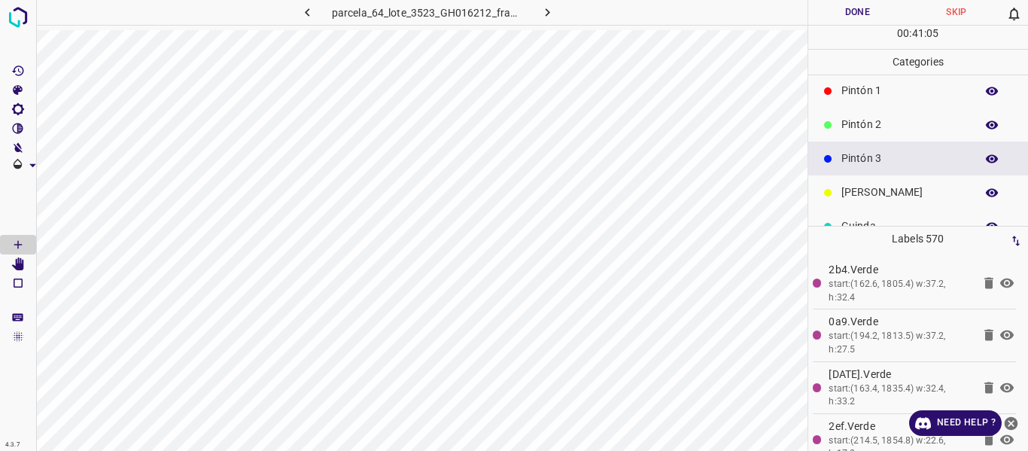
scroll to position [0, 0]
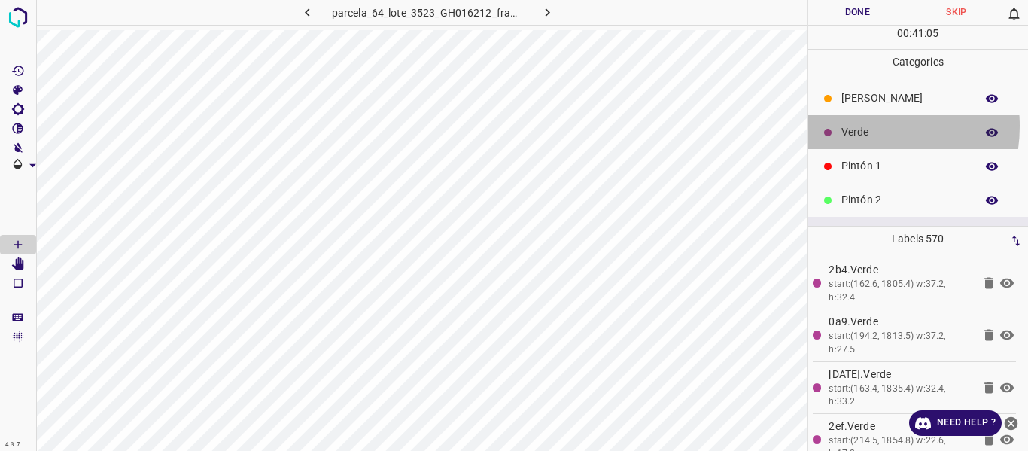
click at [855, 126] on p "Verde" at bounding box center [904, 132] width 126 height 16
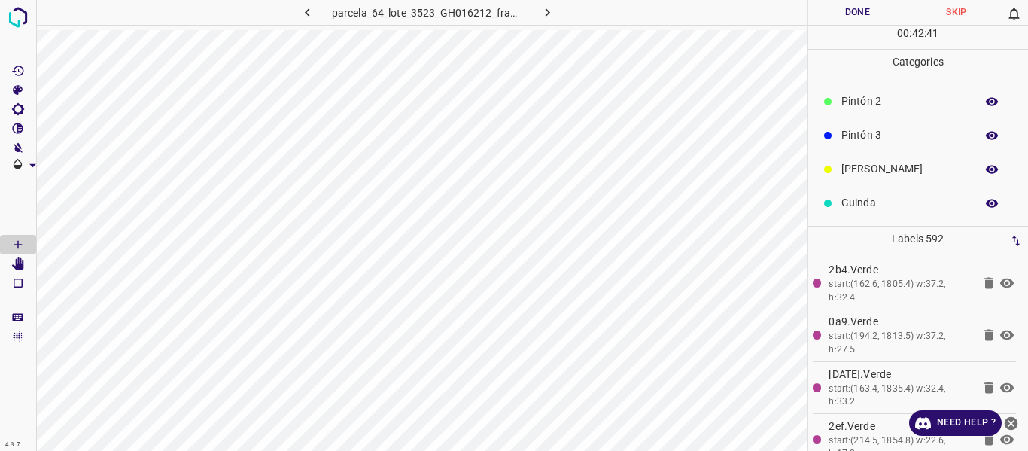
scroll to position [132, 0]
click at [867, 199] on p "Azul" at bounding box center [904, 203] width 126 height 16
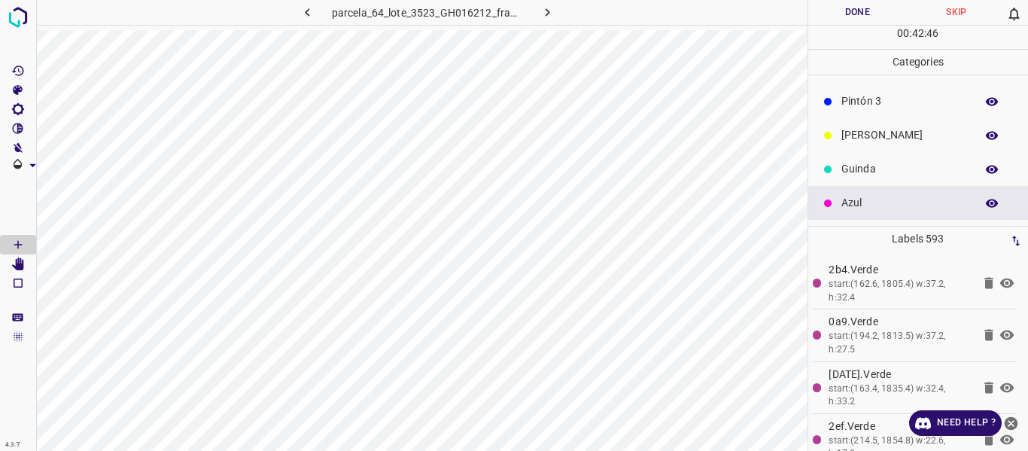
scroll to position [0, 0]
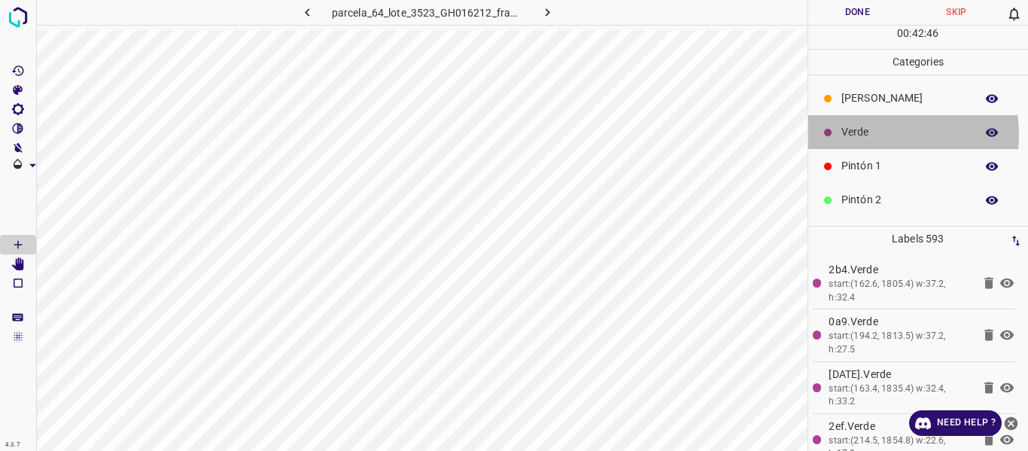
click at [879, 135] on p "Verde" at bounding box center [904, 132] width 126 height 16
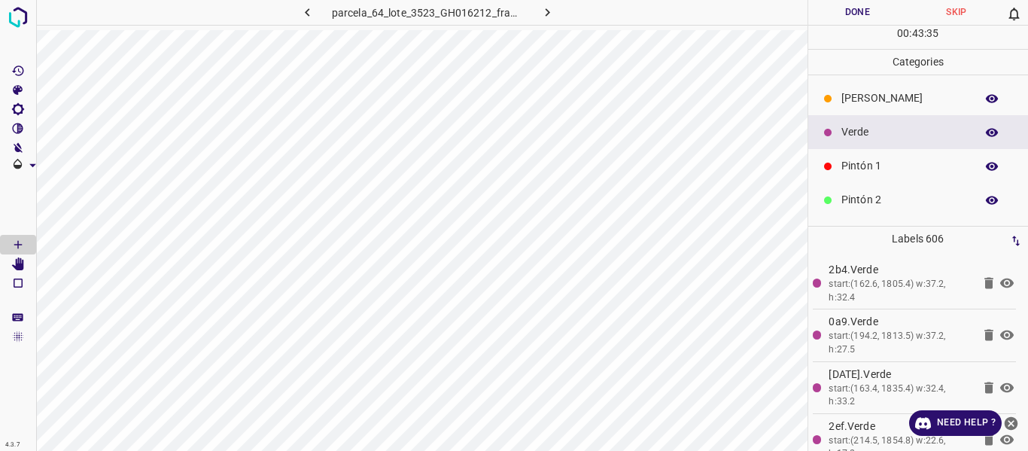
scroll to position [132, 0]
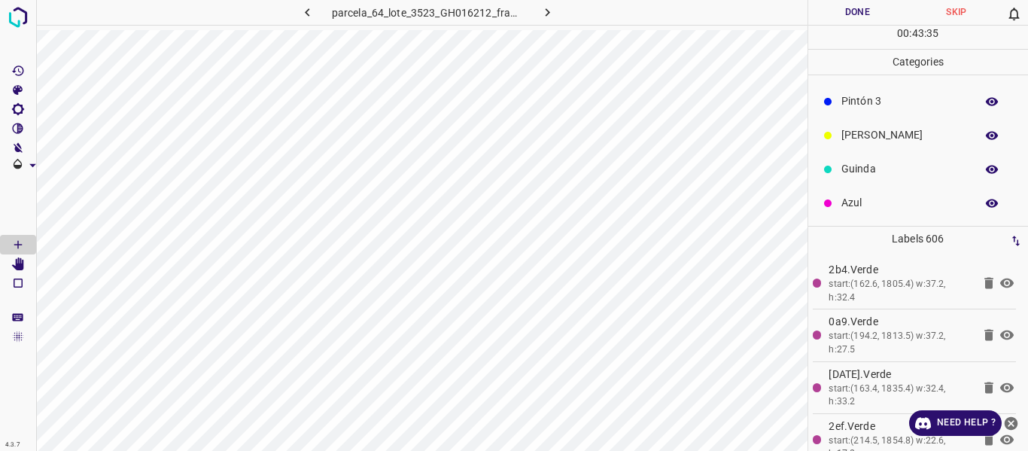
click at [855, 210] on p "Azul" at bounding box center [904, 203] width 126 height 16
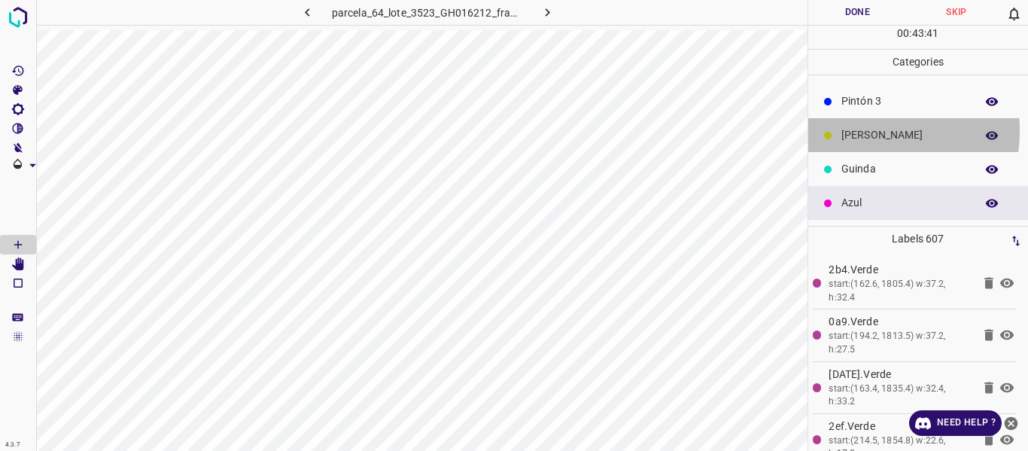
click at [856, 130] on p "[PERSON_NAME]" at bounding box center [904, 135] width 126 height 16
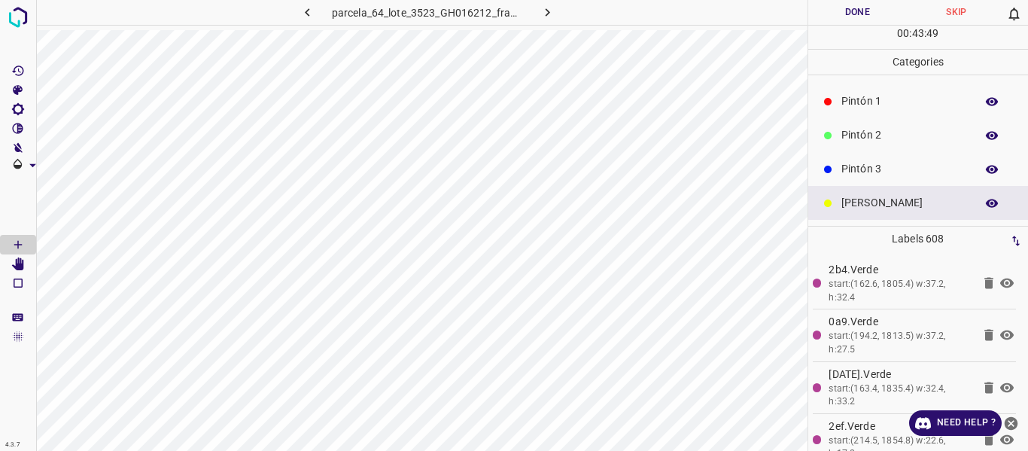
scroll to position [0, 0]
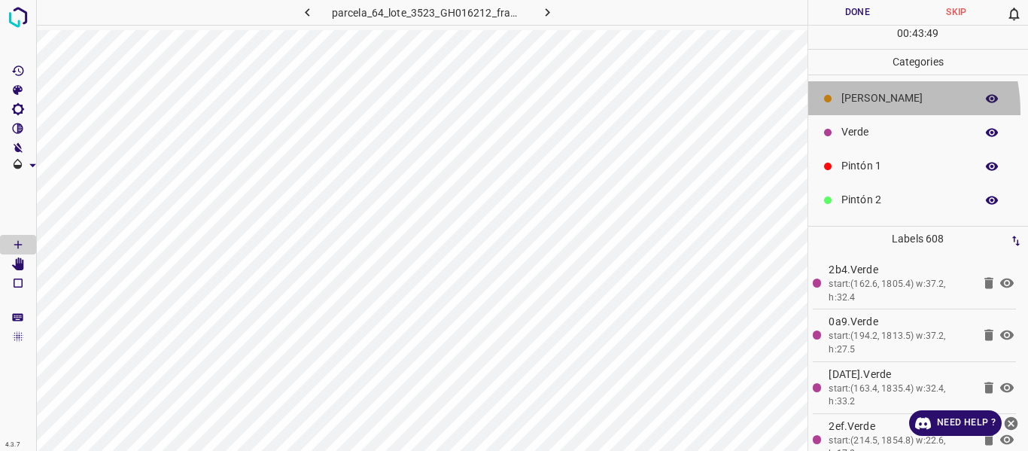
click at [846, 95] on div "[PERSON_NAME]" at bounding box center [918, 98] width 220 height 34
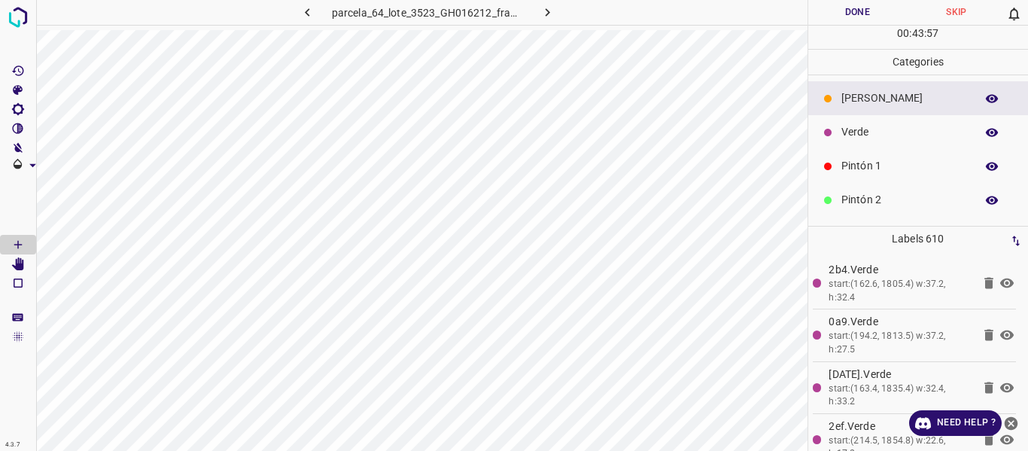
click at [867, 131] on p "Verde" at bounding box center [904, 132] width 126 height 16
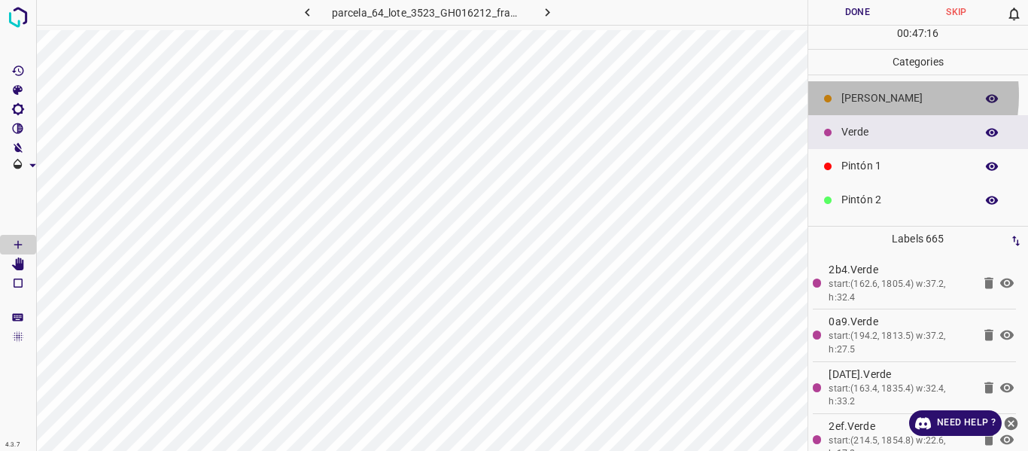
click at [860, 95] on p "[PERSON_NAME]" at bounding box center [904, 98] width 126 height 16
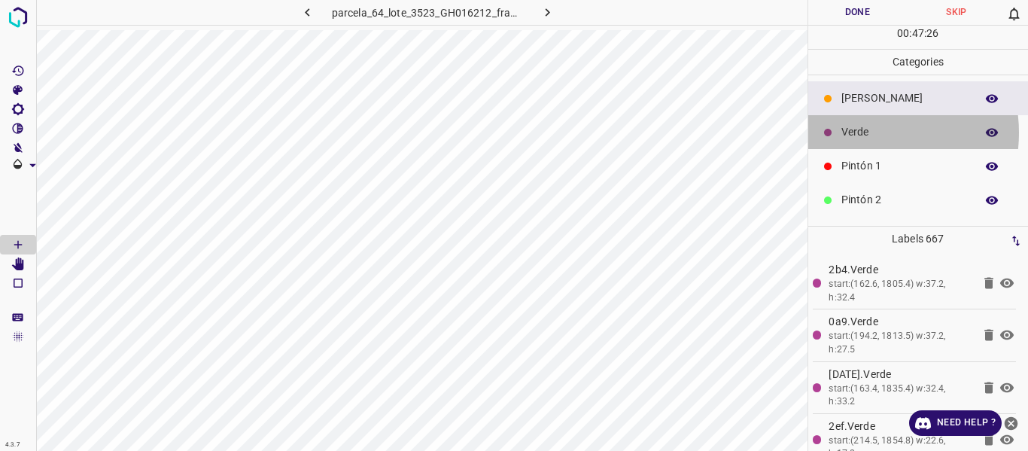
click at [862, 132] on p "Verde" at bounding box center [904, 132] width 126 height 16
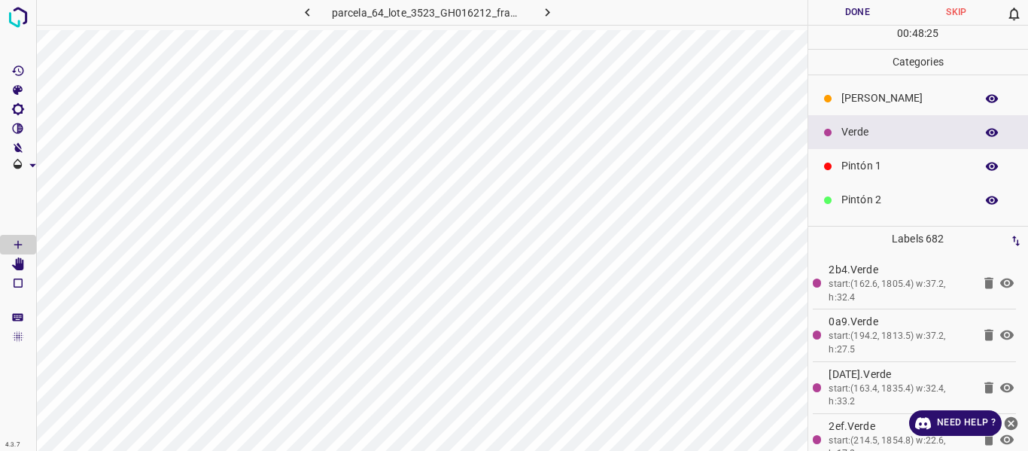
click at [864, 104] on p "[PERSON_NAME]" at bounding box center [904, 98] width 126 height 16
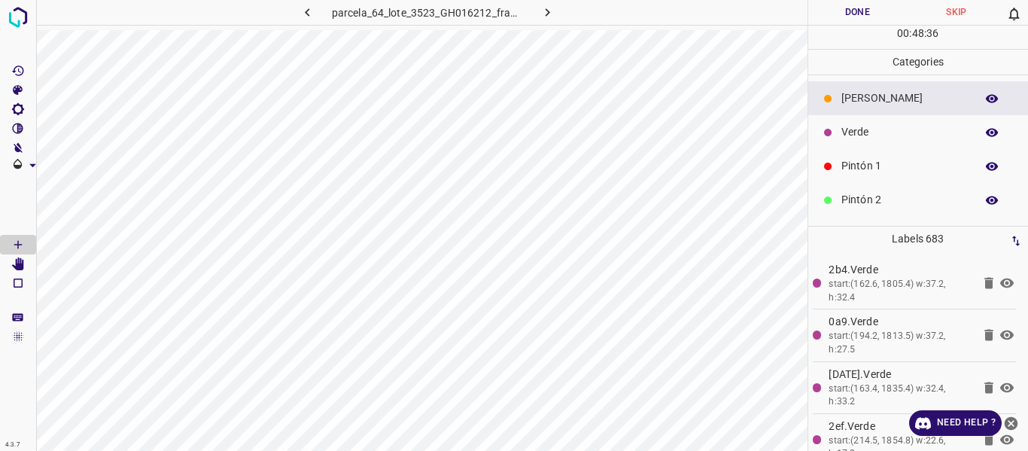
click at [869, 202] on p "Pintón 2" at bounding box center [904, 200] width 126 height 16
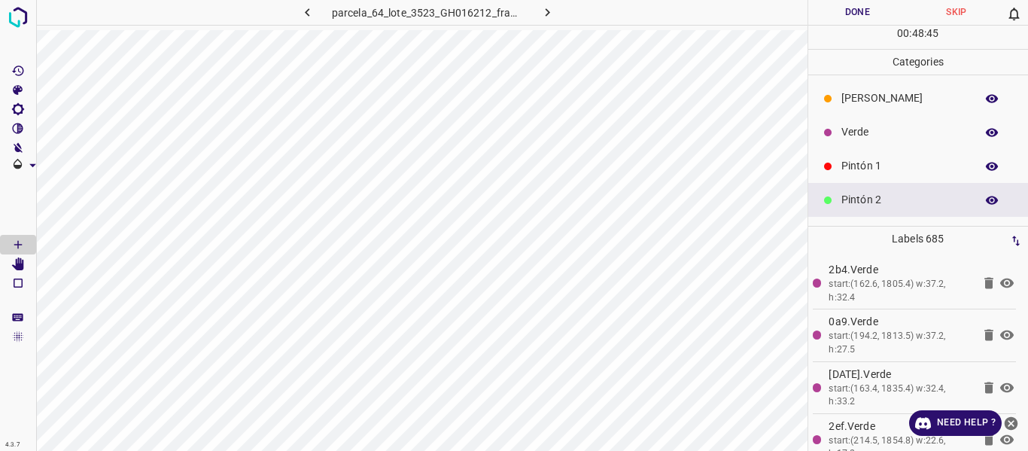
click at [846, 132] on p "Verde" at bounding box center [904, 132] width 126 height 16
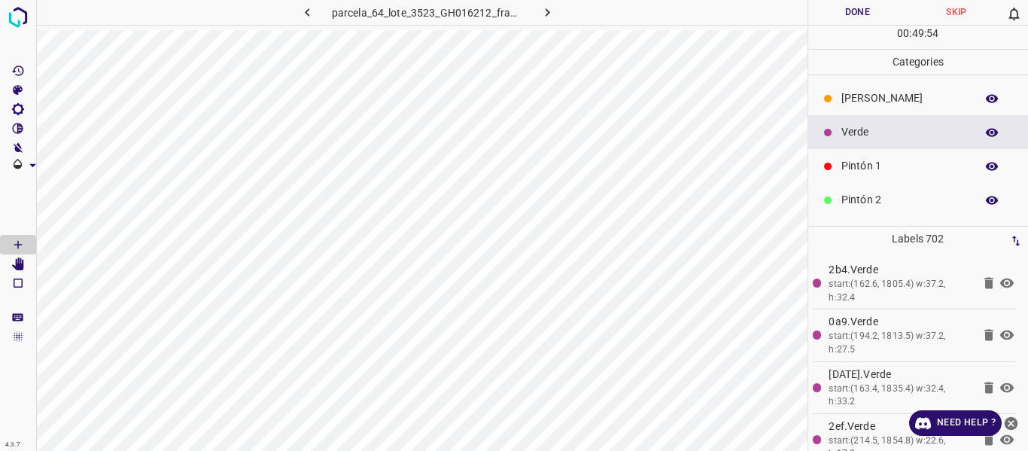
click at [849, 104] on p "[PERSON_NAME]" at bounding box center [904, 98] width 126 height 16
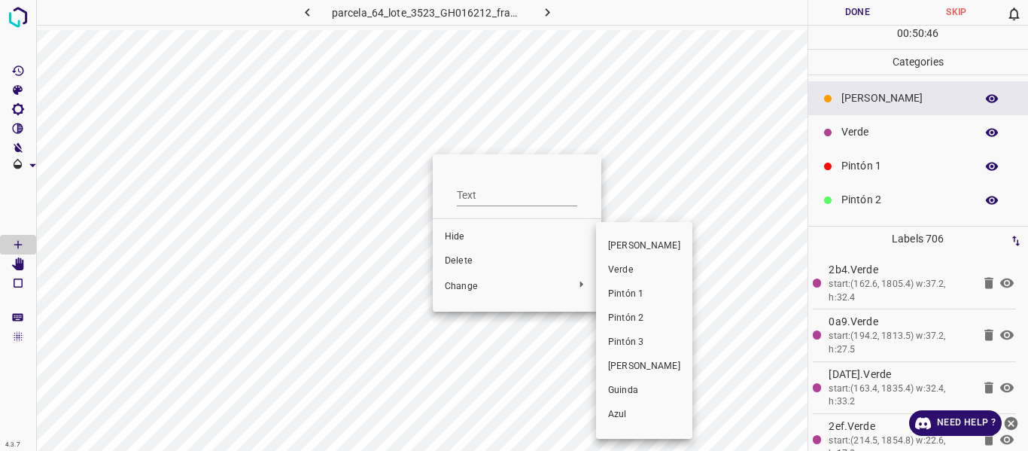
click at [621, 266] on span "Verde" at bounding box center [644, 270] width 72 height 14
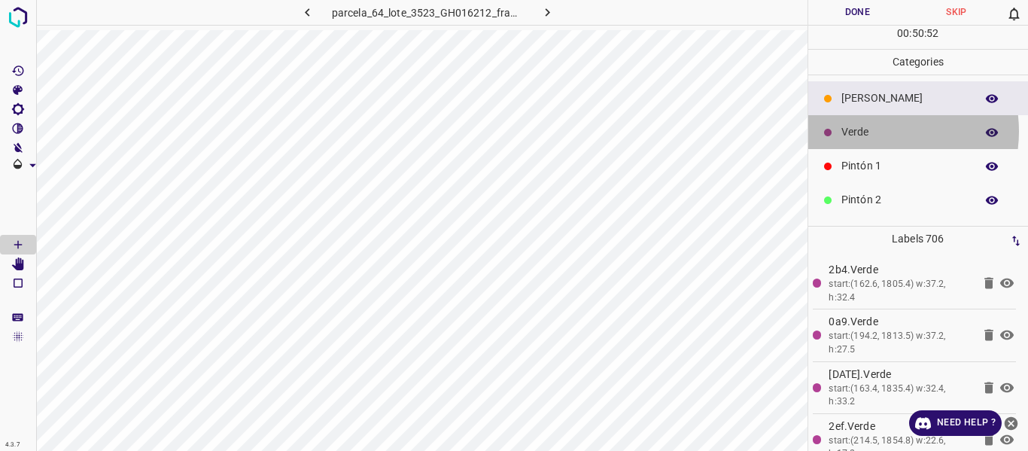
click at [875, 131] on p "Verde" at bounding box center [904, 132] width 126 height 16
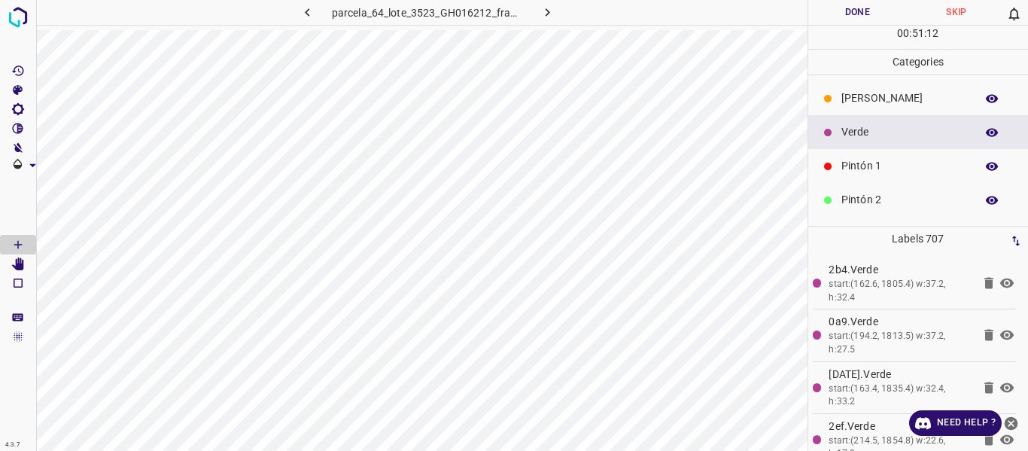
click at [855, 17] on button "Done" at bounding box center [857, 12] width 99 height 25
